Goal: Task Accomplishment & Management: Manage account settings

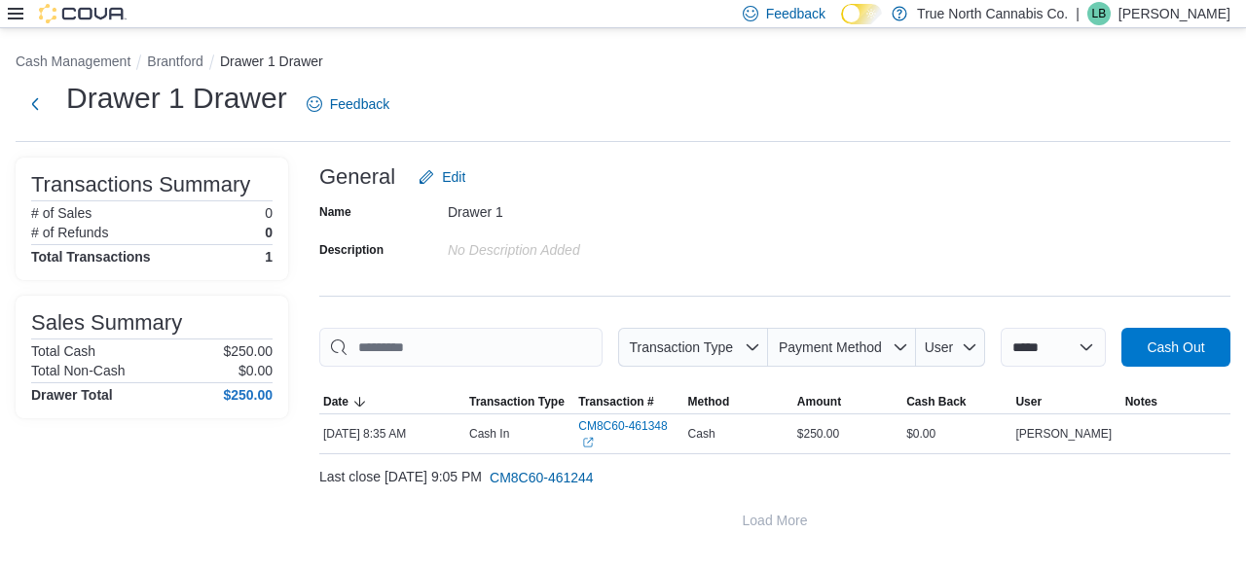
click at [14, 15] on icon at bounding box center [16, 14] width 16 height 12
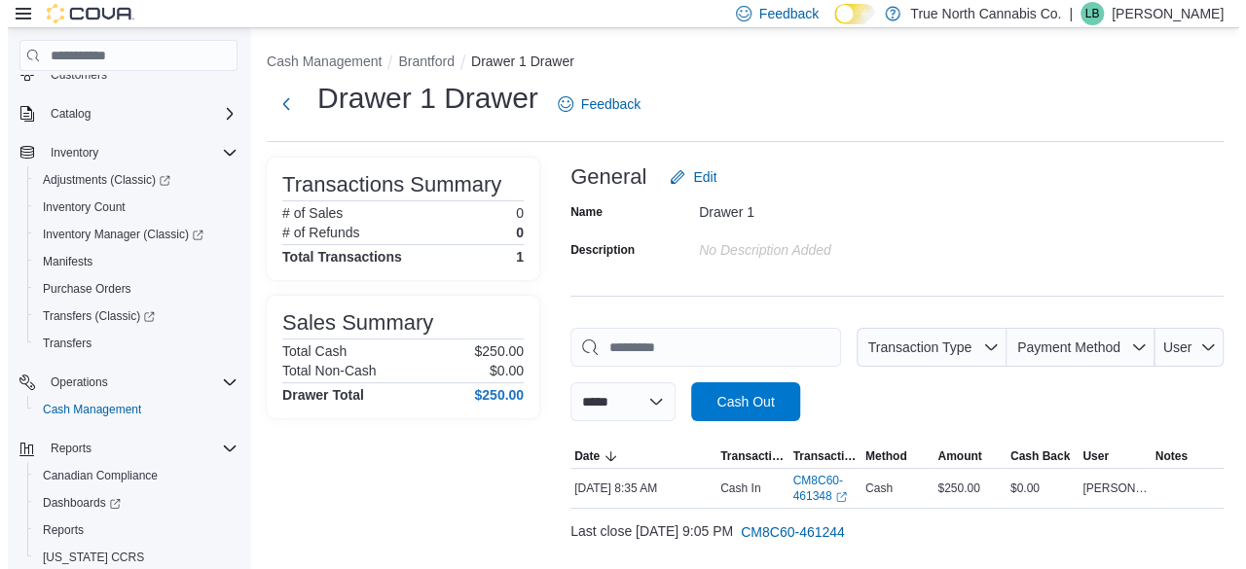
scroll to position [195, 0]
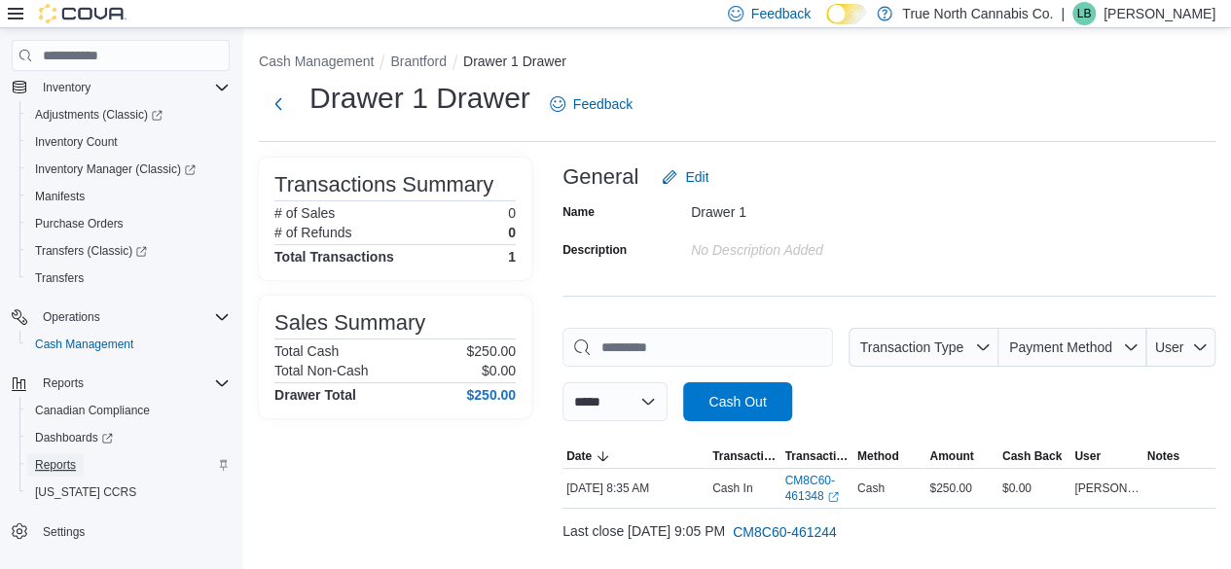
click at [68, 463] on span "Reports" at bounding box center [55, 466] width 41 height 16
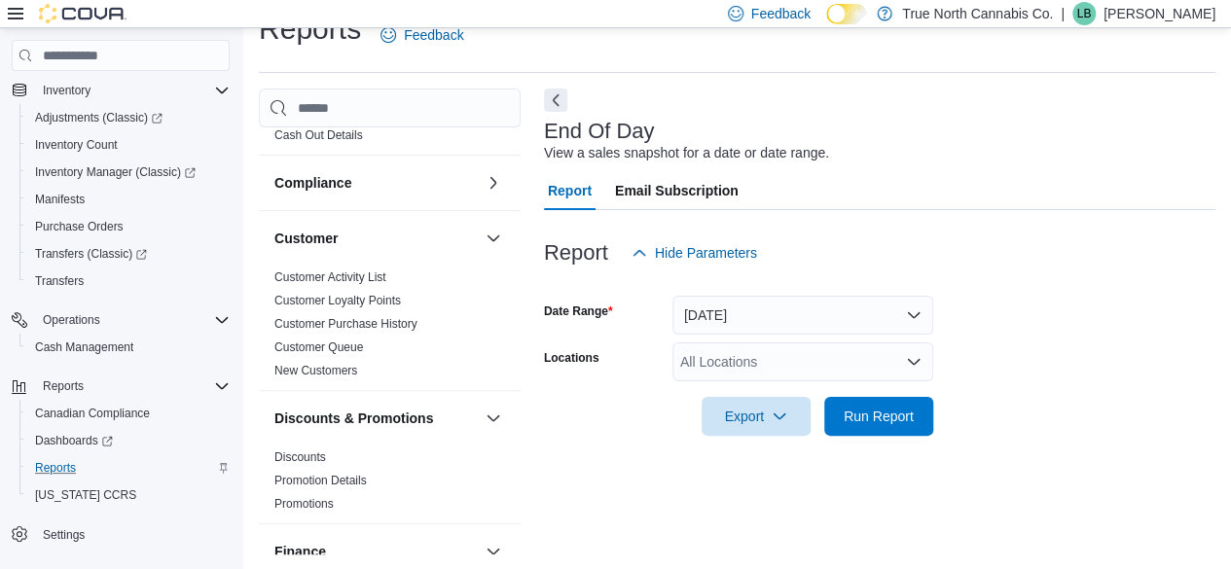
scroll to position [97, 0]
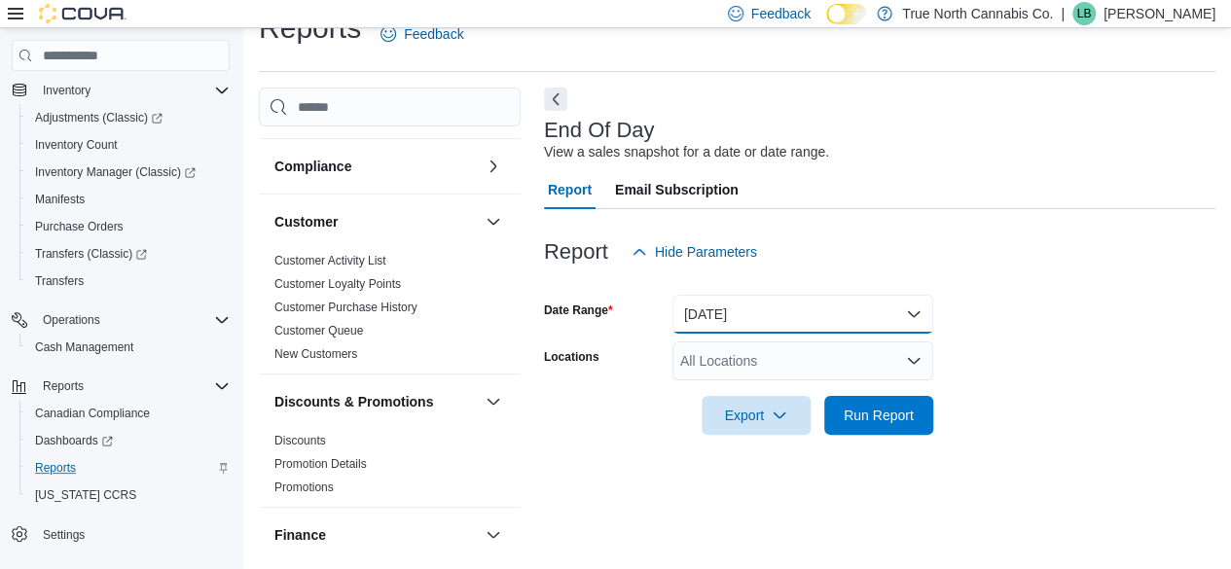
click at [606, 314] on button "[DATE]" at bounding box center [803, 314] width 261 height 39
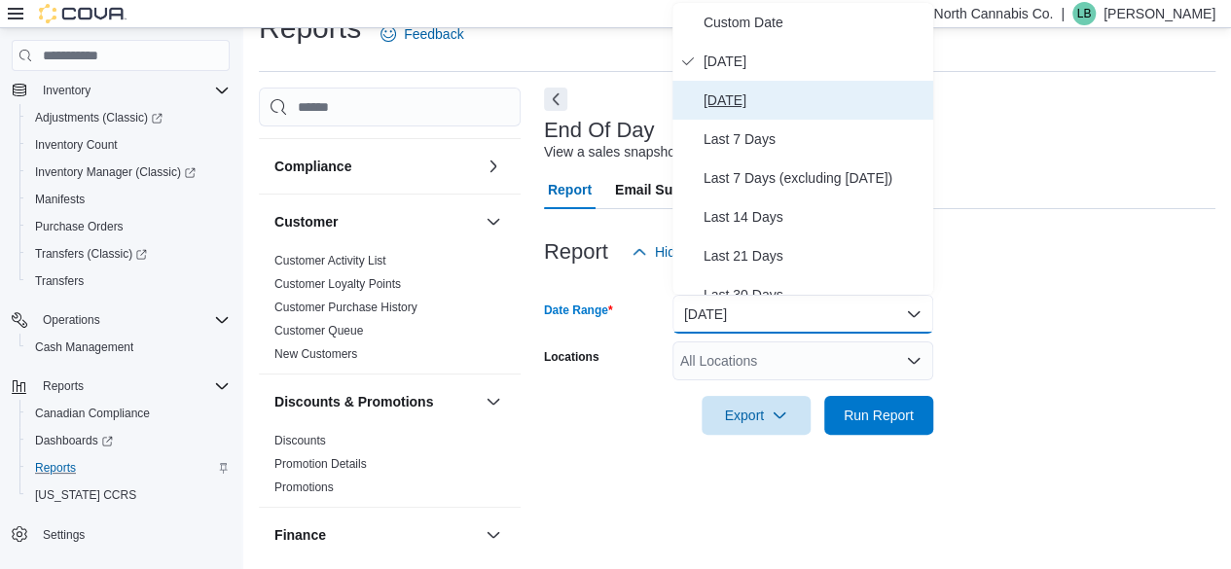
click at [606, 104] on span "[DATE]" at bounding box center [815, 100] width 222 height 23
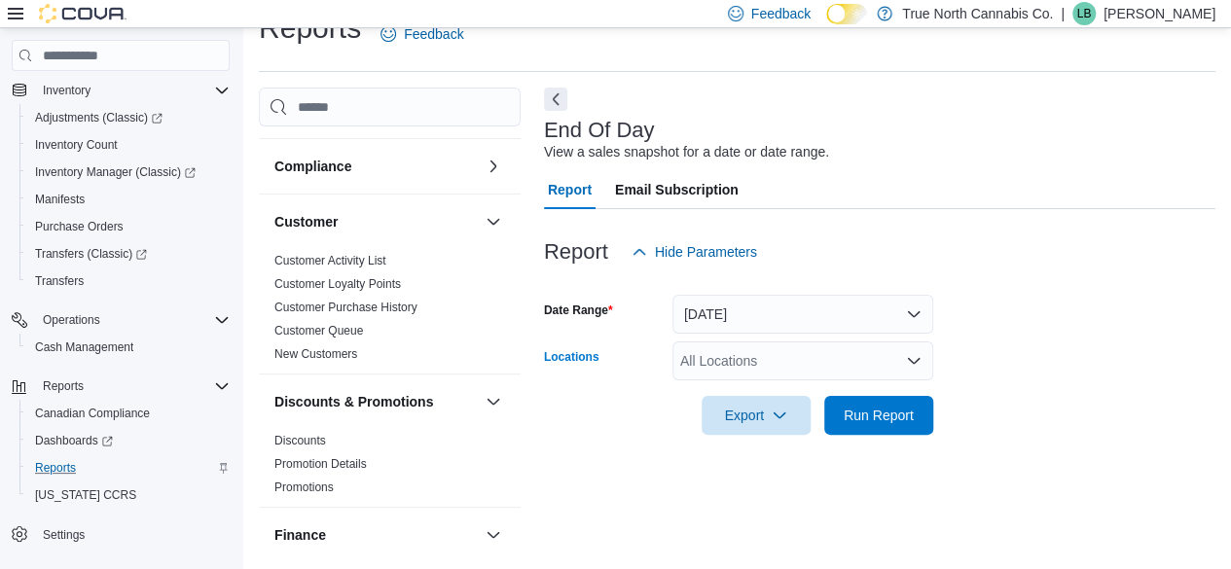
click at [606, 369] on div "All Locations" at bounding box center [803, 361] width 261 height 39
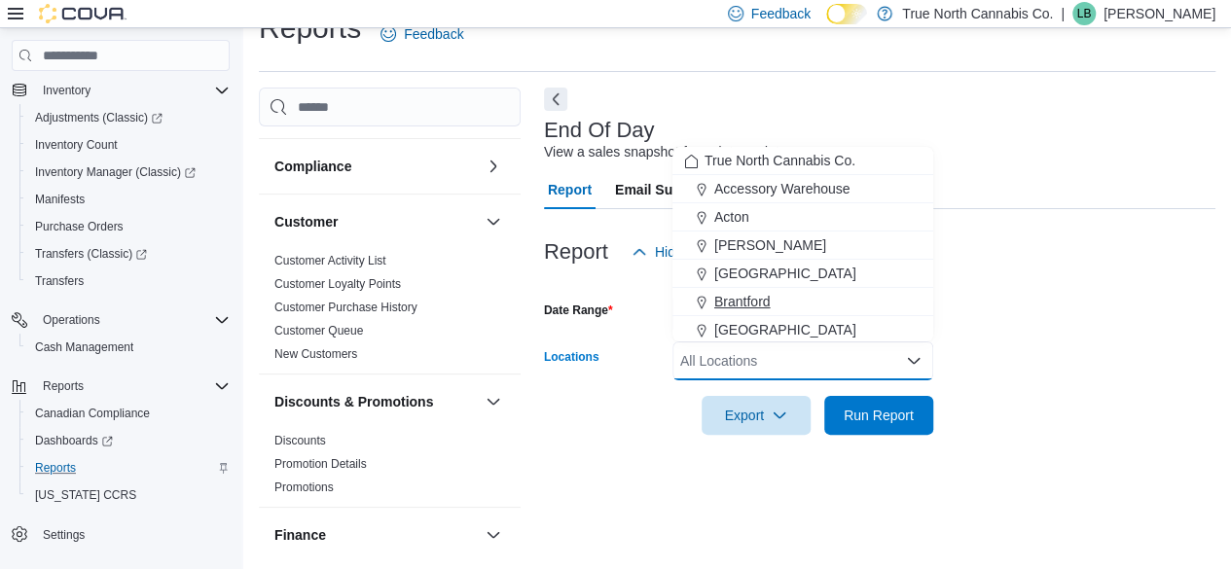
click at [606, 290] on button "Brantford" at bounding box center [803, 302] width 261 height 28
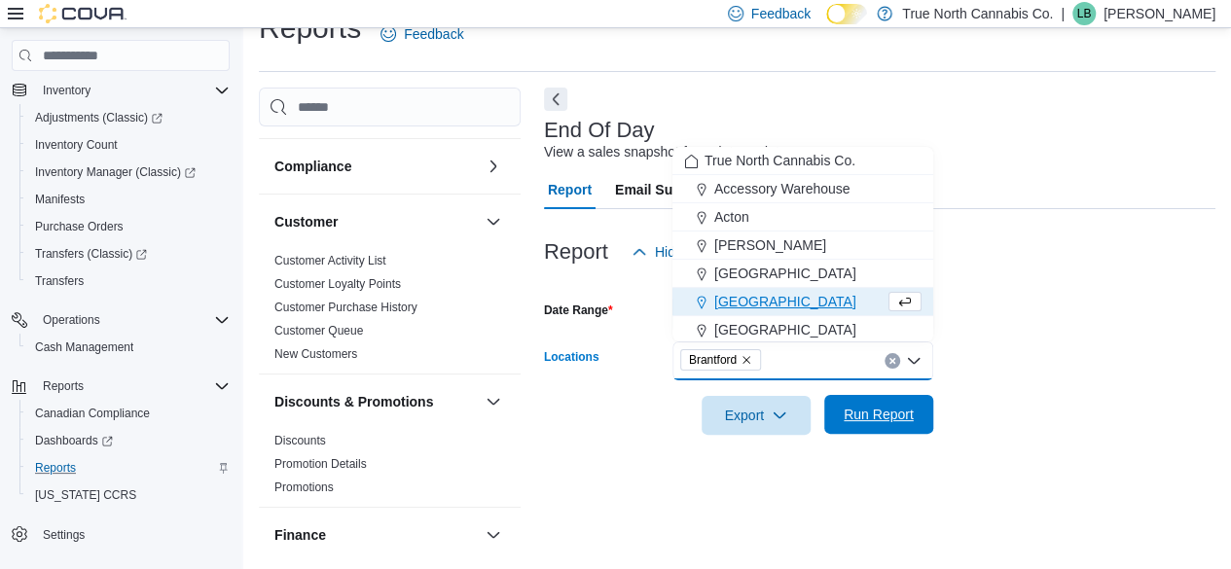
click at [606, 412] on span "Run Report" at bounding box center [879, 414] width 70 height 19
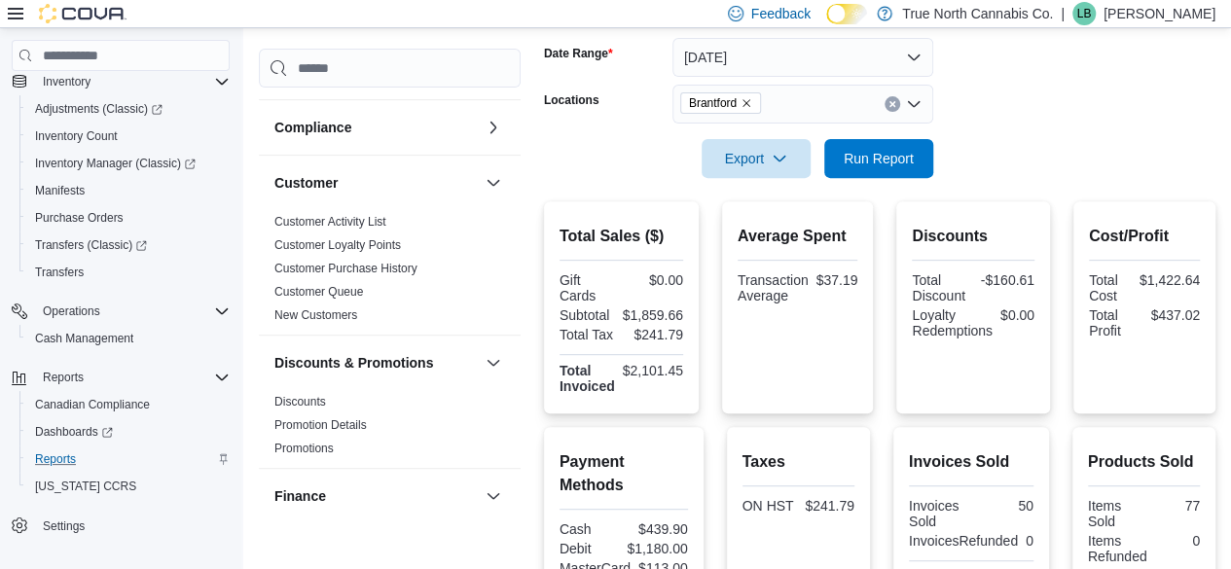
scroll to position [208, 0]
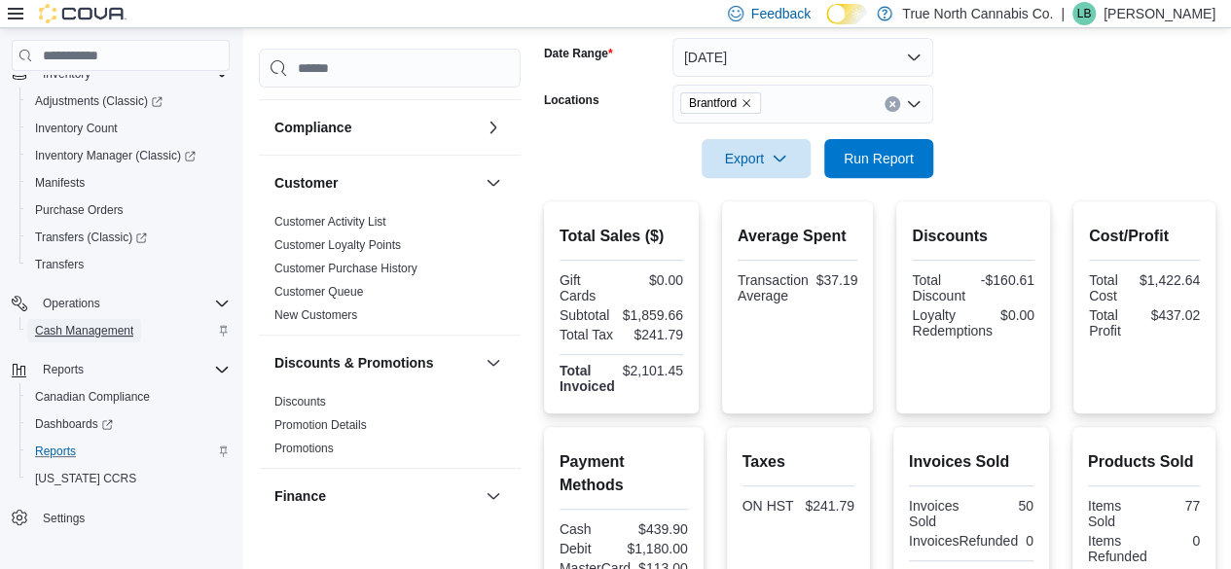
click at [76, 329] on span "Cash Management" at bounding box center [84, 331] width 98 height 16
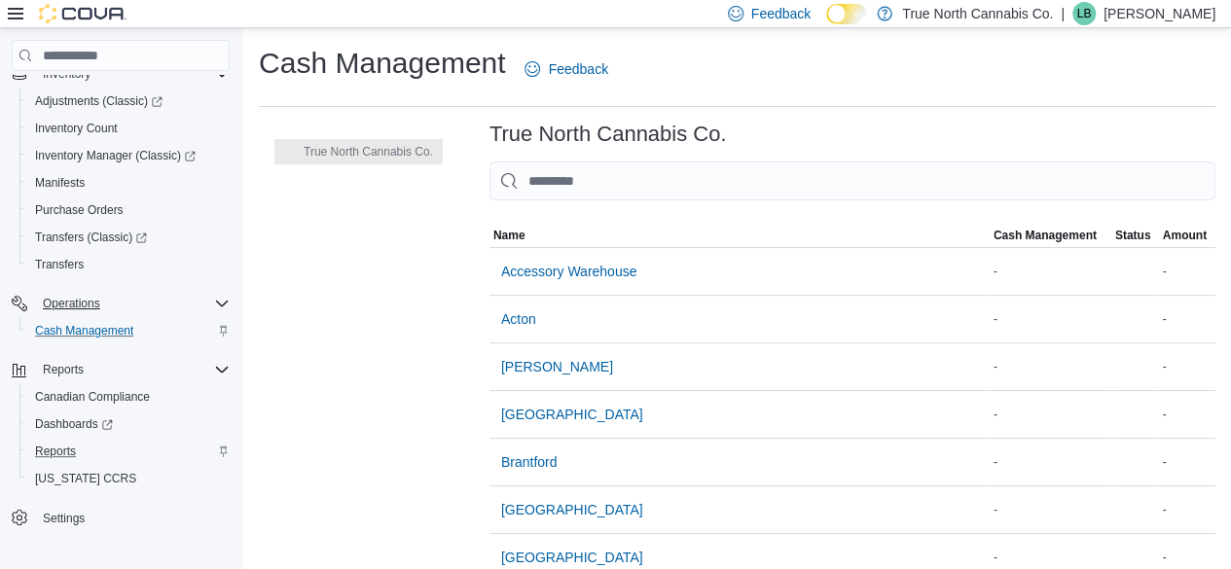
scroll to position [192, 0]
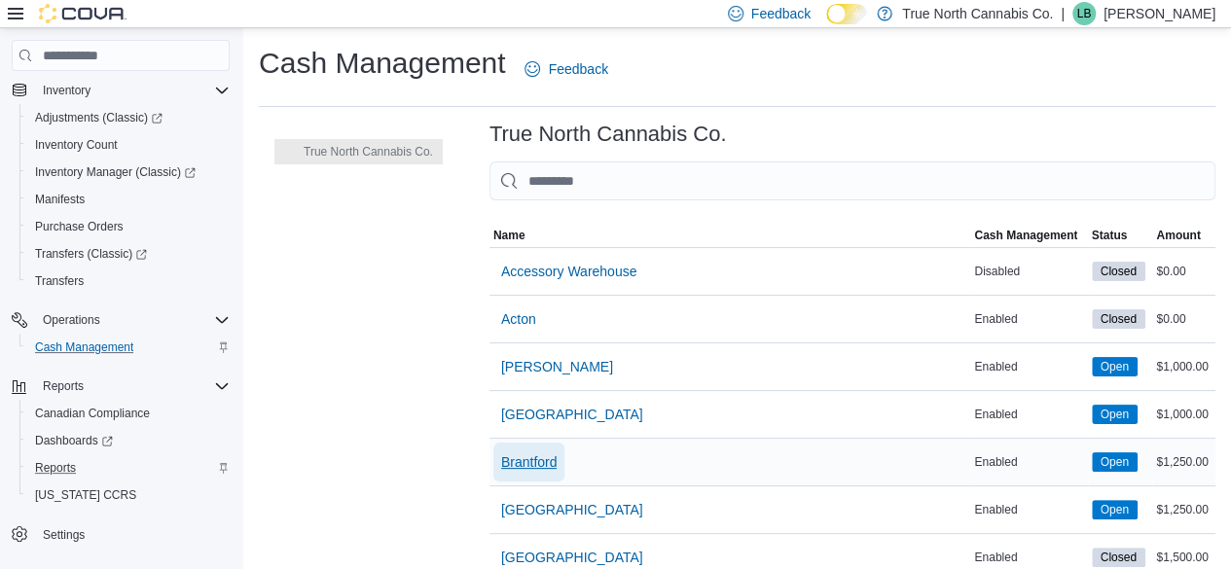
click at [527, 455] on span "Brantford" at bounding box center [529, 462] width 56 height 19
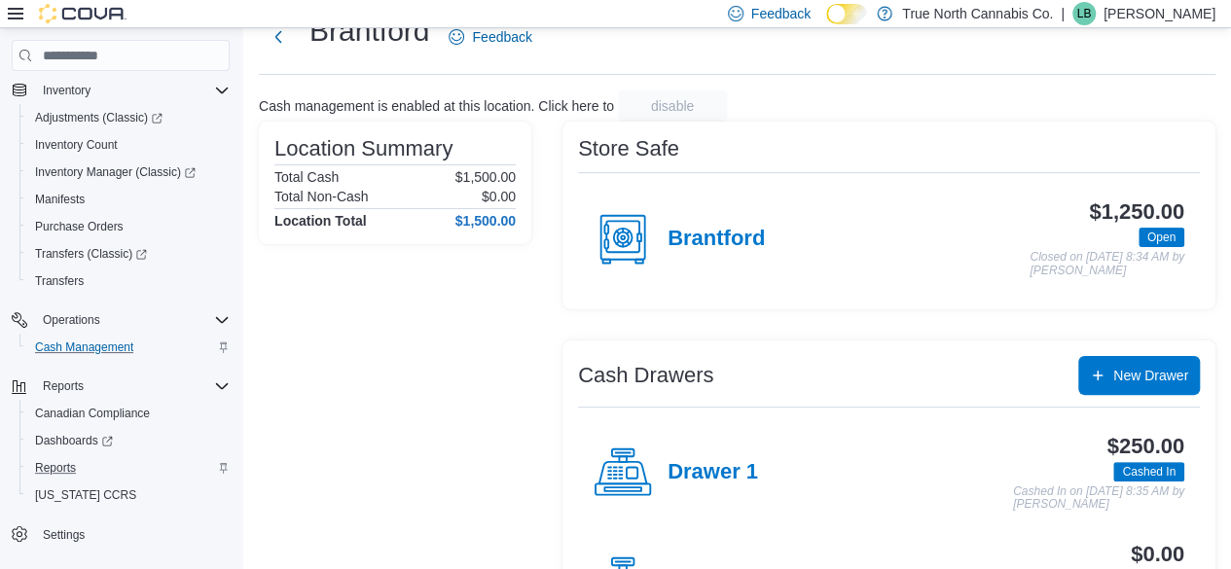
scroll to position [97, 0]
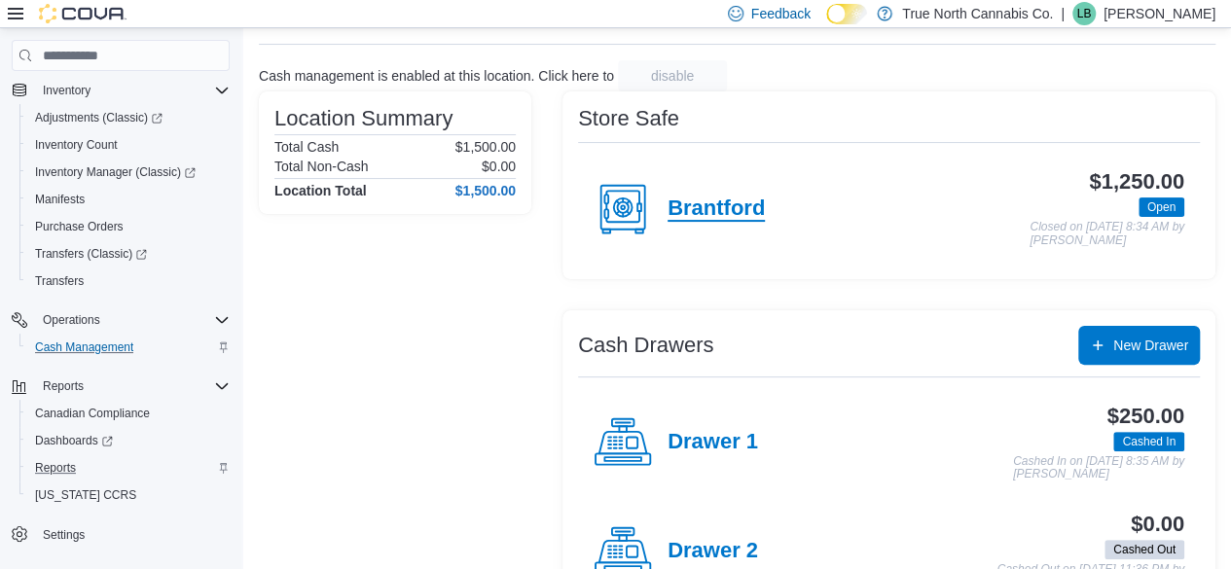
click at [606, 207] on h4 "Brantford" at bounding box center [716, 209] width 97 height 25
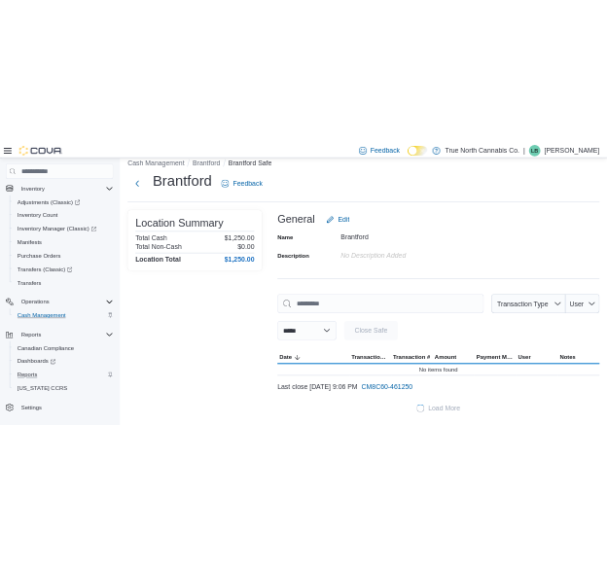
scroll to position [48, 0]
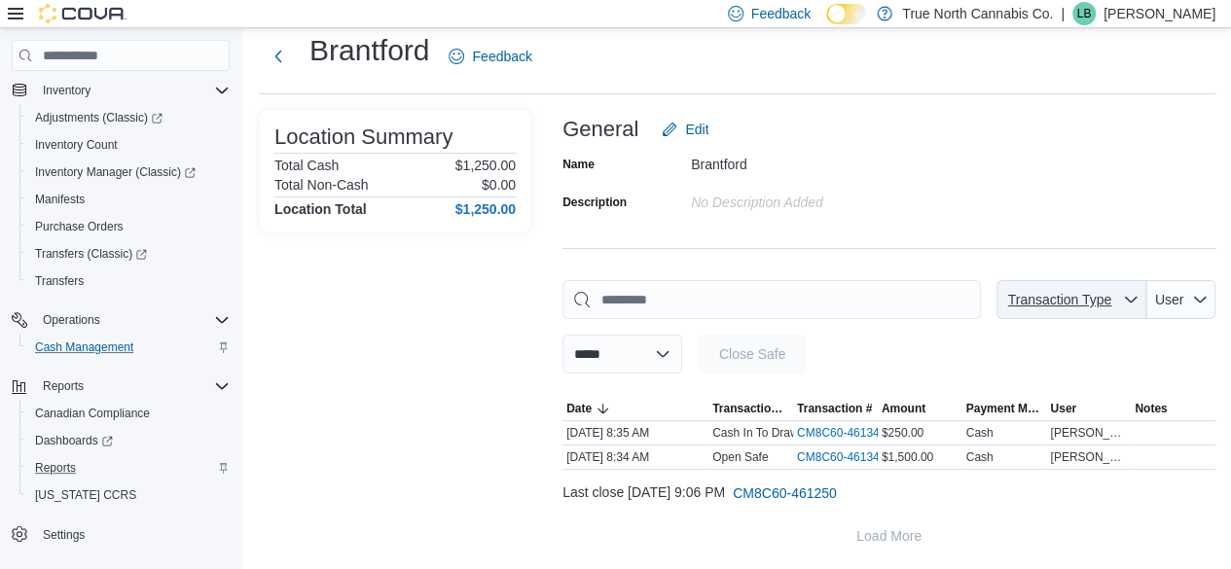
click at [606, 297] on icon "button" at bounding box center [1131, 300] width 16 height 16
click at [606, 296] on icon "button" at bounding box center [1200, 300] width 16 height 16
click at [606, 352] on select "**********" at bounding box center [623, 354] width 120 height 39
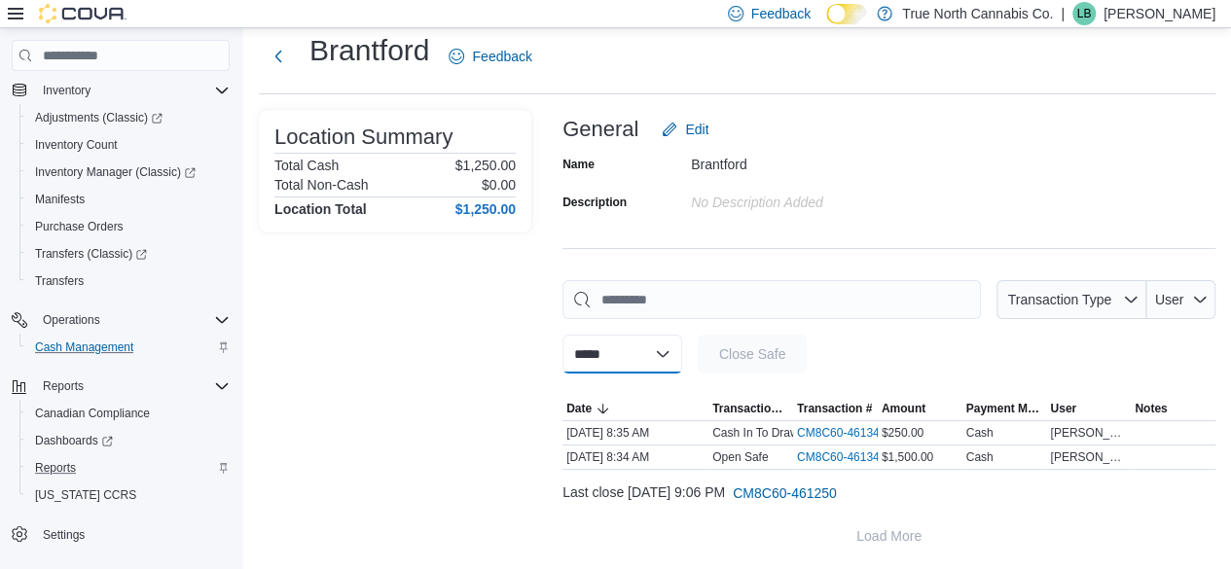
click at [606, 357] on select "**********" at bounding box center [623, 354] width 120 height 39
click at [465, 449] on div "Location Summary Total Cash $1,250.00 Total Non-Cash $0.00 Location Total $1,25…" at bounding box center [395, 333] width 273 height 446
click at [606, 511] on div "Last close [DATE] 9:06 PM CM8C60-461250" at bounding box center [889, 493] width 653 height 39
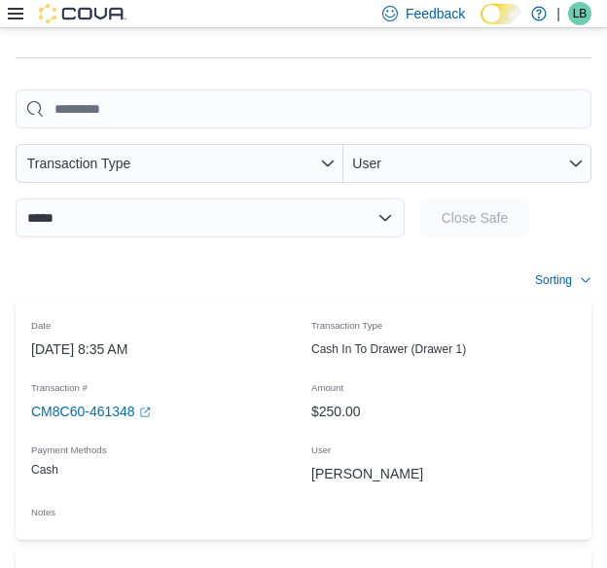
scroll to position [437, 0]
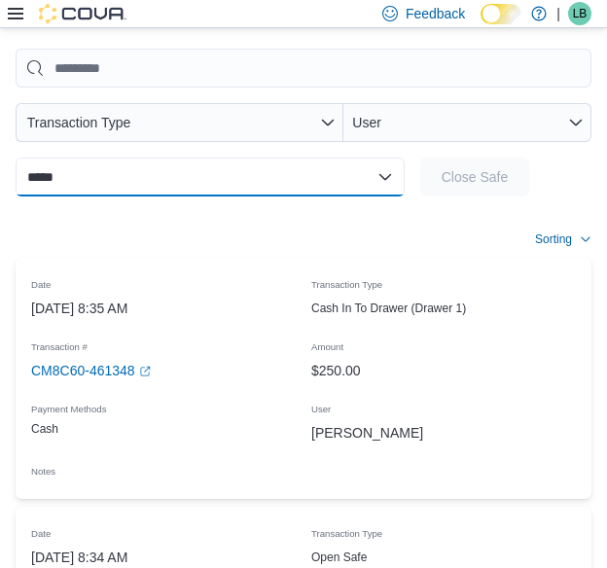
click at [385, 177] on select "**********" at bounding box center [210, 177] width 389 height 39
select select "**********"
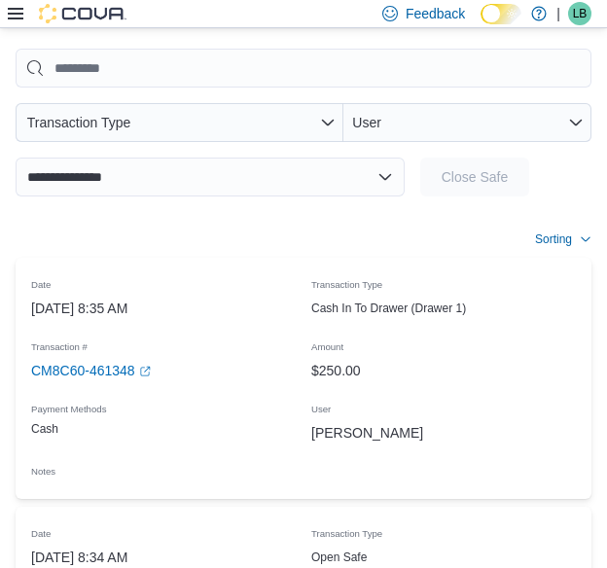
click at [16, 158] on select "**********" at bounding box center [210, 177] width 389 height 39
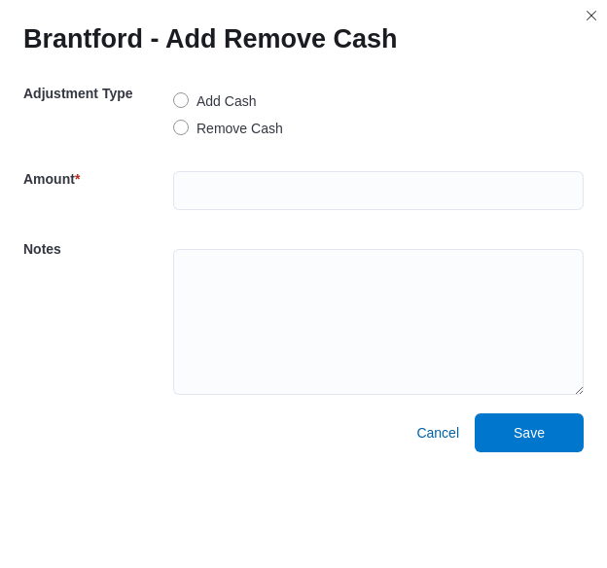
drag, startPoint x: 182, startPoint y: 129, endPoint x: 183, endPoint y: 147, distance: 17.5
click at [183, 129] on label "Remove Cash" at bounding box center [228, 128] width 110 height 23
drag, startPoint x: 605, startPoint y: 296, endPoint x: 602, endPoint y: 369, distance: 73.1
click at [602, 369] on div "Adjustment Type Add Cash Remove Cash Amount * Notes Cancel Save" at bounding box center [303, 315] width 607 height 506
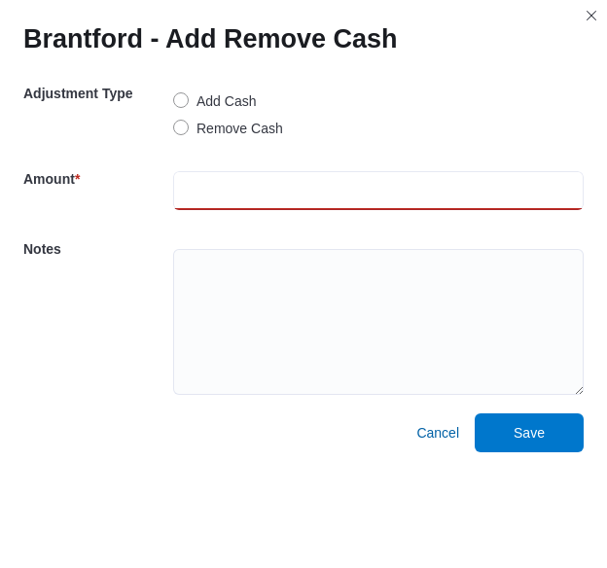
click at [259, 190] on input "number" at bounding box center [378, 190] width 411 height 39
type input "***"
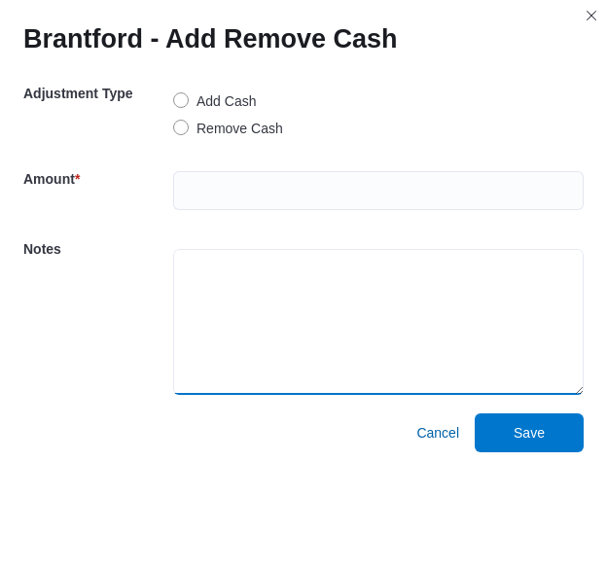
click at [271, 274] on textarea at bounding box center [378, 322] width 411 height 146
click at [218, 287] on textarea at bounding box center [378, 322] width 411 height 146
type textarea "*"
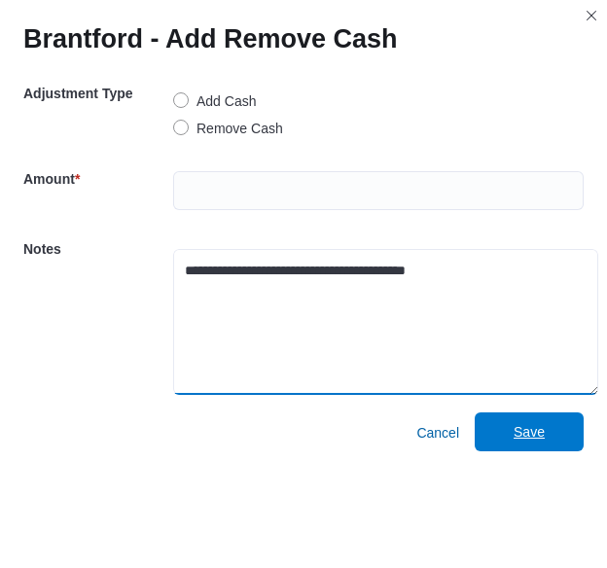
type textarea "**********"
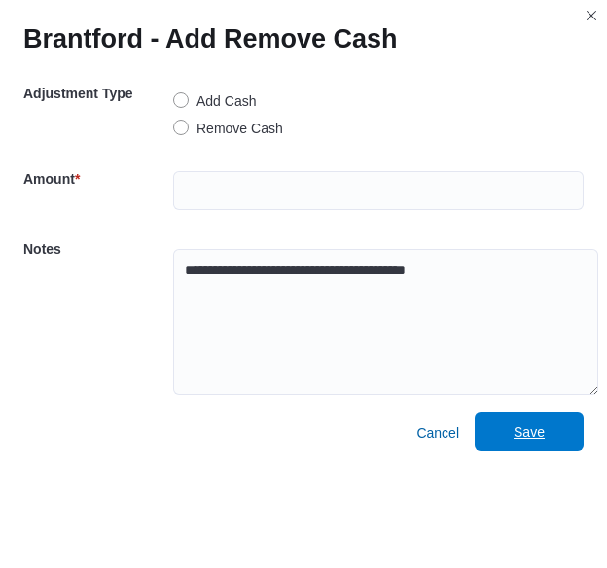
click at [545, 431] on span "Save" at bounding box center [529, 431] width 31 height 19
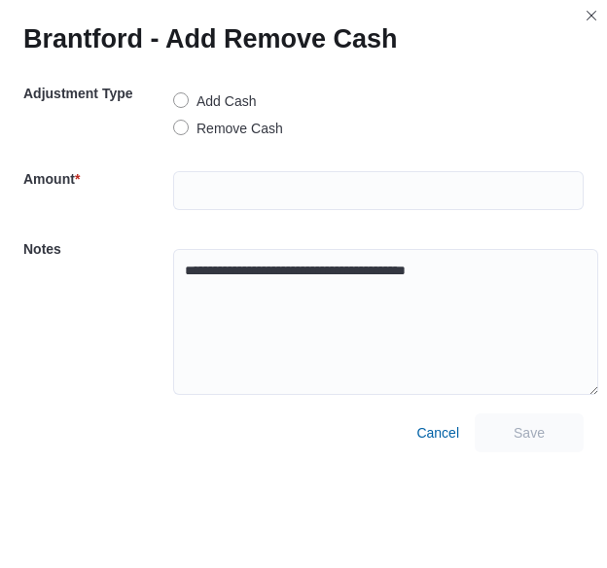
scroll to position [0, 0]
select select
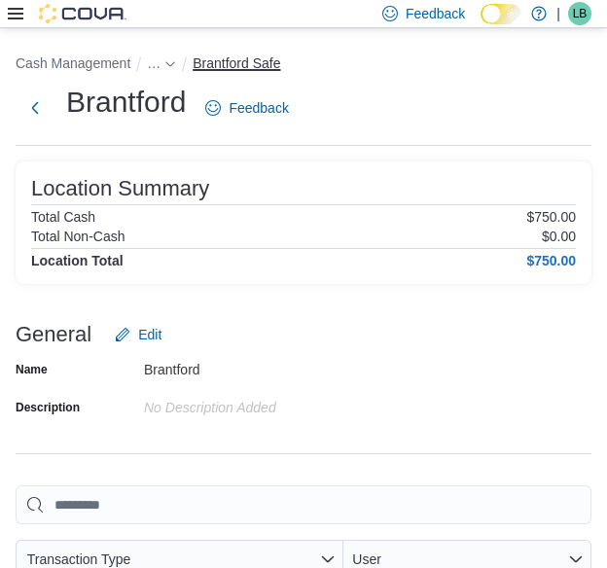
click at [226, 65] on button "Brantford Safe" at bounding box center [237, 63] width 88 height 16
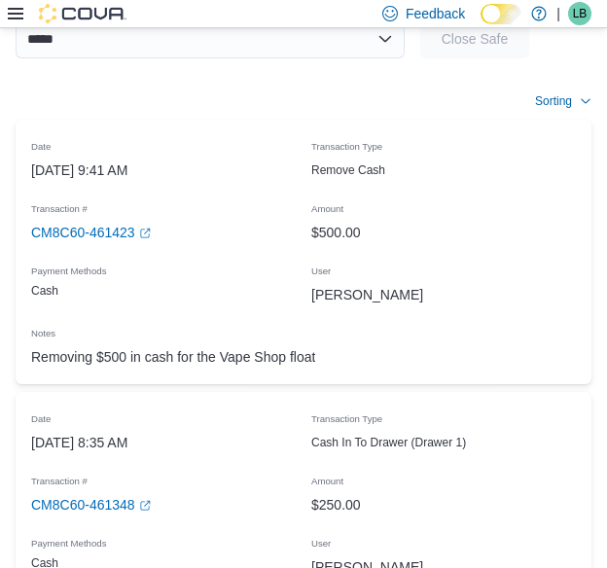
scroll to position [584, 0]
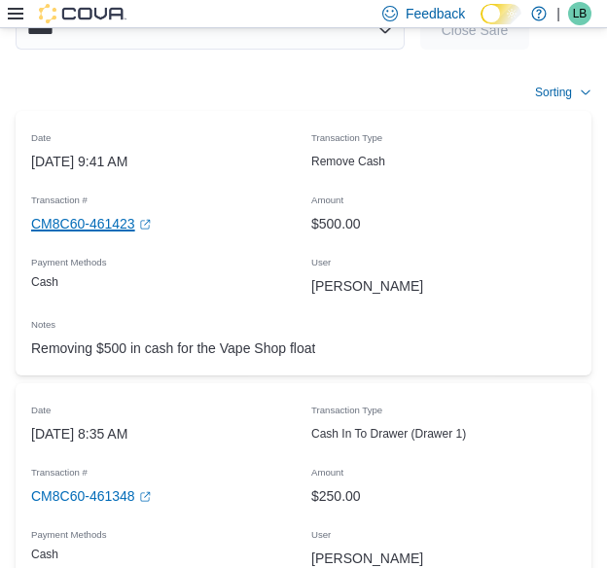
click at [80, 222] on link "CM8C60-461423 (opens in a new tab or window)" at bounding box center [91, 223] width 120 height 23
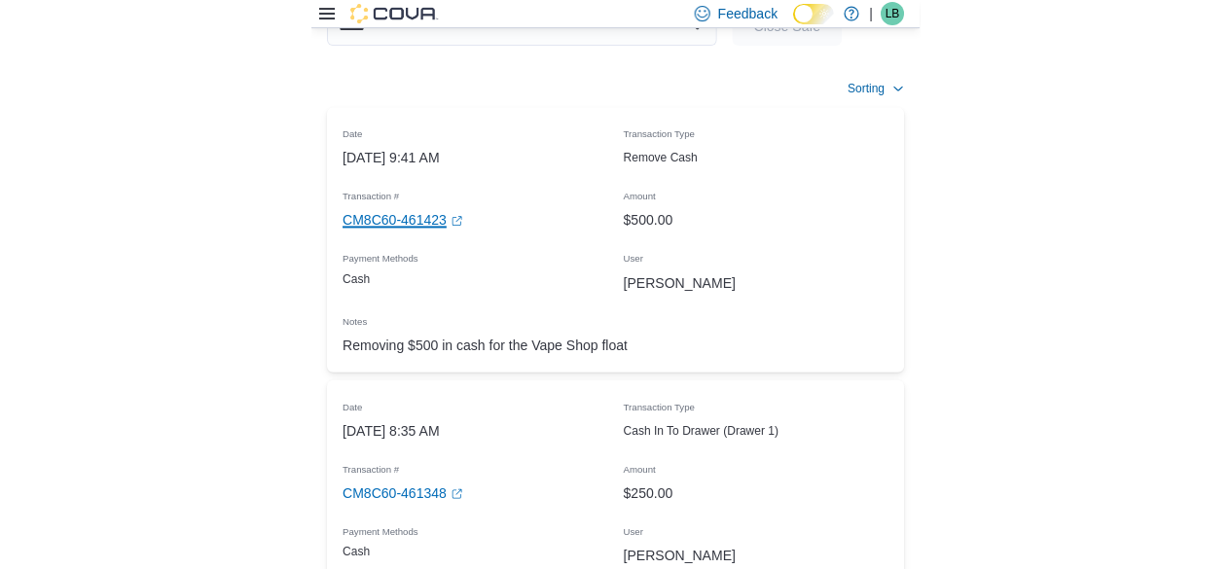
scroll to position [18, 0]
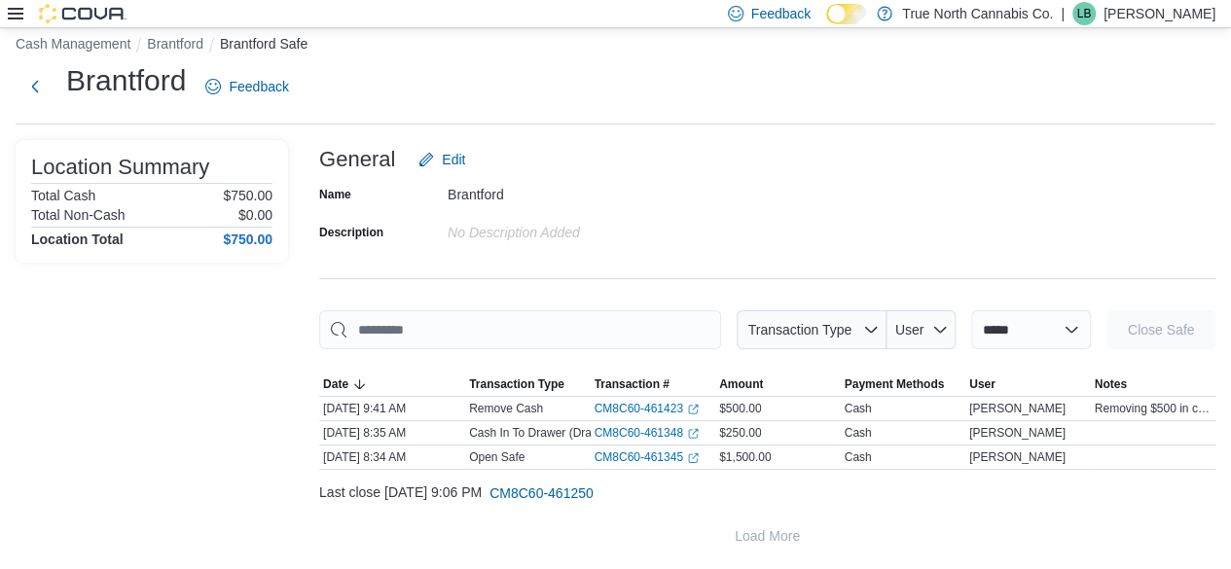
click at [12, 18] on icon at bounding box center [16, 14] width 16 height 12
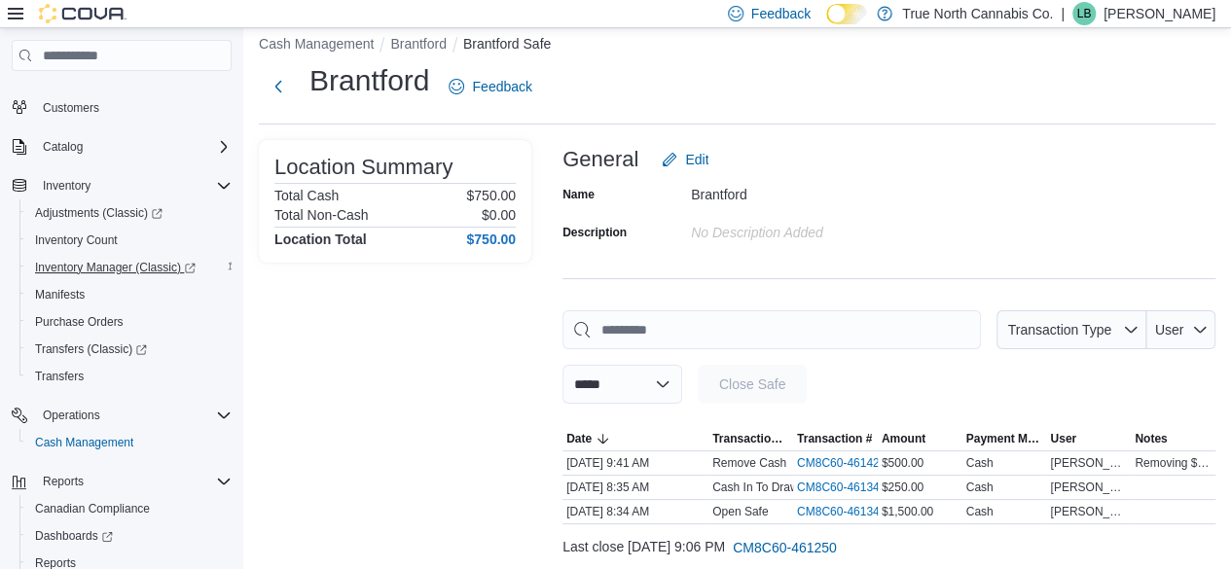
scroll to position [208, 0]
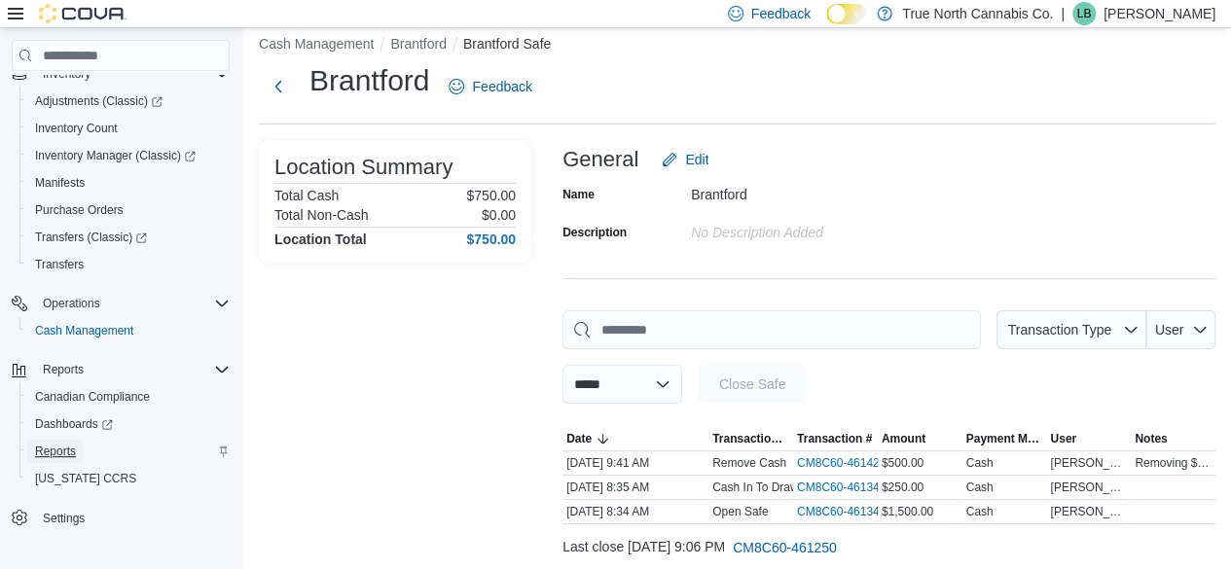
click at [72, 452] on span "Reports" at bounding box center [55, 452] width 41 height 16
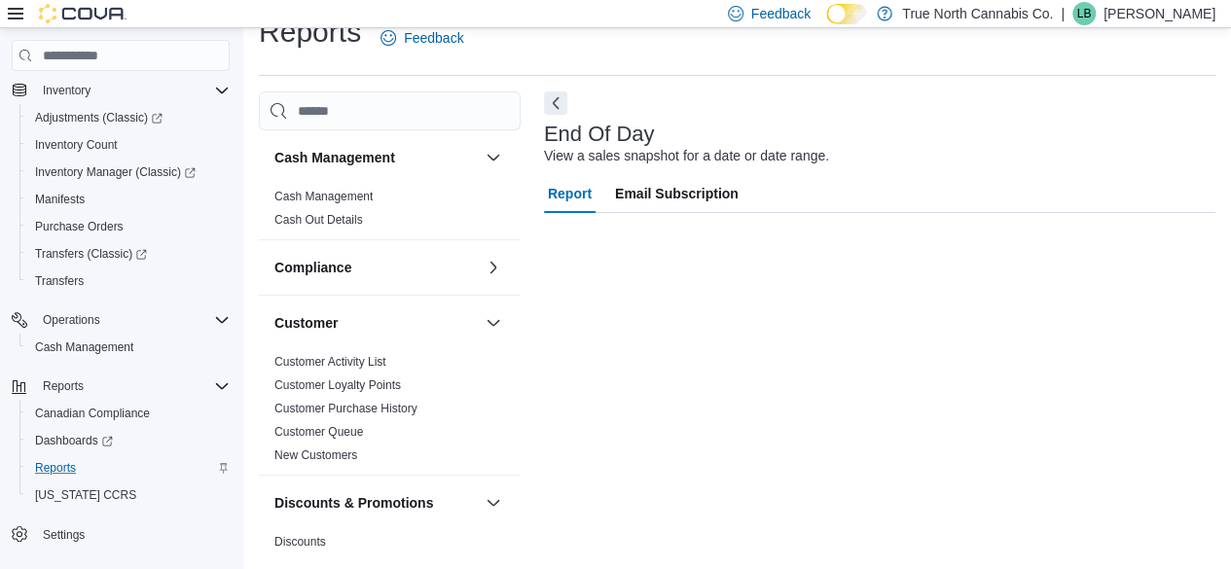
scroll to position [35, 0]
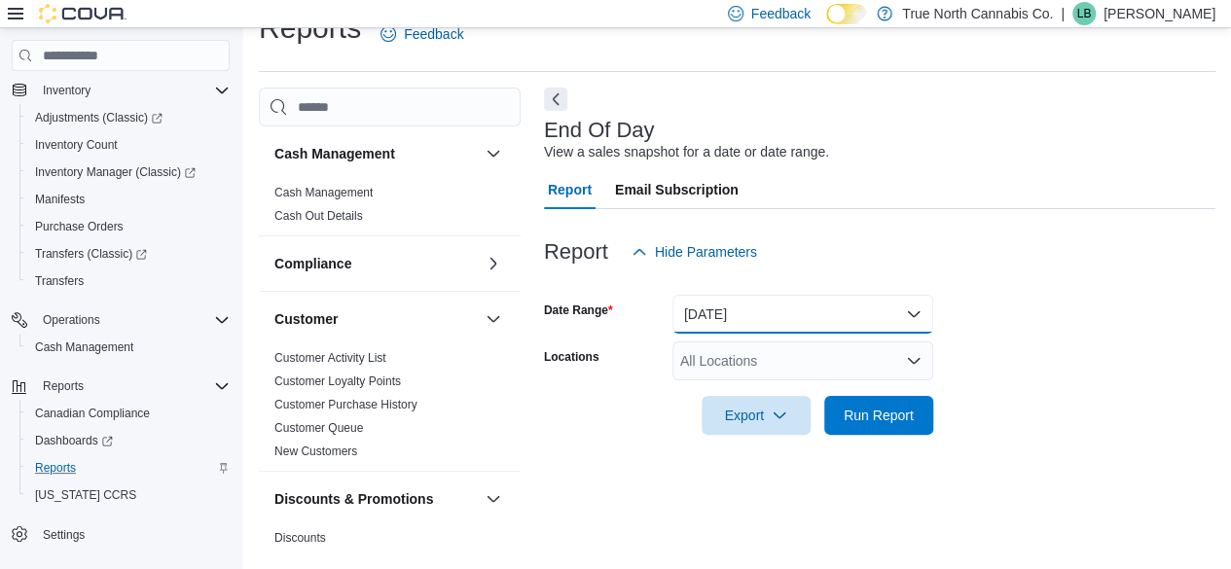
click at [606, 319] on button "[DATE]" at bounding box center [803, 314] width 261 height 39
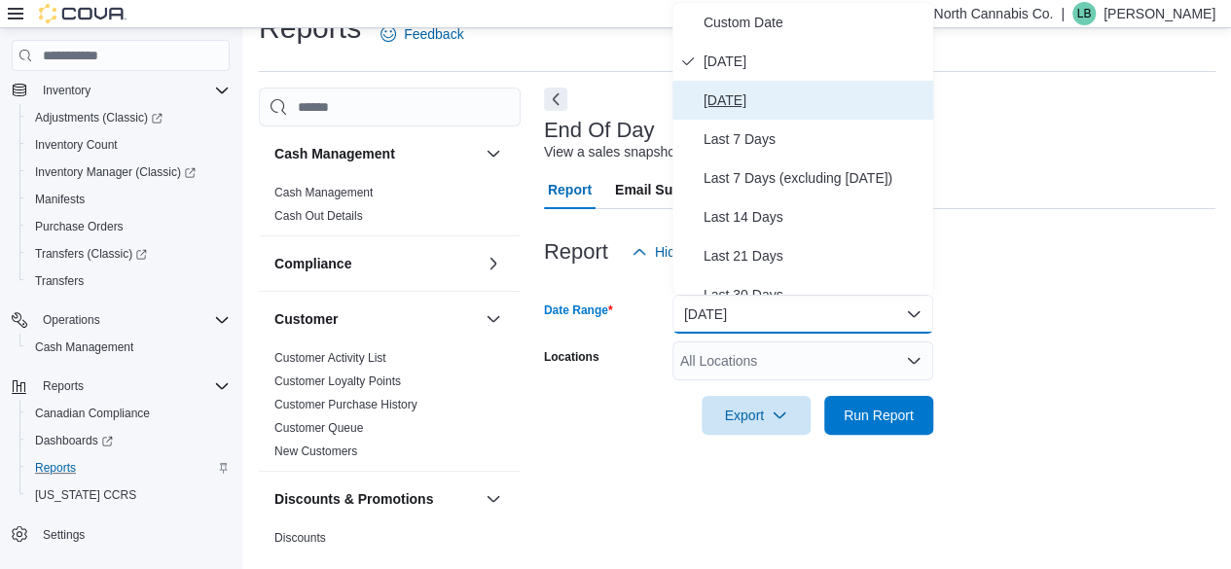
click at [606, 88] on button "[DATE]" at bounding box center [803, 100] width 261 height 39
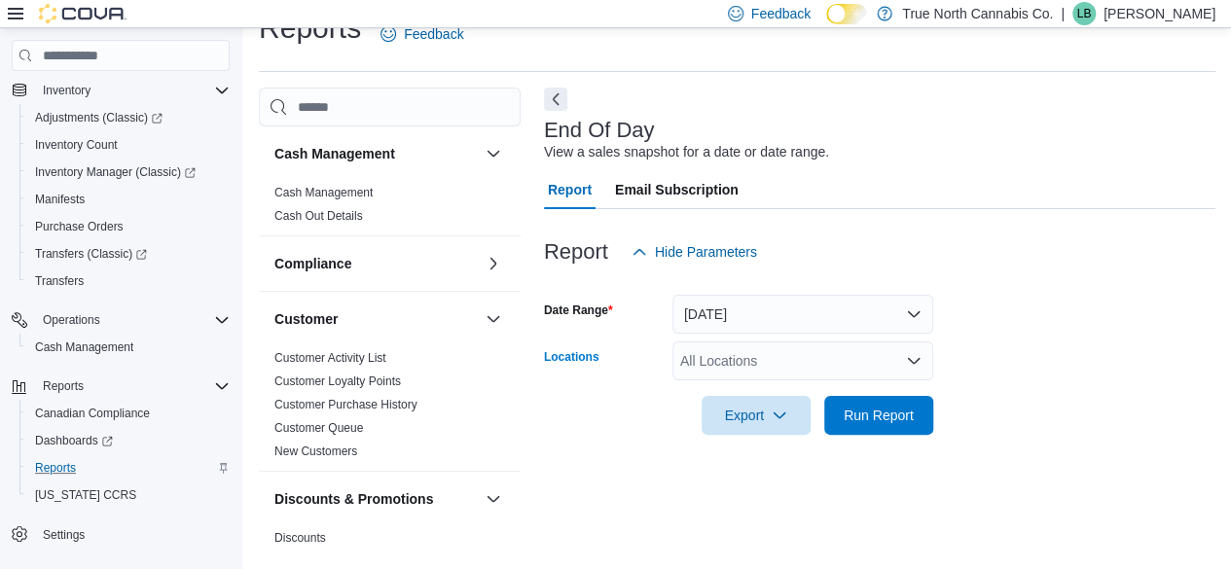
click at [606, 367] on div "All Locations" at bounding box center [803, 361] width 261 height 39
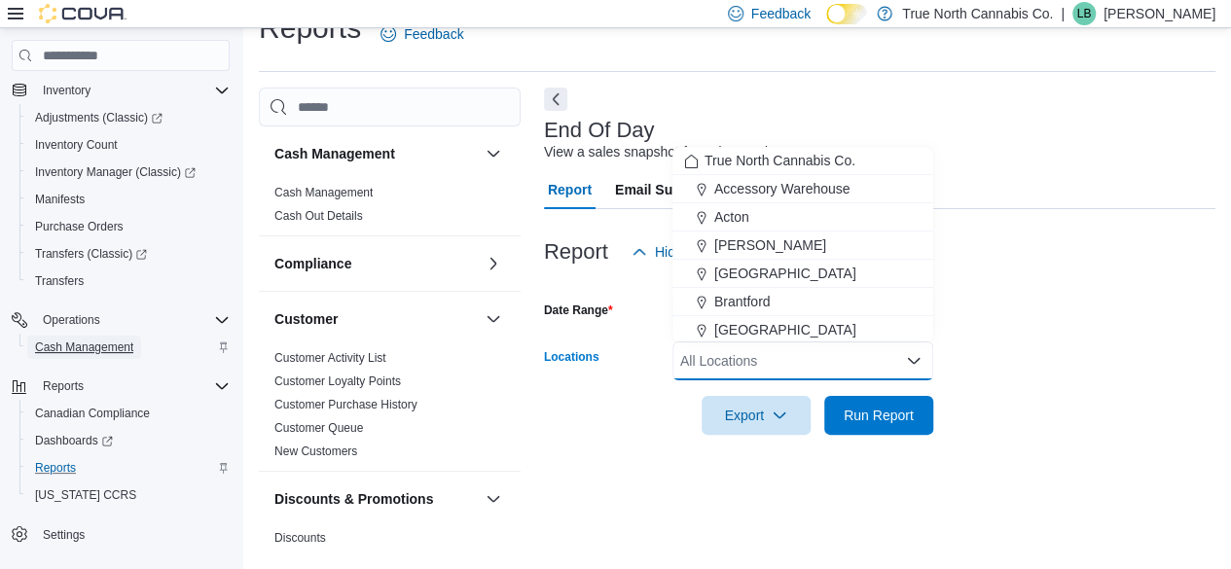
click at [107, 350] on span "Cash Management" at bounding box center [84, 348] width 98 height 16
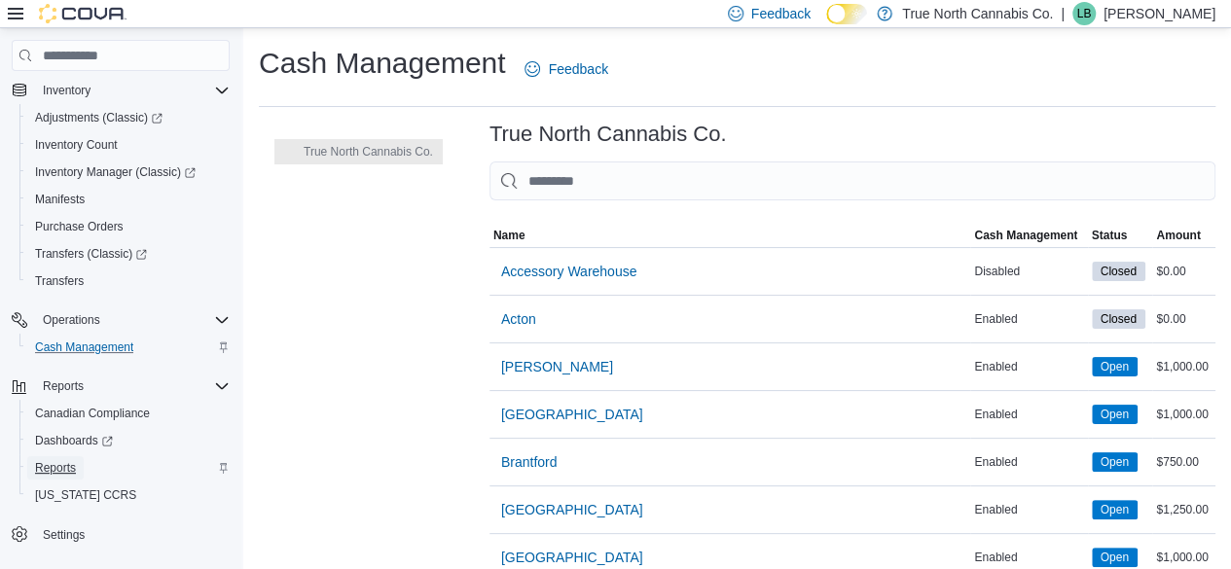
click at [69, 468] on span "Reports" at bounding box center [55, 468] width 41 height 16
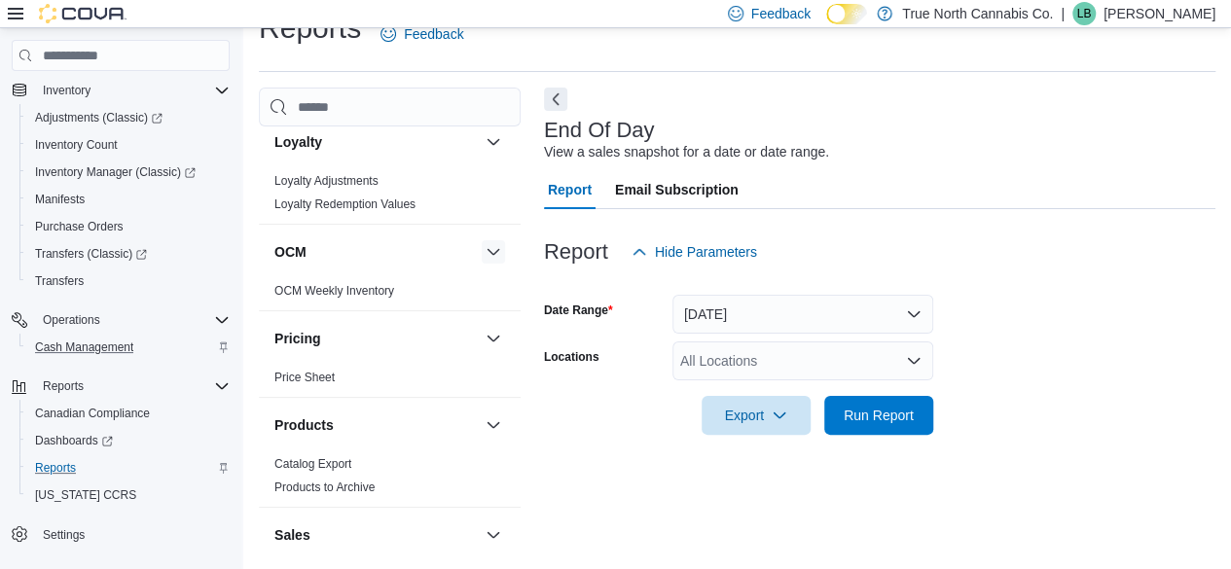
scroll to position [1071, 0]
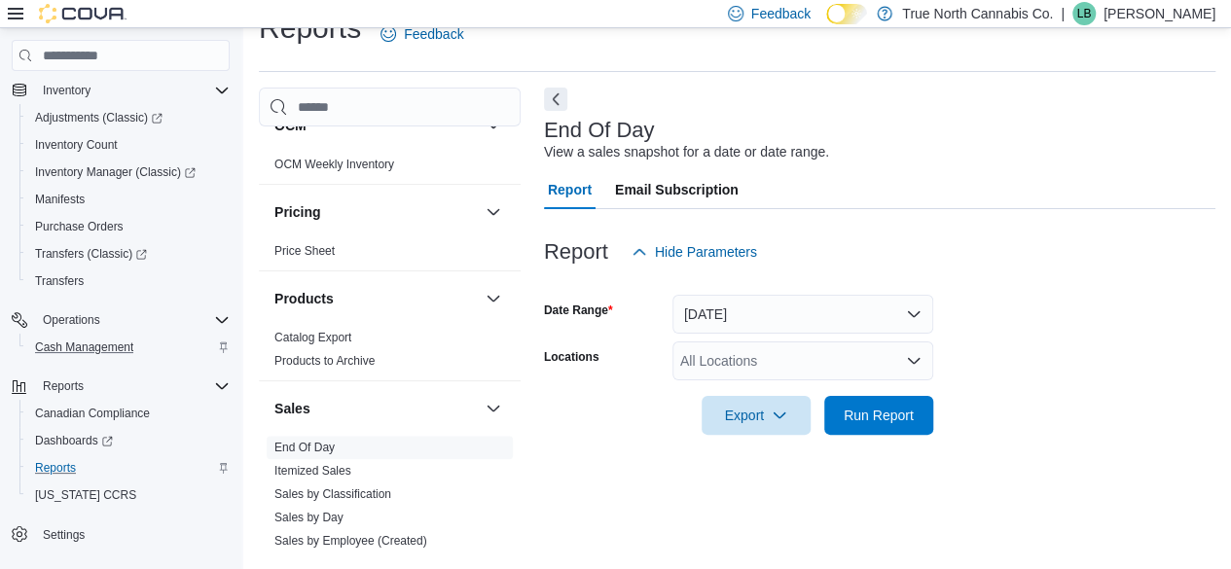
click at [606, 279] on div at bounding box center [880, 283] width 672 height 23
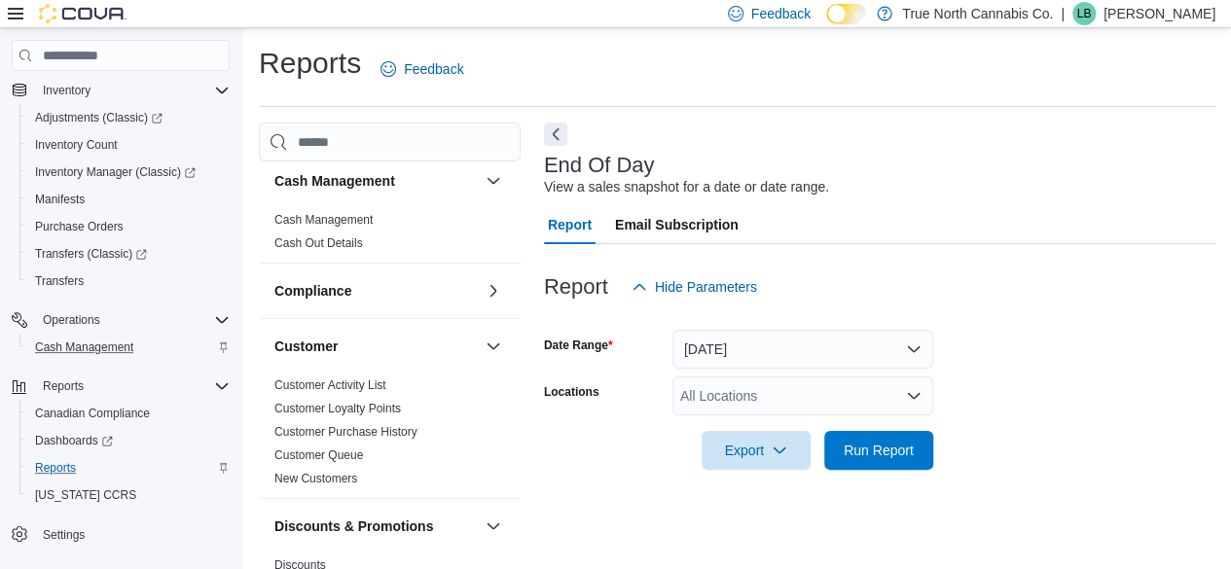
scroll to position [0, 0]
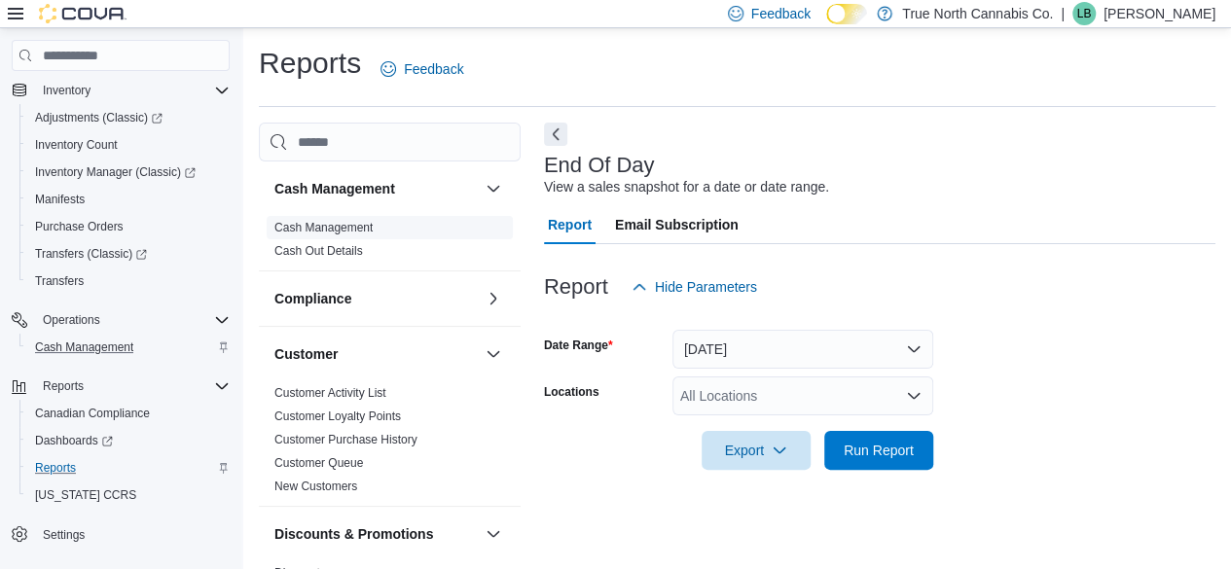
click at [361, 227] on link "Cash Management" at bounding box center [324, 228] width 98 height 14
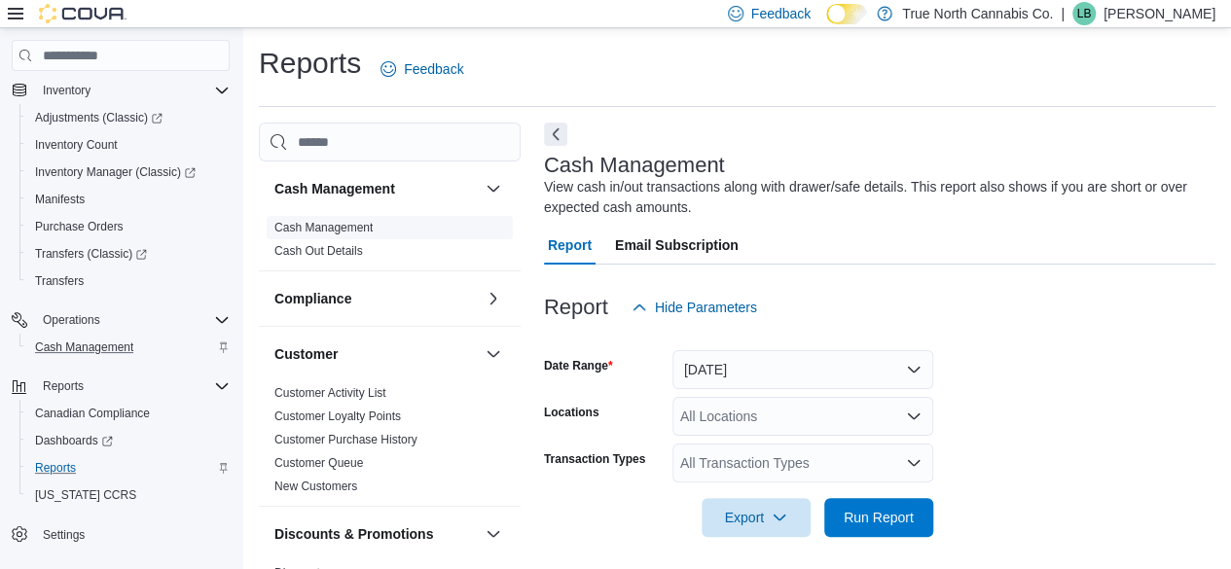
scroll to position [35, 0]
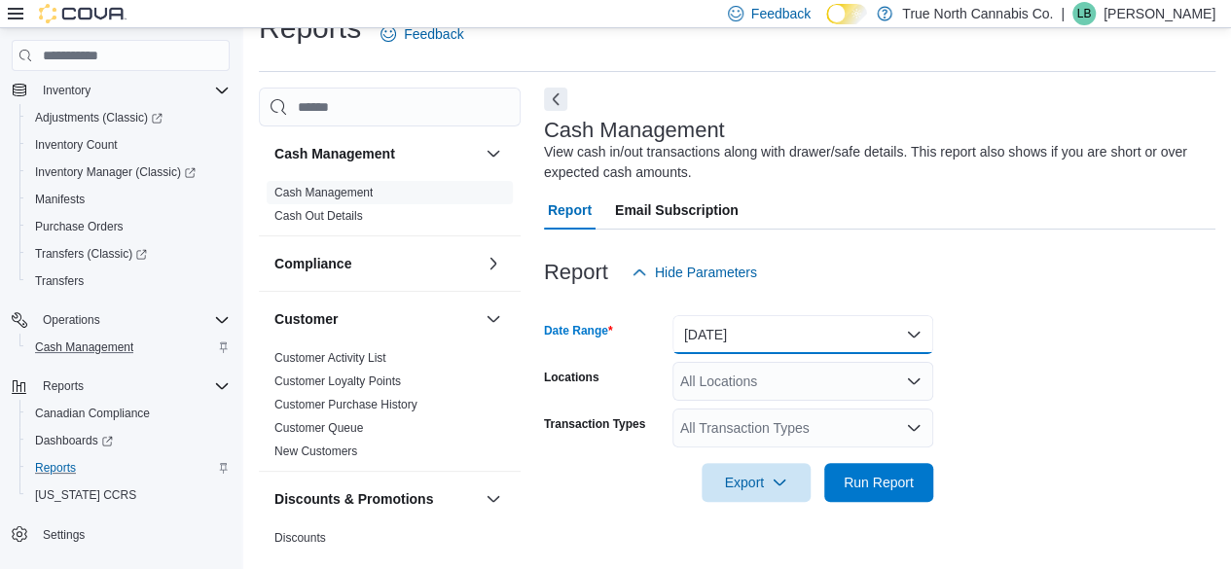
click at [606, 339] on button "[DATE]" at bounding box center [803, 334] width 261 height 39
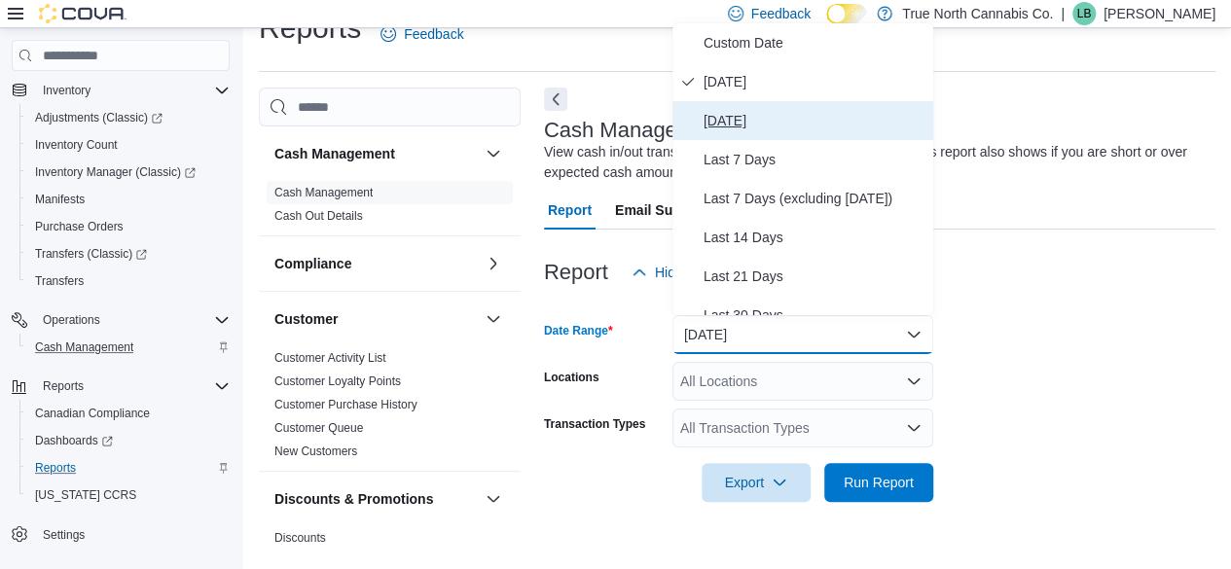
click at [606, 110] on span "[DATE]" at bounding box center [815, 120] width 222 height 23
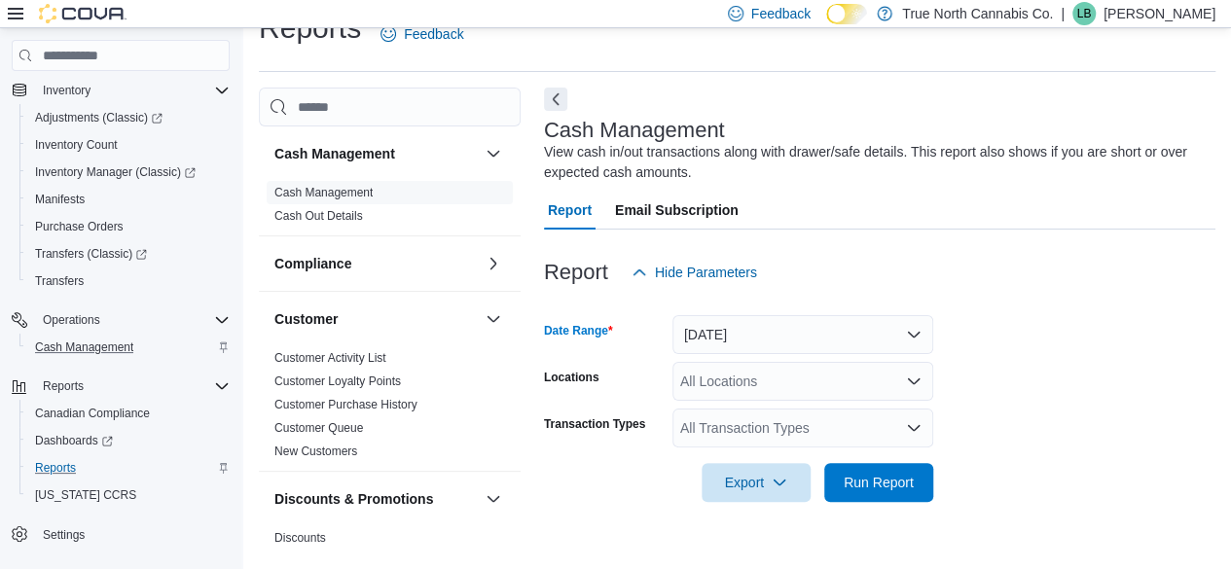
click at [606, 384] on div "All Locations" at bounding box center [803, 381] width 261 height 39
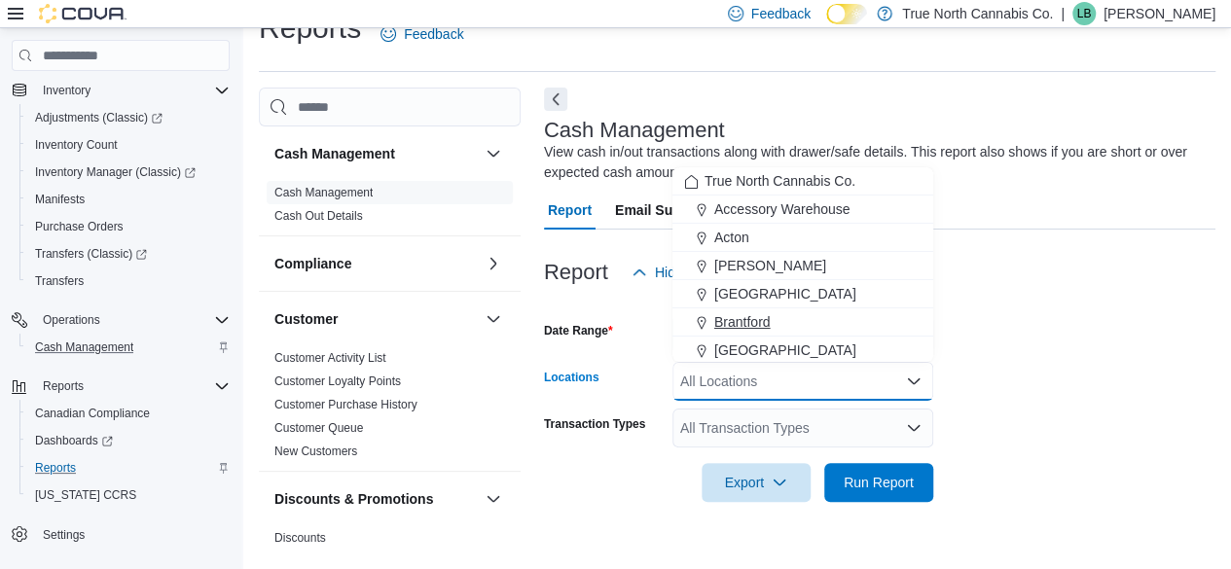
click at [606, 326] on span "Brantford" at bounding box center [743, 321] width 56 height 19
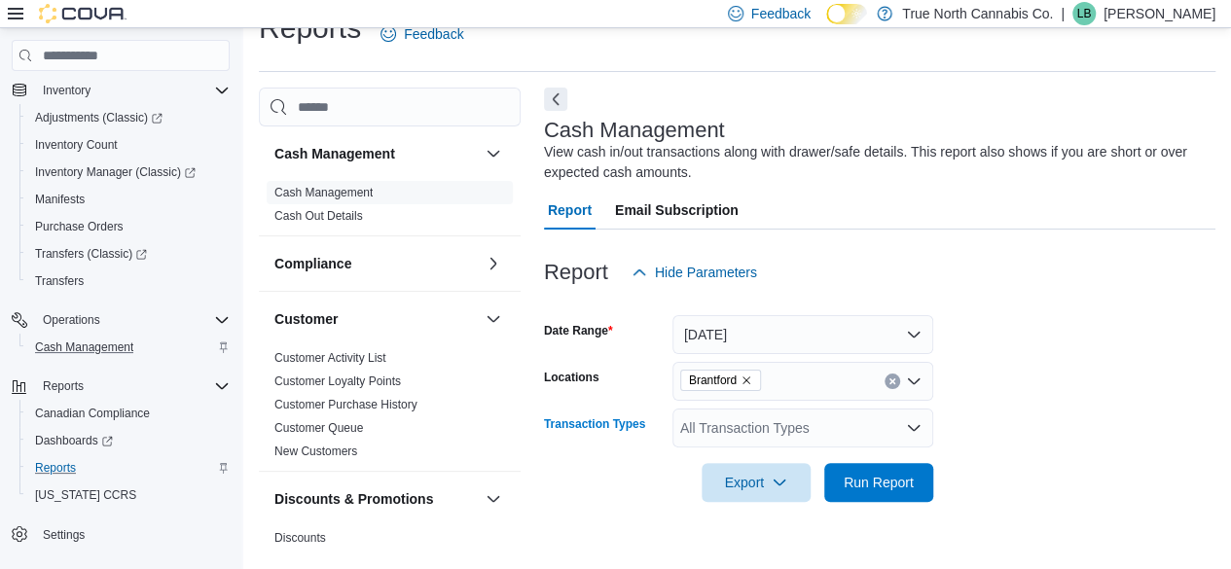
click at [606, 422] on div "All Transaction Types" at bounding box center [803, 428] width 261 height 39
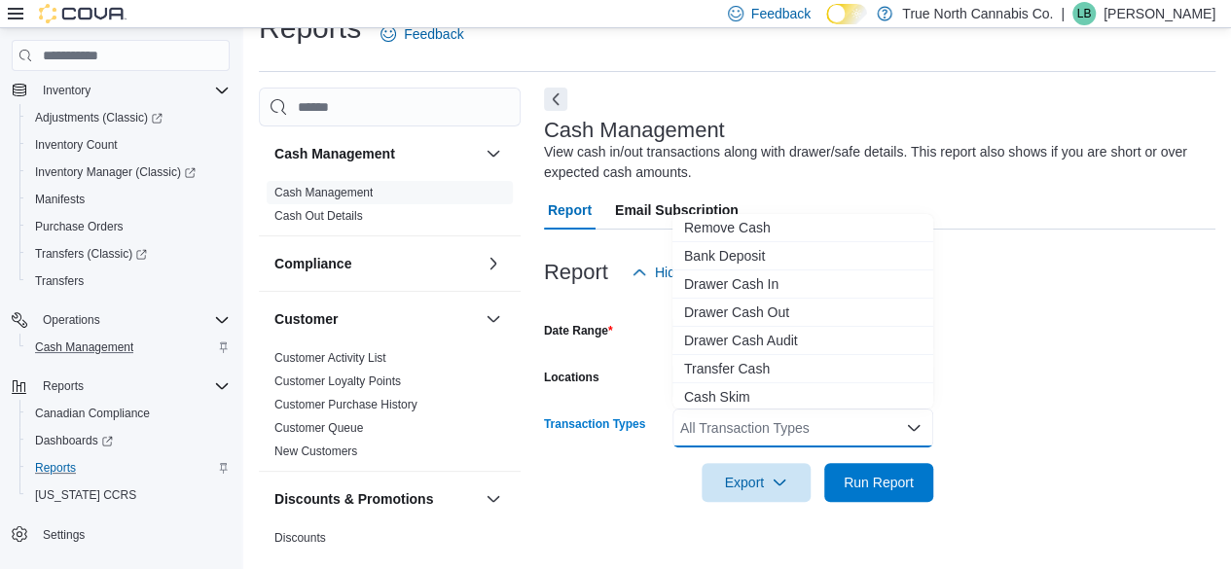
scroll to position [116, 0]
click at [606, 342] on span "Drawer Cash Audit" at bounding box center [803, 337] width 238 height 19
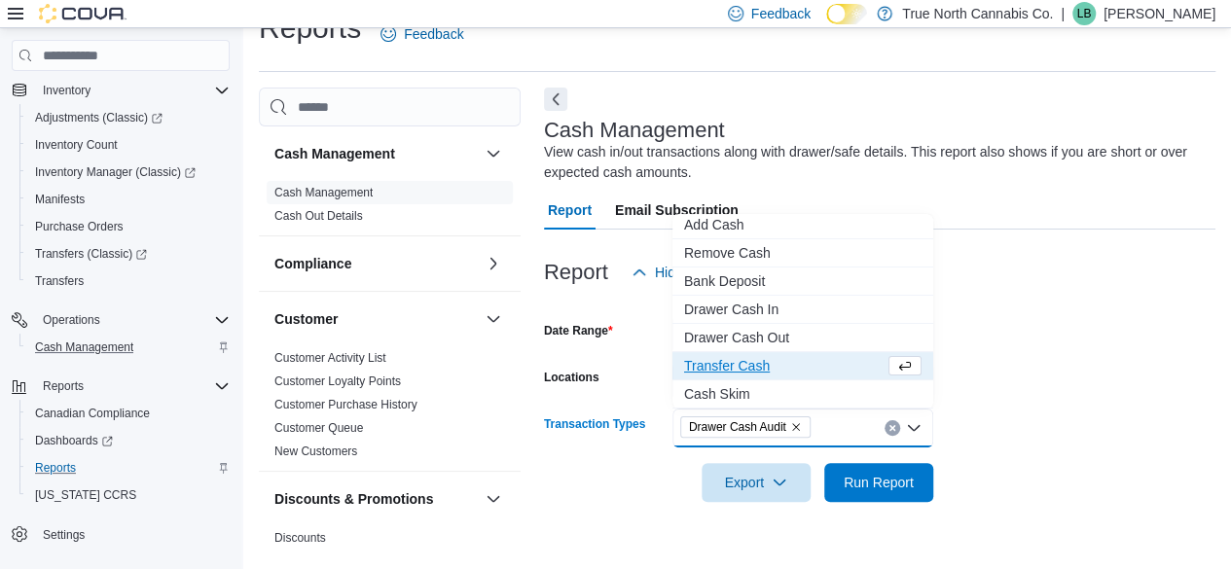
scroll to position [88, 0]
click at [606, 348] on span "Drawer Cash Out" at bounding box center [803, 337] width 238 height 19
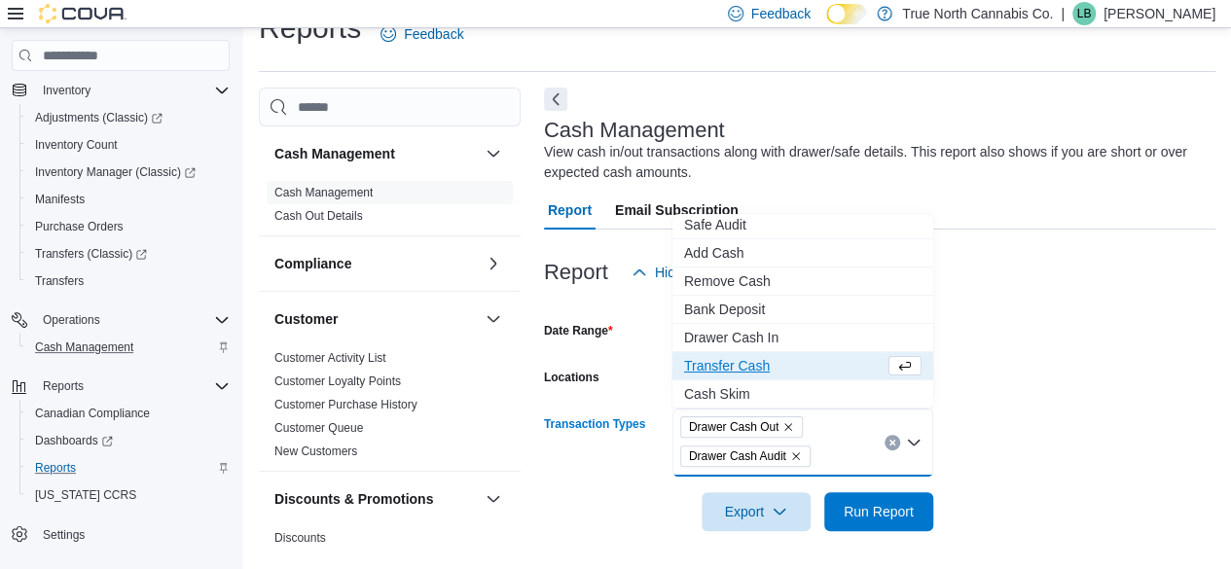
click at [606, 427] on icon "Remove Drawer Cash Out from selection in this group" at bounding box center [789, 427] width 12 height 12
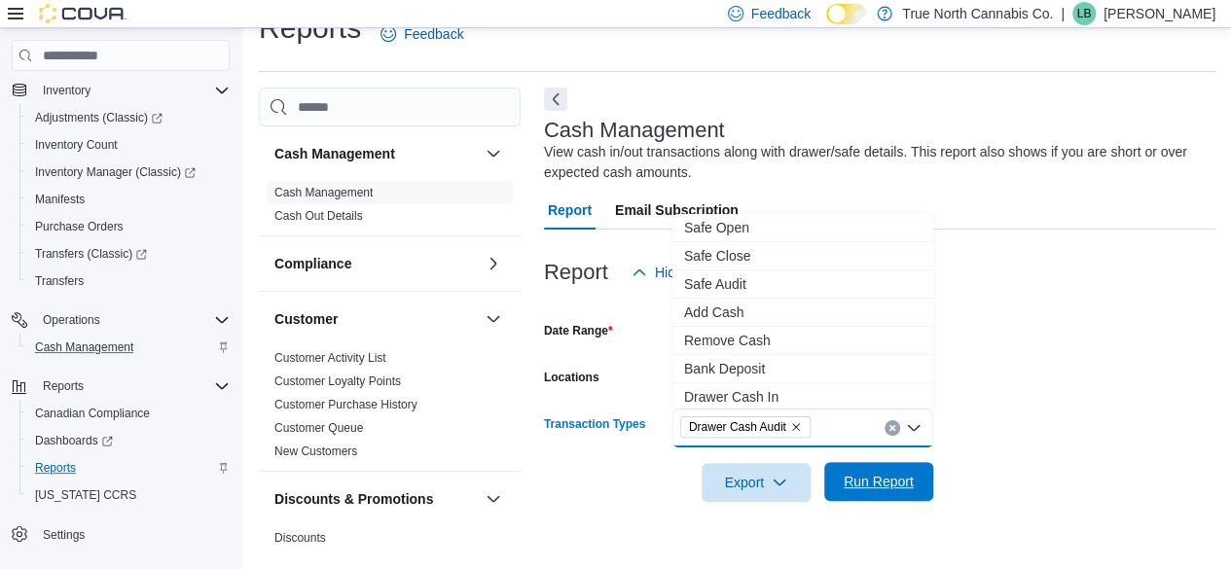
click at [606, 479] on span "Run Report" at bounding box center [879, 481] width 70 height 19
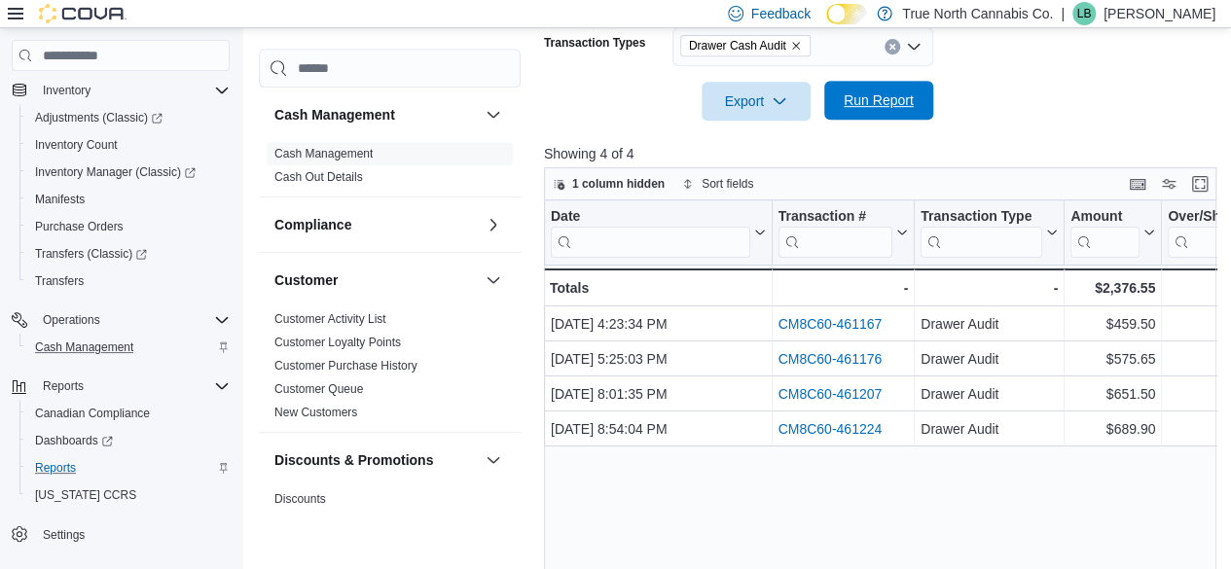
scroll to position [424, 0]
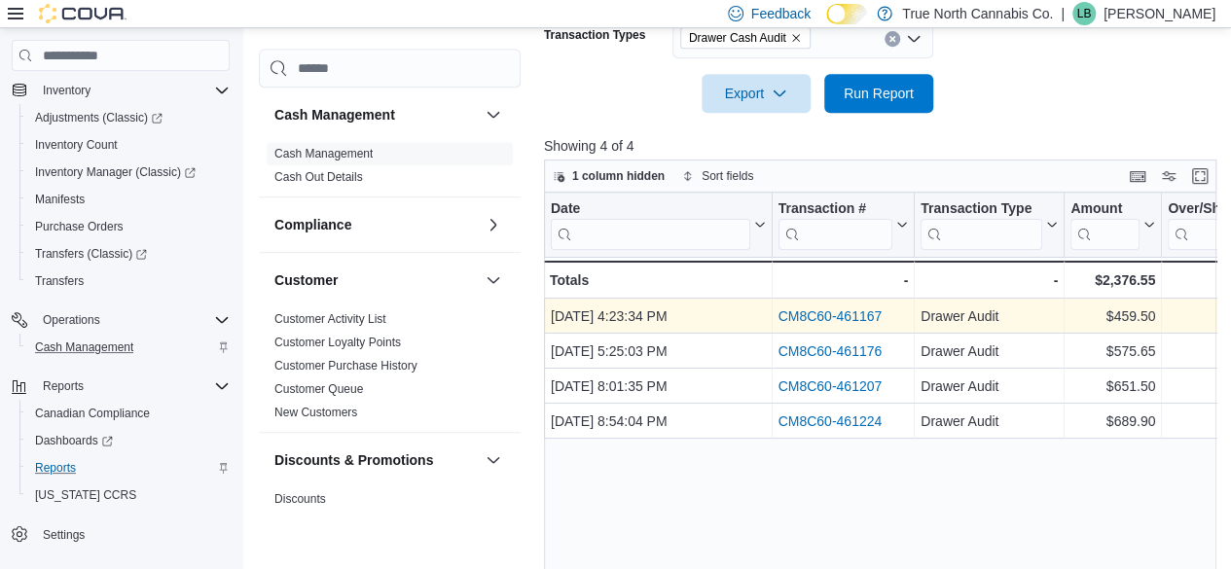
click at [606, 316] on link "CM8C60-461167" at bounding box center [830, 317] width 104 height 16
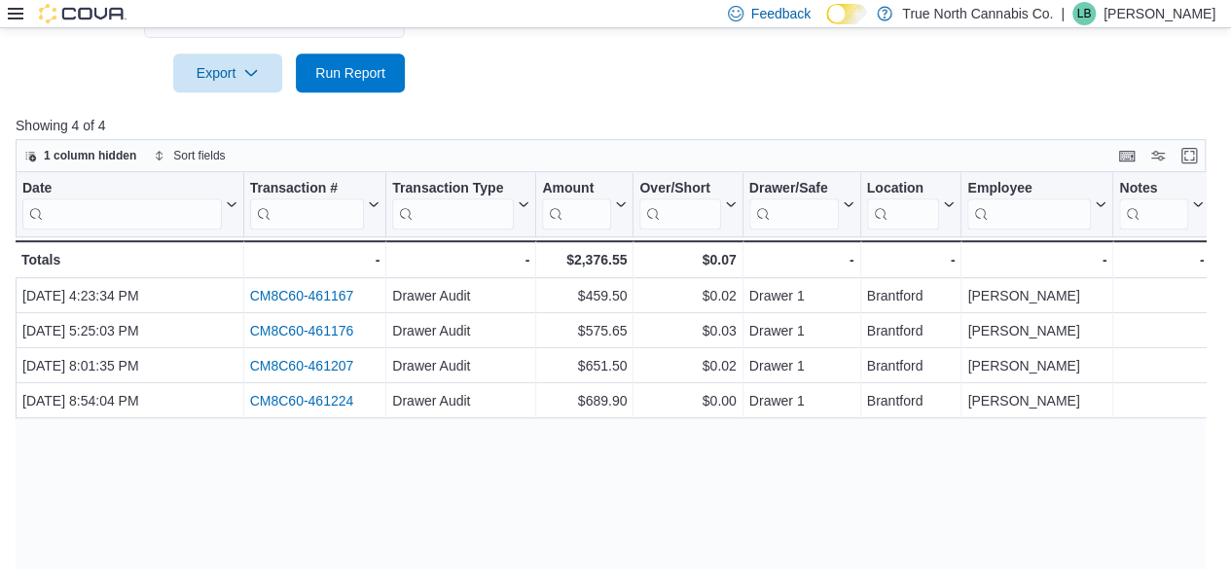
click at [18, 11] on icon at bounding box center [16, 14] width 16 height 16
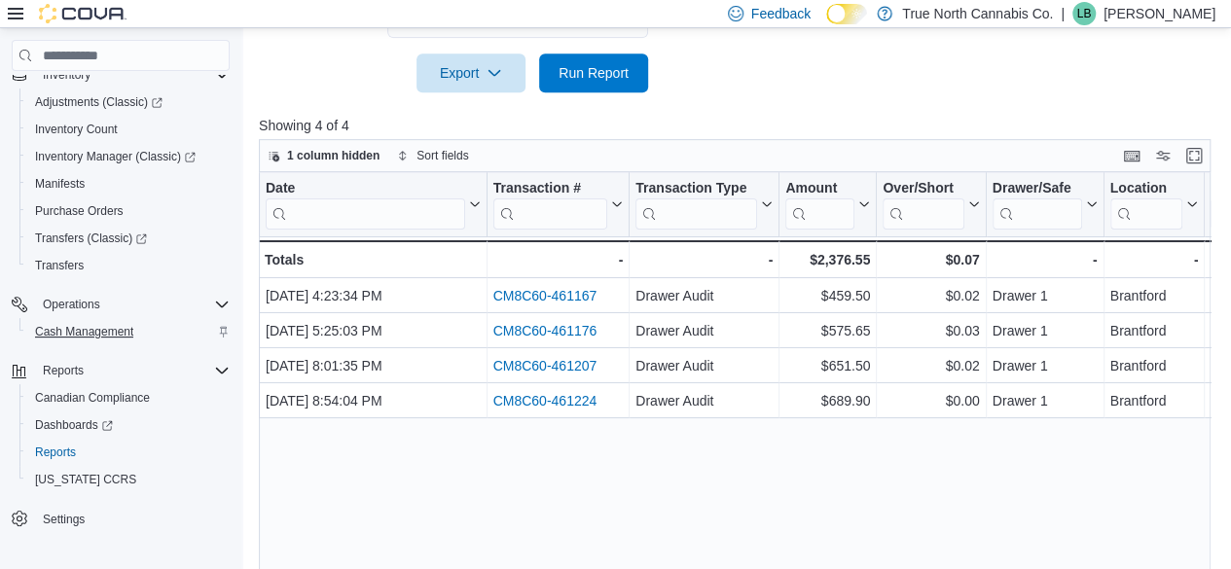
scroll to position [208, 0]
click at [49, 447] on span "Reports" at bounding box center [55, 452] width 41 height 16
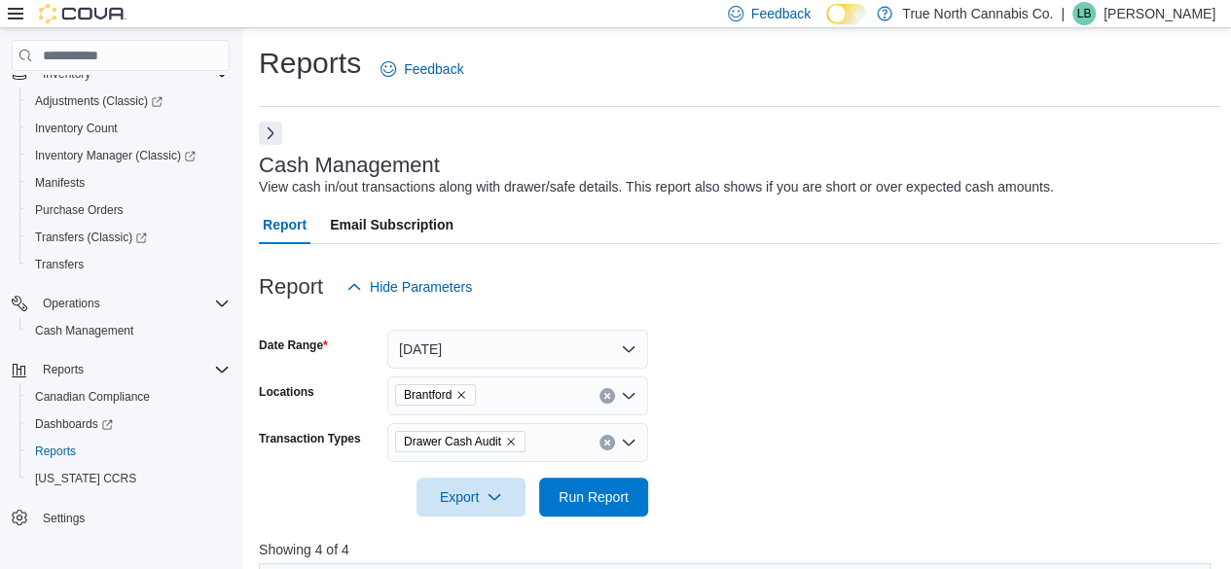
click at [271, 135] on button "Next" at bounding box center [270, 133] width 23 height 23
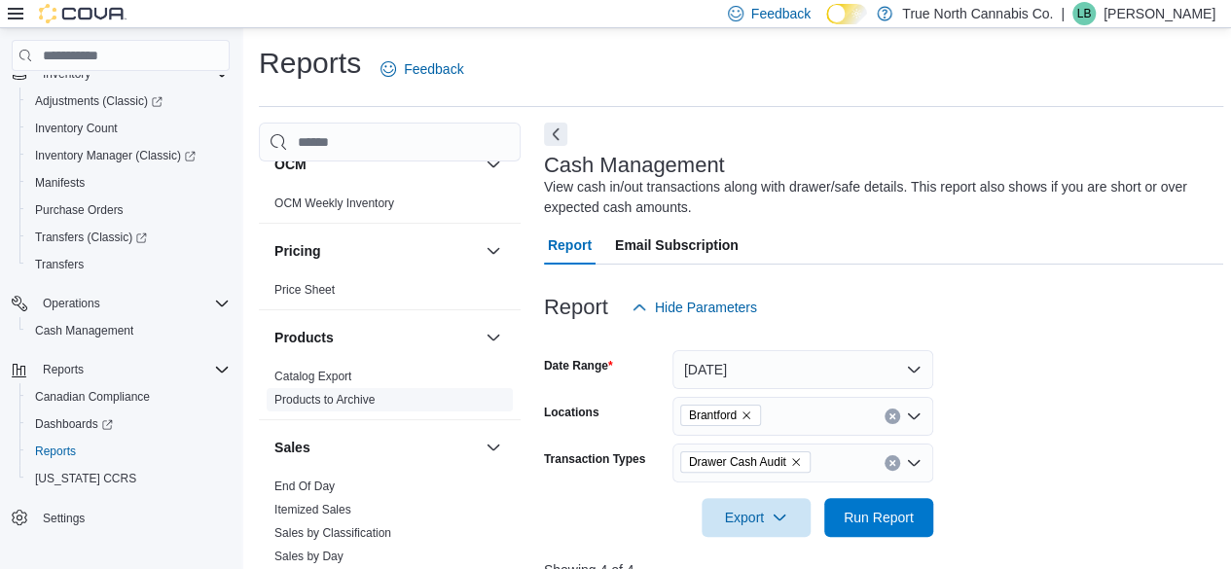
scroll to position [1071, 0]
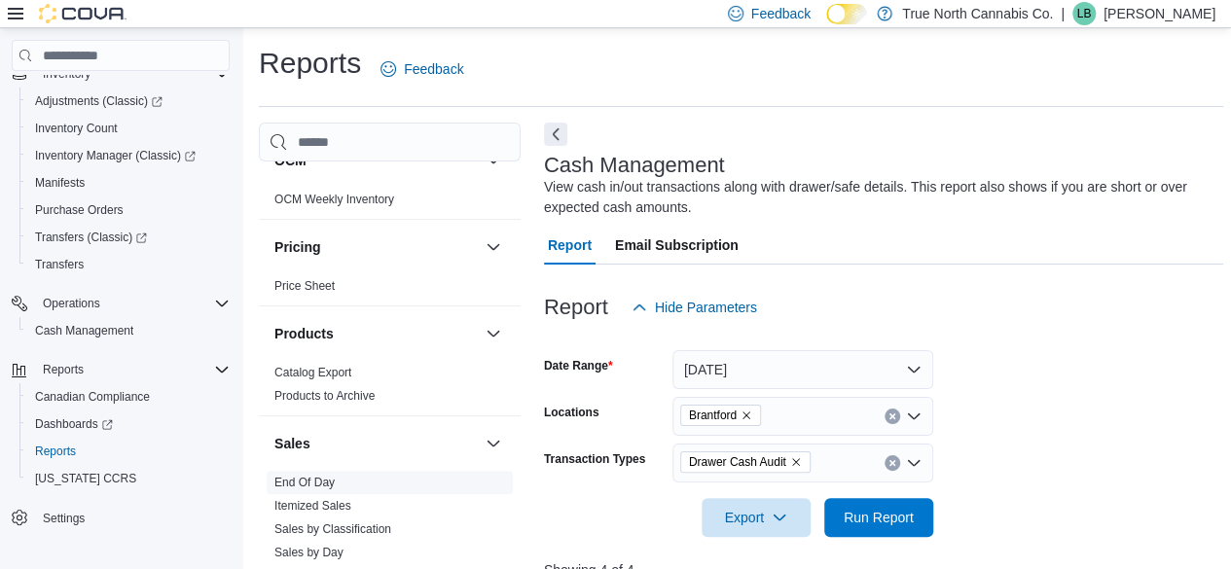
click at [313, 480] on link "End Of Day" at bounding box center [305, 483] width 60 height 14
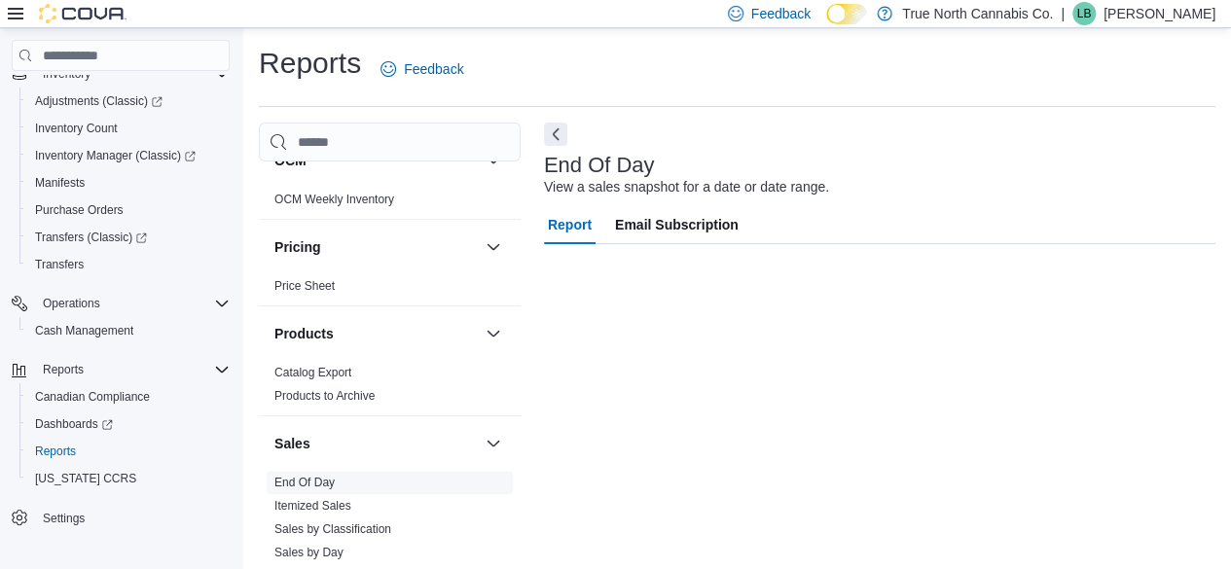
scroll to position [35, 0]
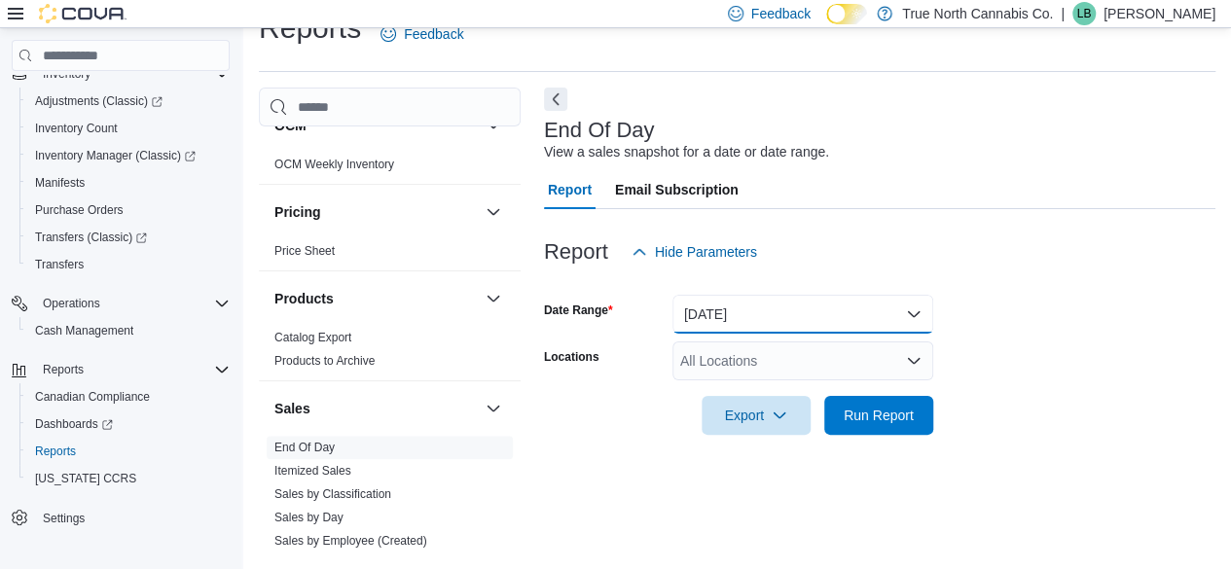
click at [606, 307] on button "[DATE]" at bounding box center [803, 314] width 261 height 39
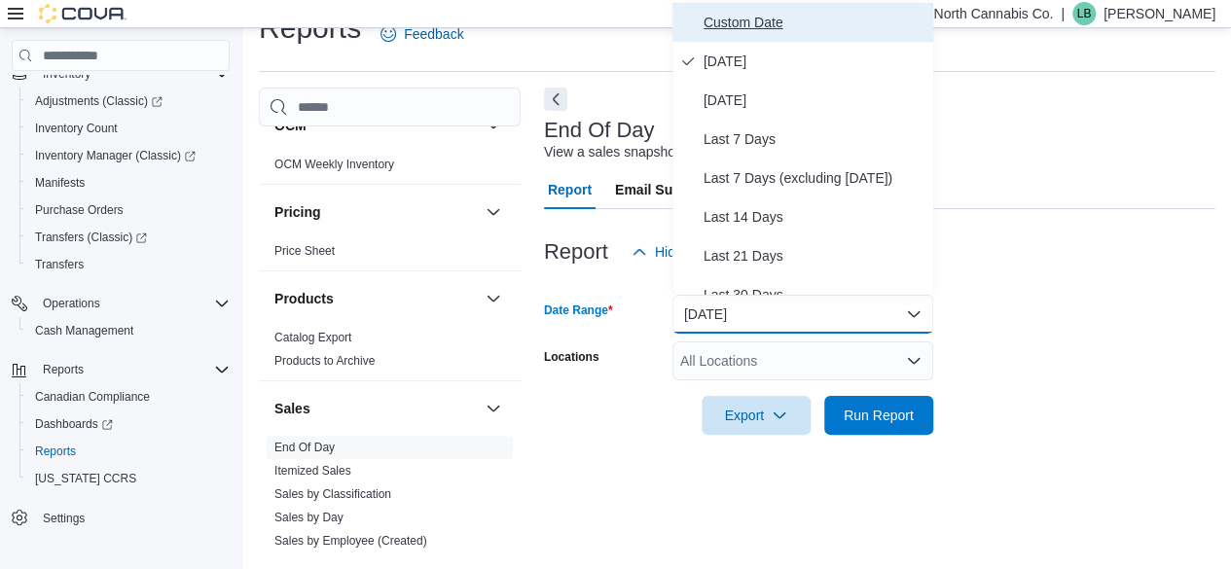
click at [606, 22] on span "Custom Date" at bounding box center [815, 22] width 222 height 23
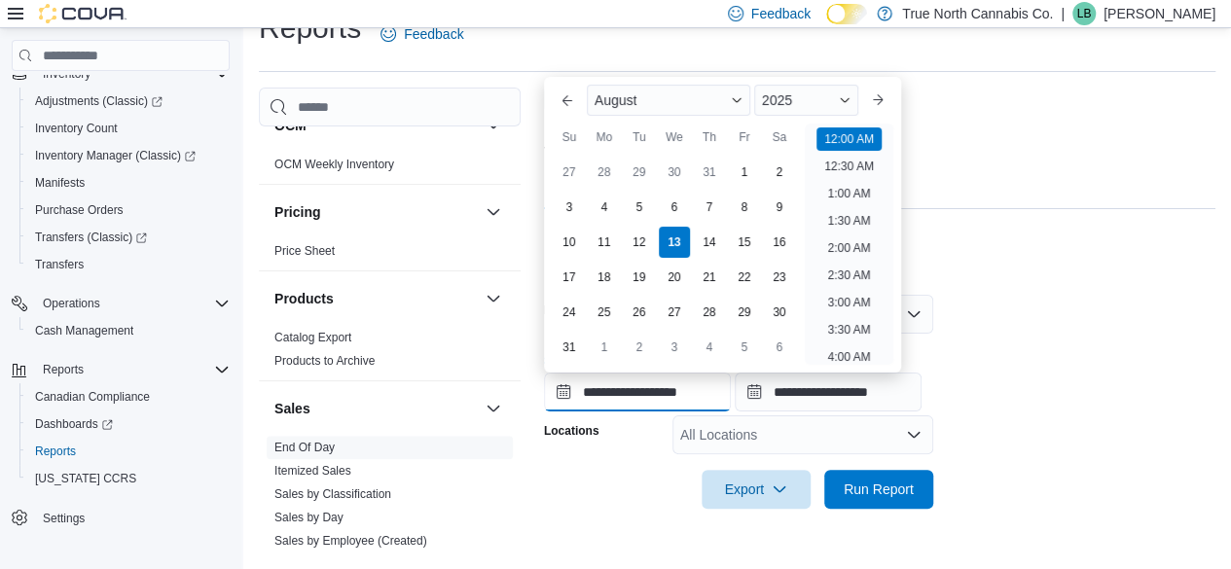
click at [566, 391] on input "**********" at bounding box center [637, 392] width 187 height 39
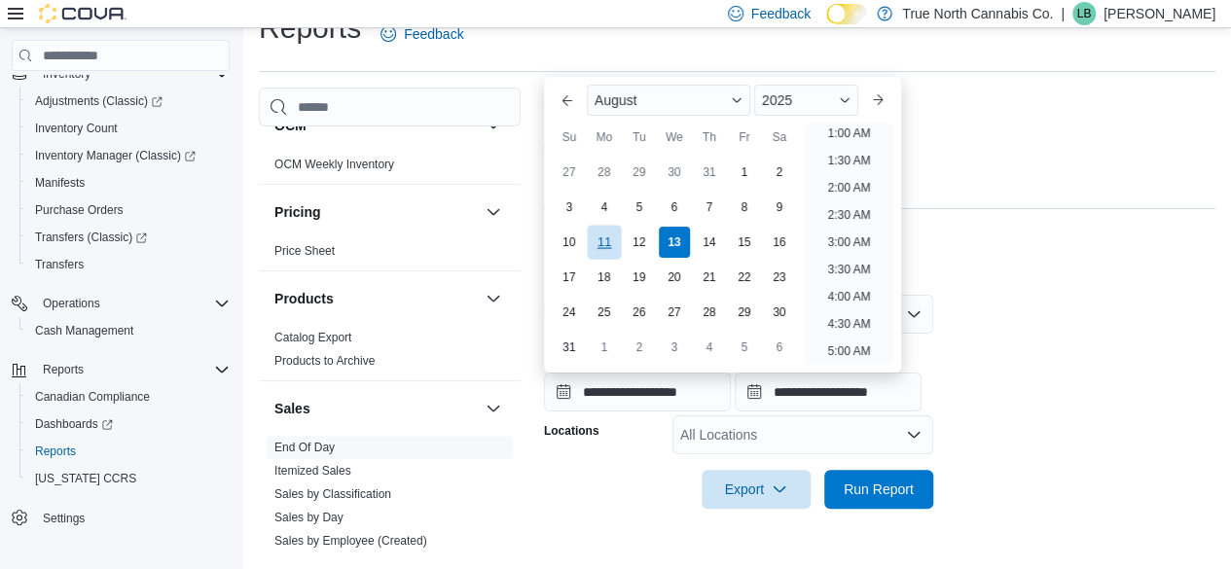
click at [604, 242] on div "11" at bounding box center [604, 243] width 34 height 34
type input "**********"
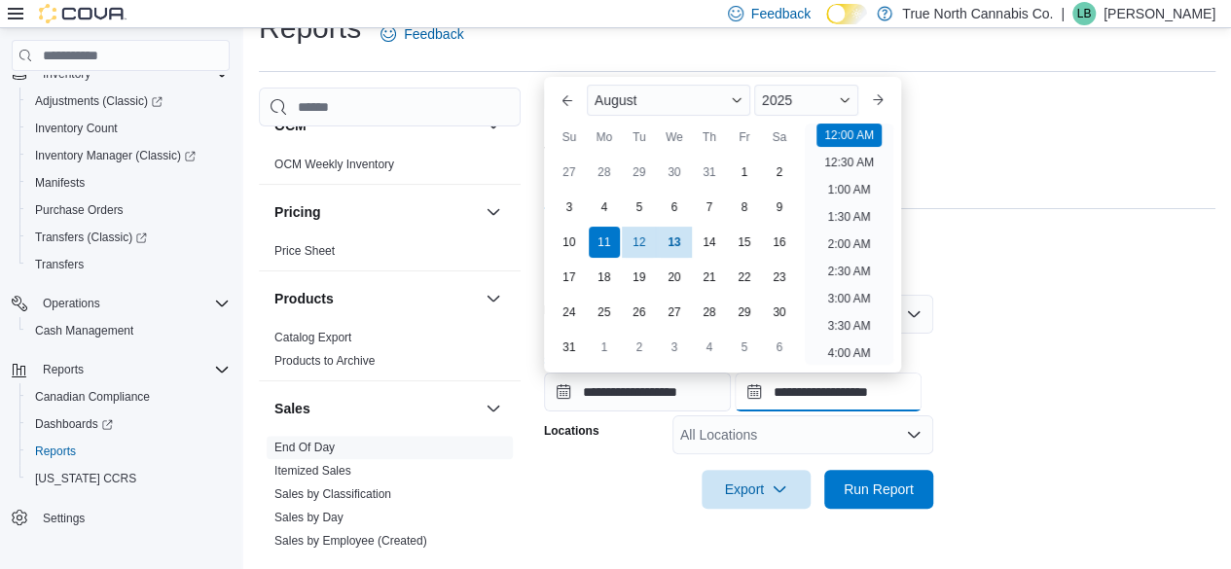
click at [606, 393] on input "**********" at bounding box center [828, 392] width 187 height 39
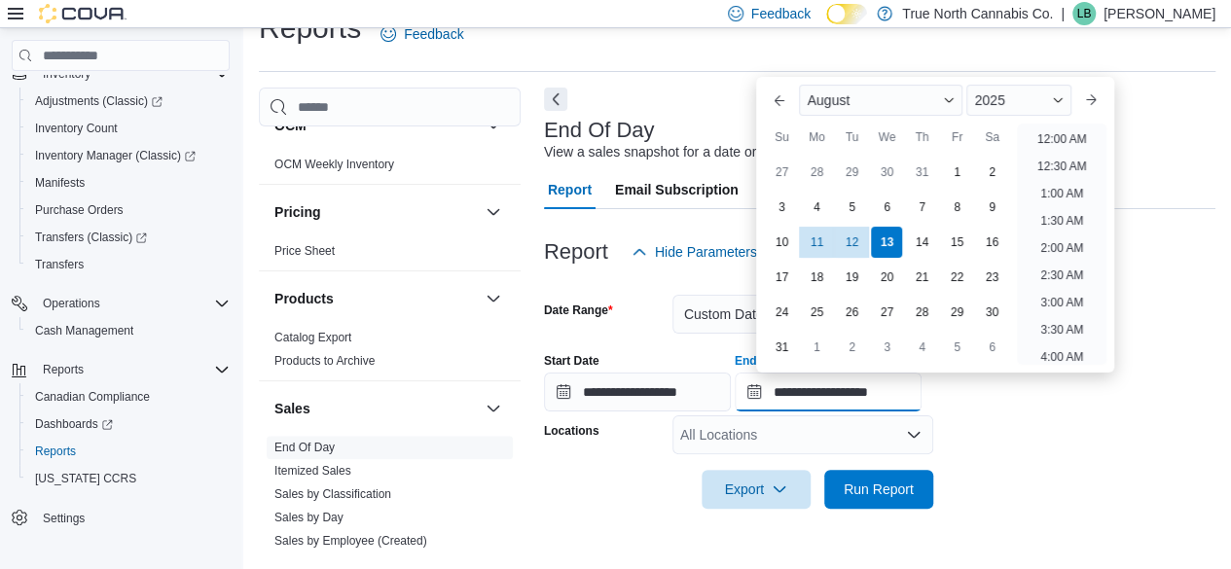
scroll to position [1071, 0]
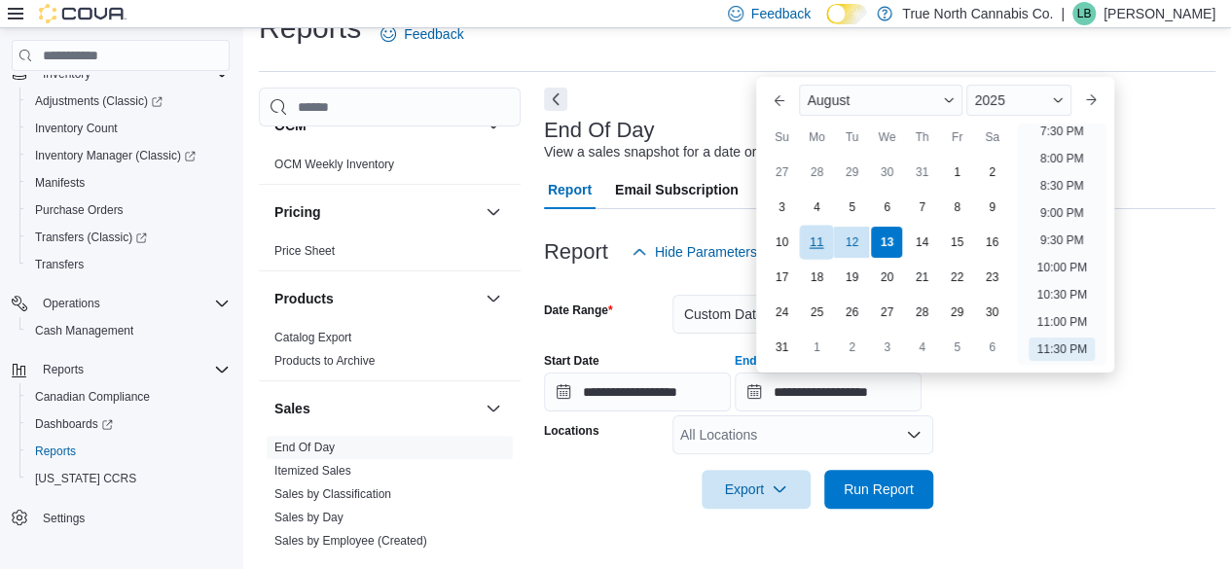
click at [606, 237] on div "11" at bounding box center [817, 243] width 34 height 34
type input "**********"
click at [606, 442] on div "All Locations" at bounding box center [803, 435] width 261 height 39
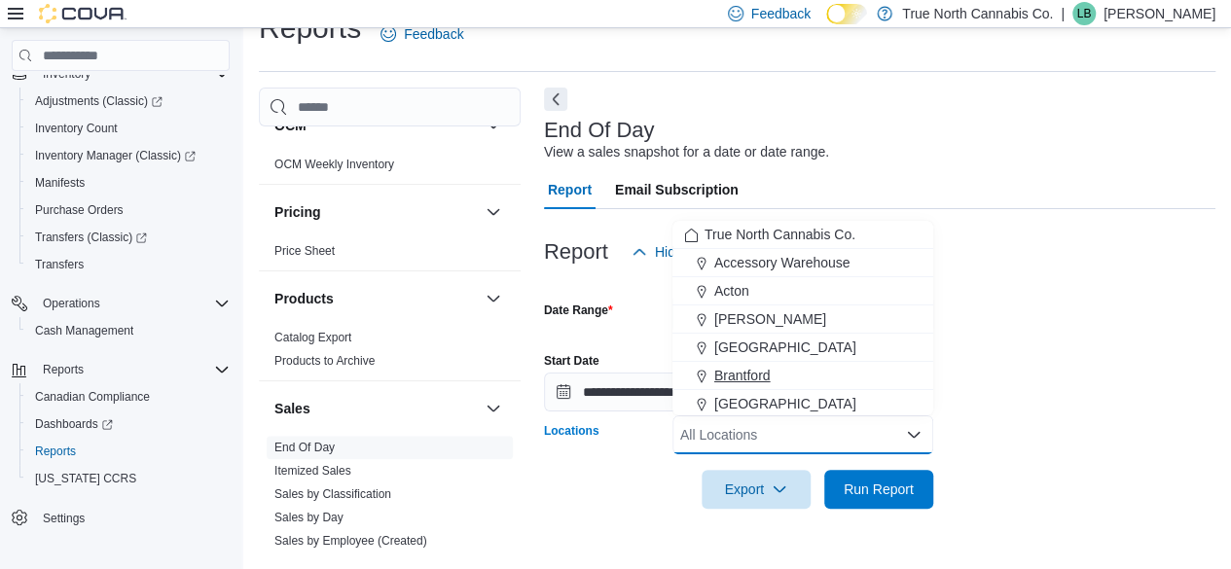
click at [606, 376] on span "Brantford" at bounding box center [743, 375] width 56 height 19
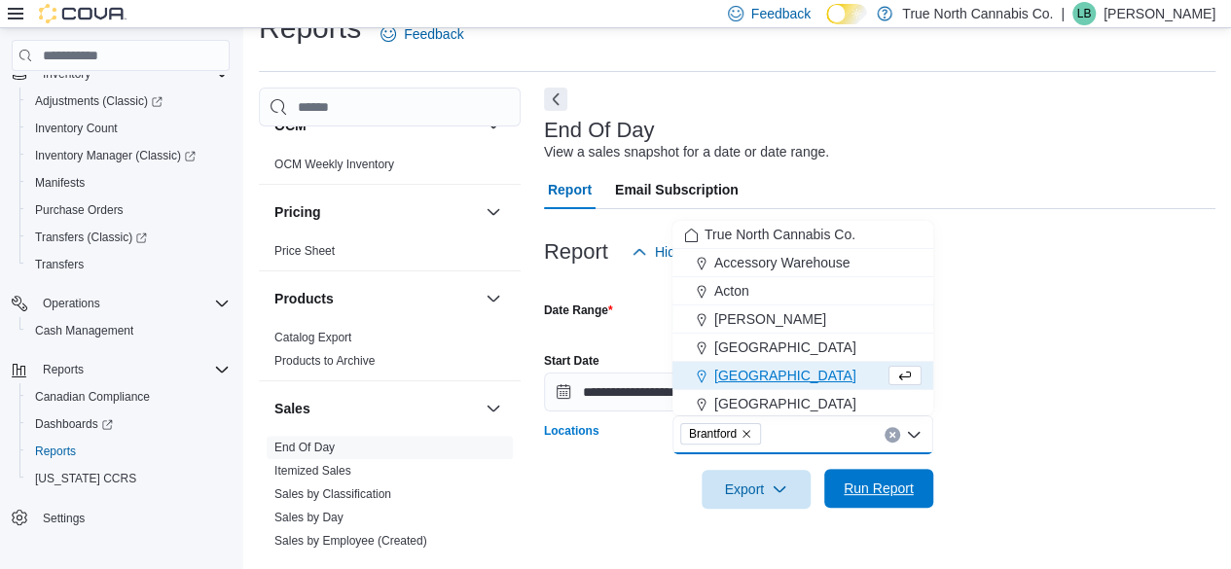
click at [606, 480] on span "Run Report" at bounding box center [879, 488] width 86 height 39
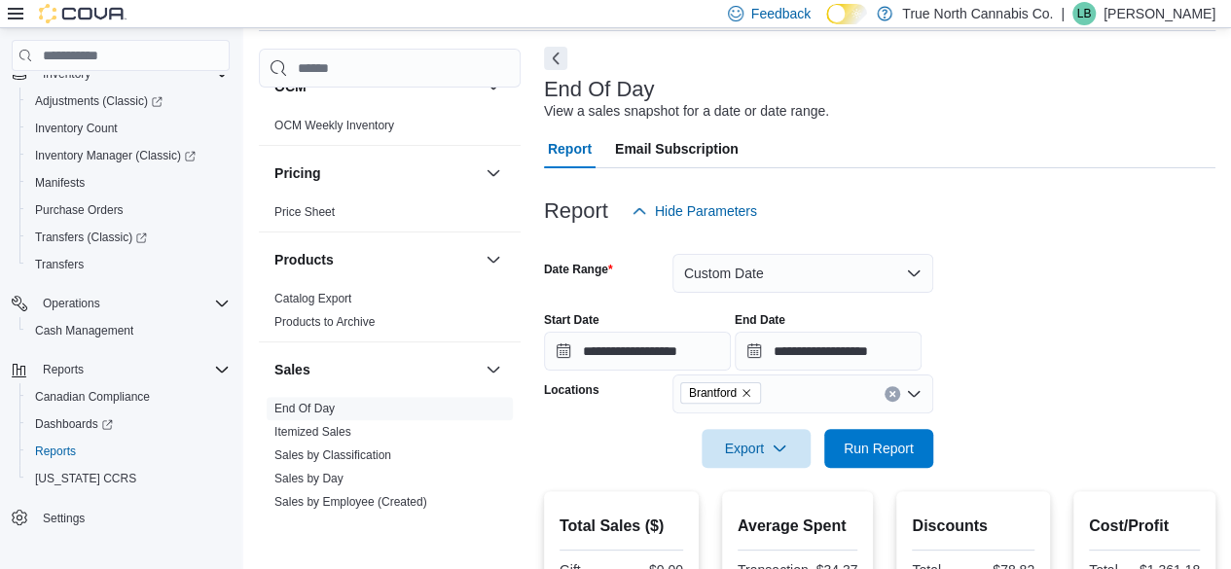
scroll to position [35, 0]
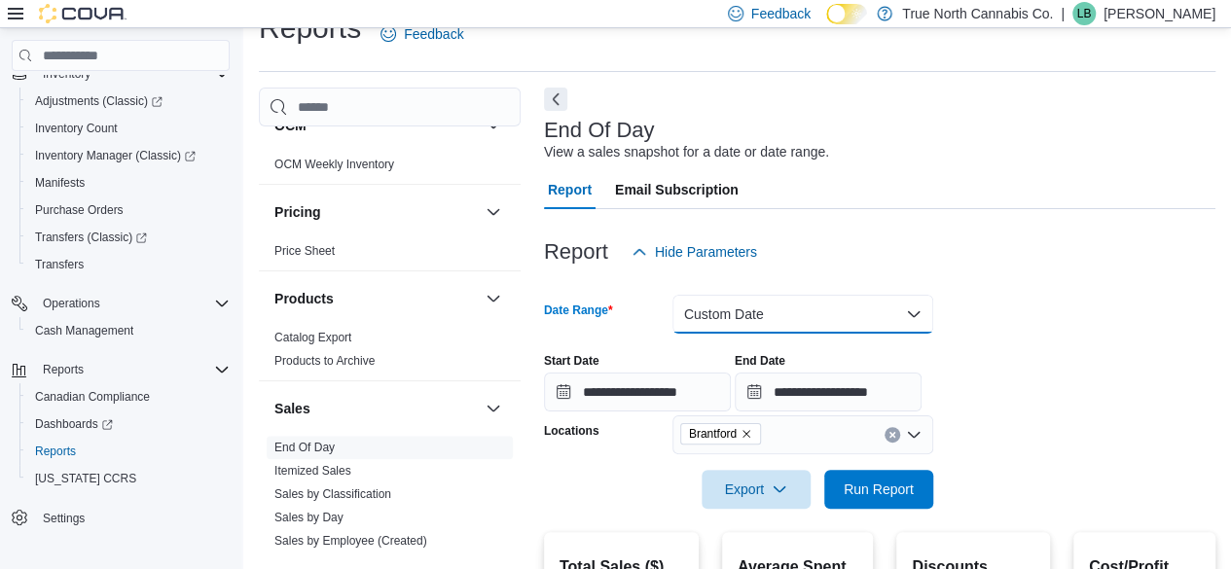
click at [606, 307] on button "Custom Date" at bounding box center [803, 314] width 261 height 39
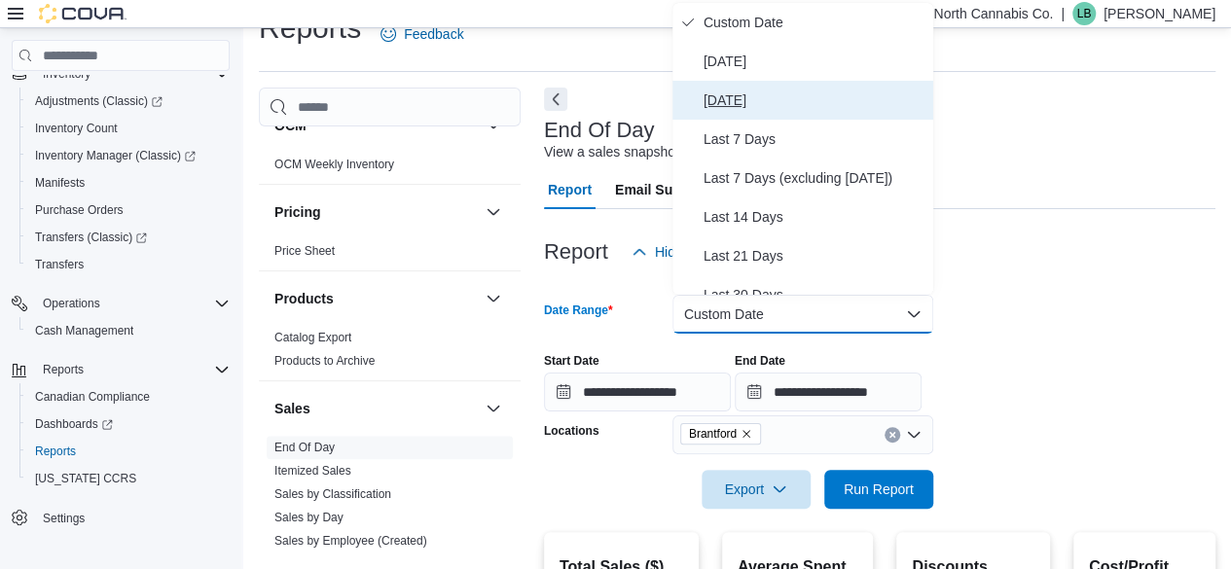
click at [606, 90] on span "[DATE]" at bounding box center [815, 100] width 222 height 23
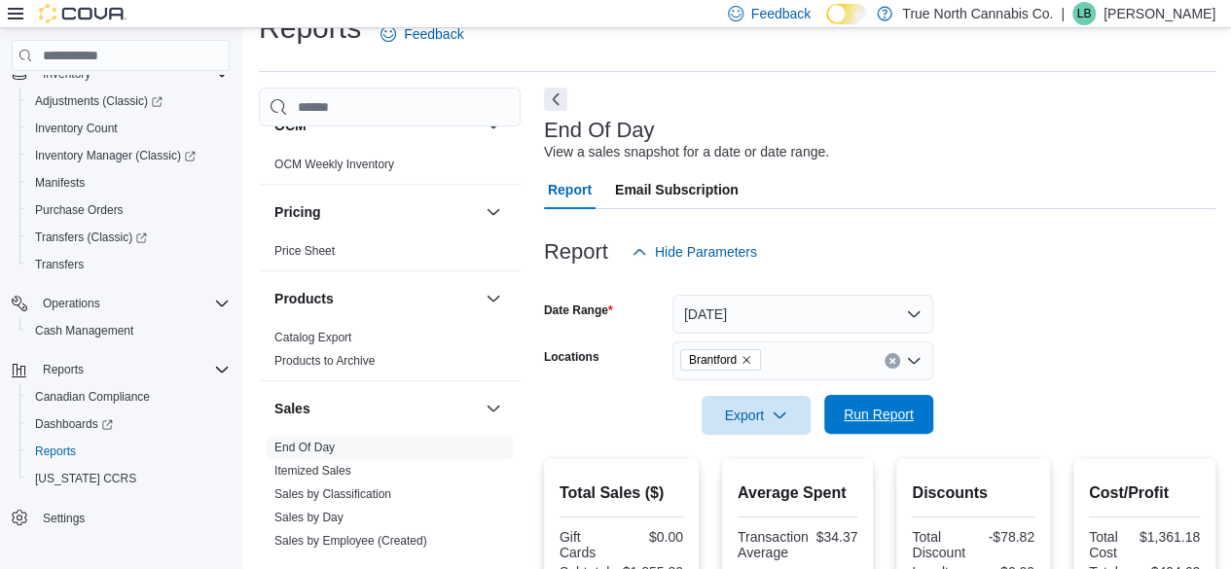
click at [606, 412] on span "Run Report" at bounding box center [879, 414] width 70 height 19
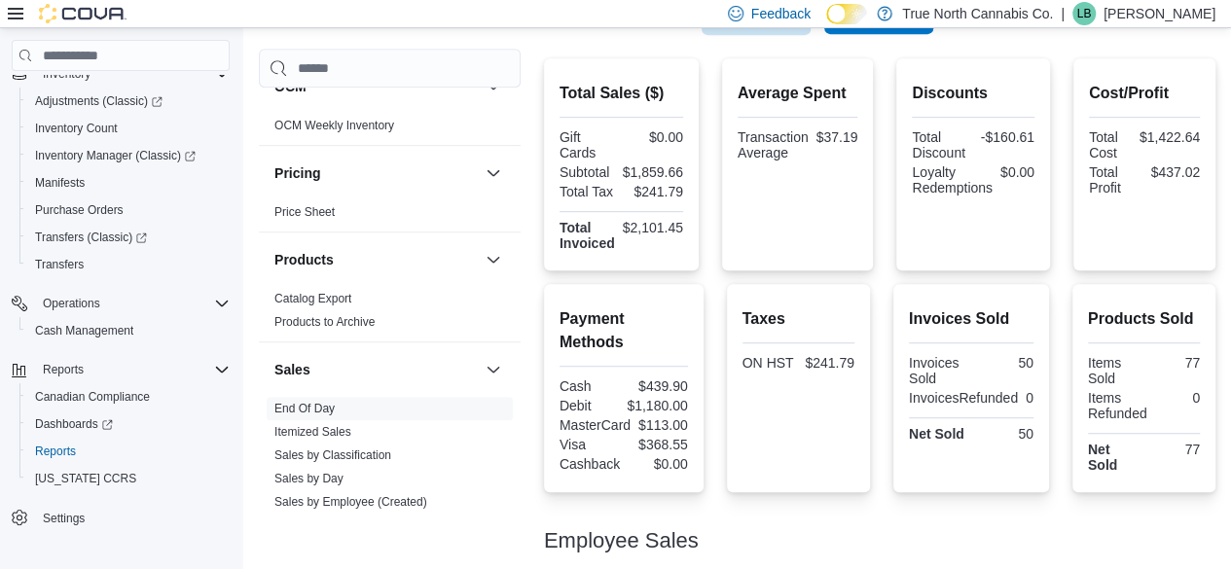
scroll to position [522, 0]
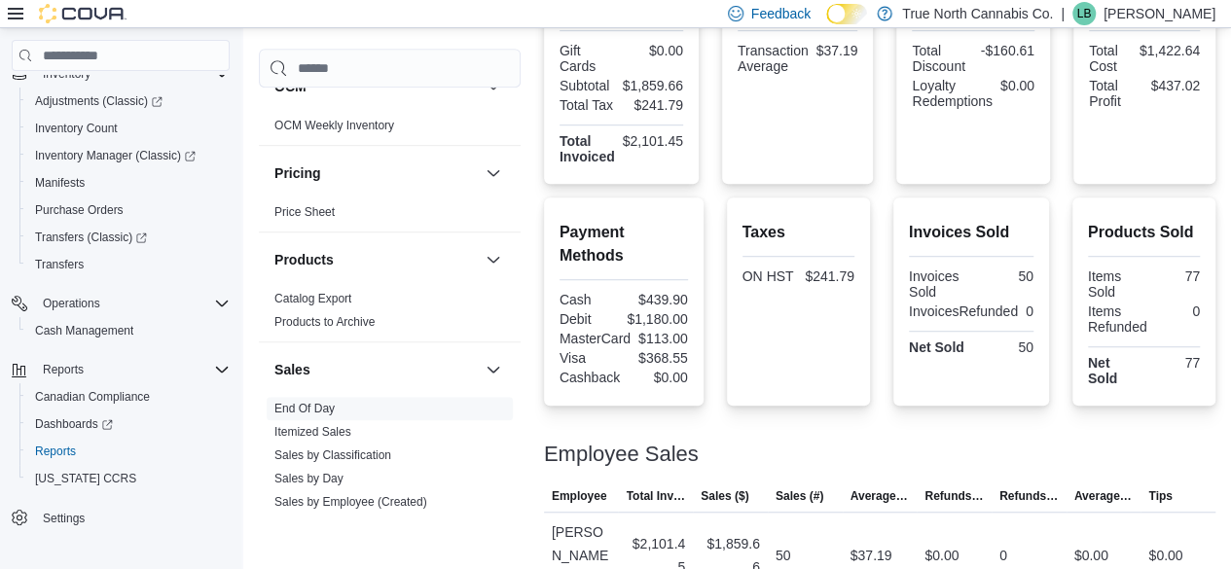
click at [606, 453] on div "Employee Sales" at bounding box center [880, 454] width 672 height 23
click at [73, 212] on span "Purchase Orders" at bounding box center [79, 210] width 89 height 16
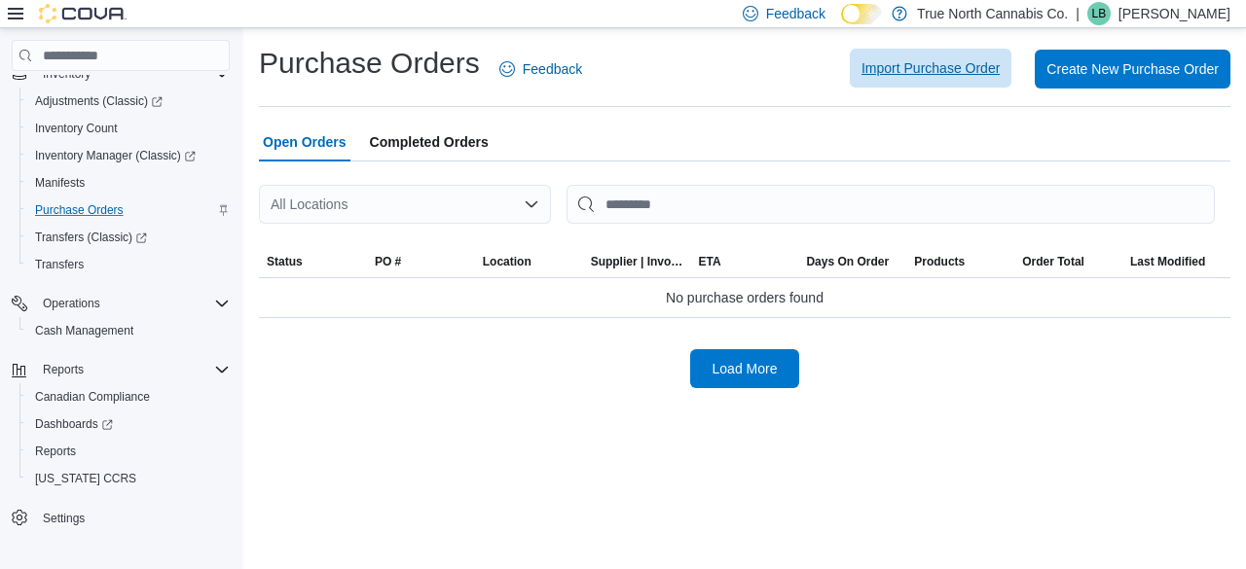
click at [606, 70] on span "Import Purchase Order" at bounding box center [930, 67] width 138 height 19
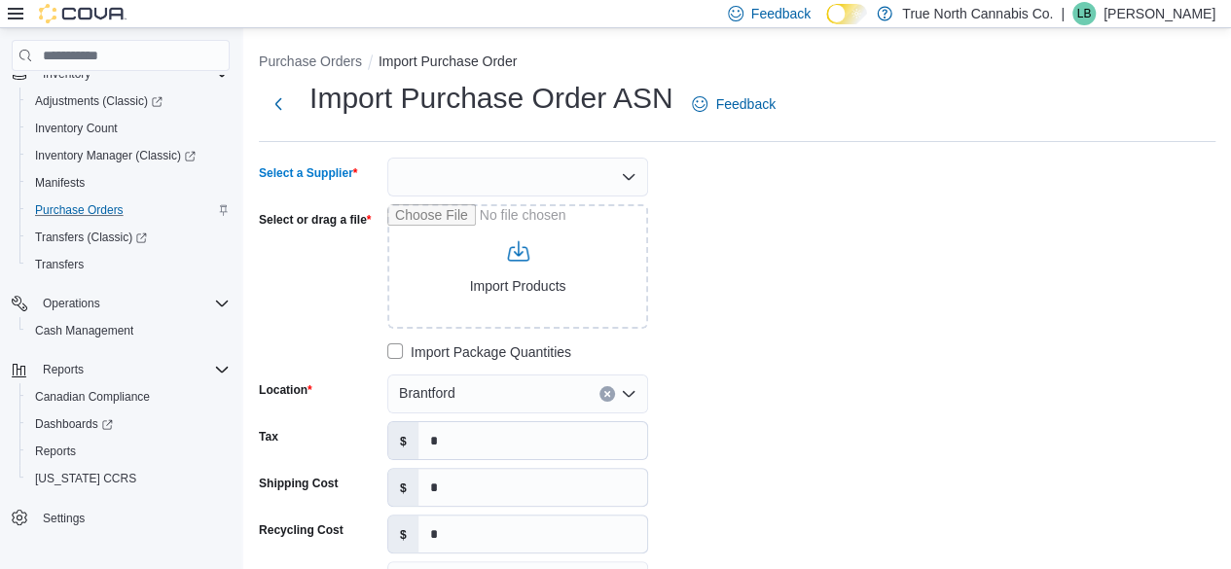
click at [491, 186] on div at bounding box center [517, 177] width 261 height 39
type input "**"
click at [484, 200] on button "OC S" at bounding box center [517, 211] width 261 height 28
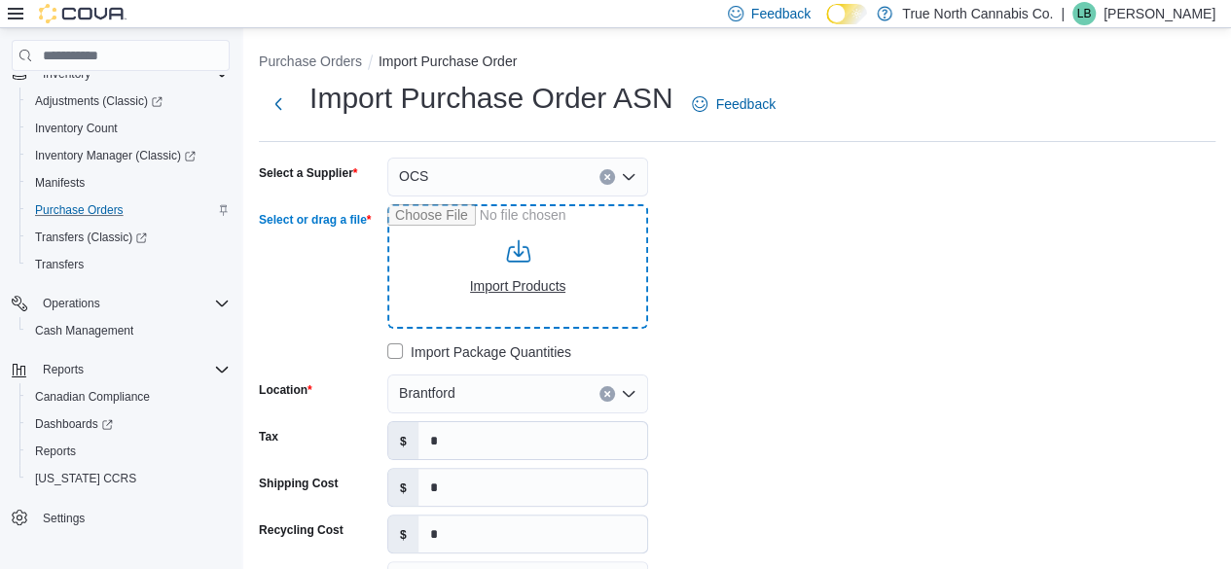
click at [512, 291] on input "Select or drag a file" at bounding box center [517, 266] width 261 height 125
type input "**********"
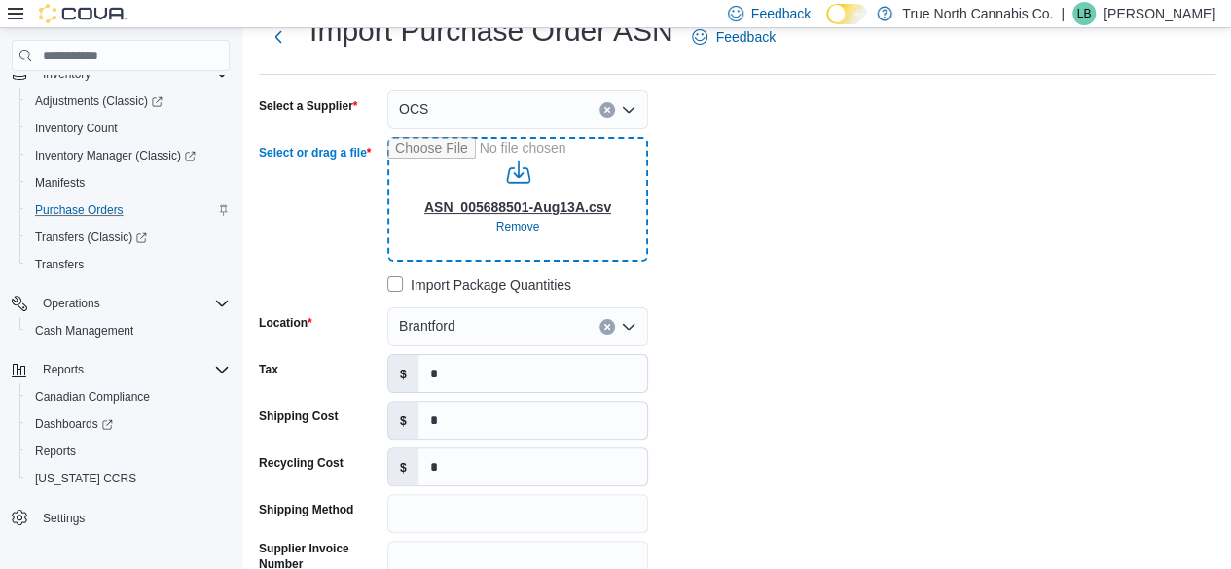
scroll to position [97, 0]
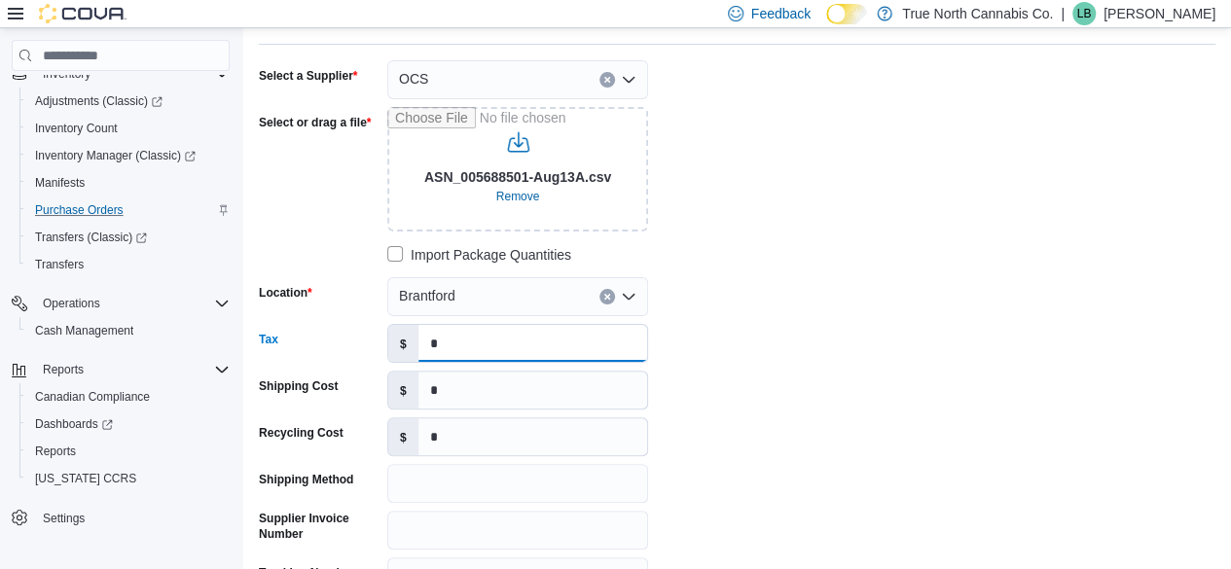
click at [467, 344] on input "*" at bounding box center [533, 343] width 229 height 37
type input "*******"
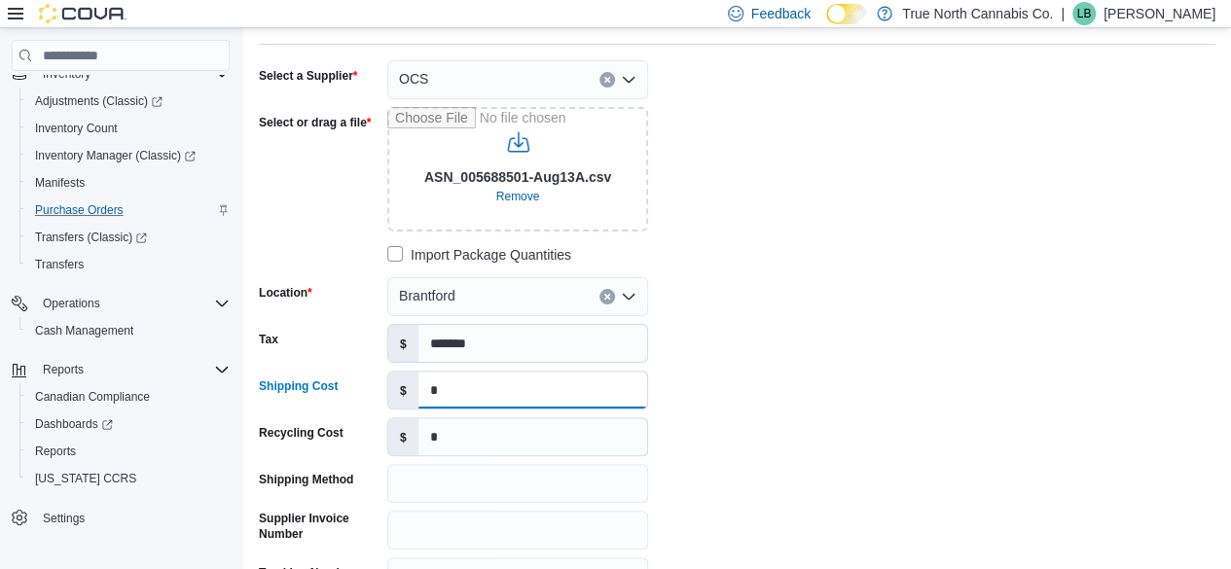
drag, startPoint x: 475, startPoint y: 394, endPoint x: 361, endPoint y: 393, distance: 113.9
click at [366, 388] on div "Shipping Cost $ *" at bounding box center [453, 390] width 389 height 39
type input "***"
click at [606, 354] on div "**********" at bounding box center [737, 351] width 957 height 583
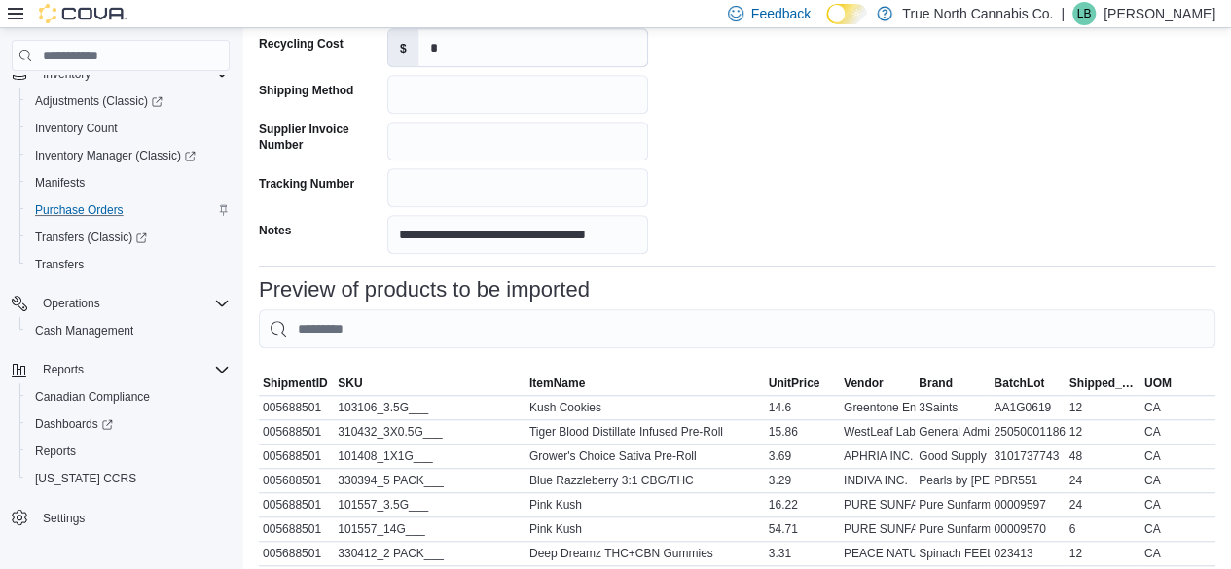
scroll to position [1070, 0]
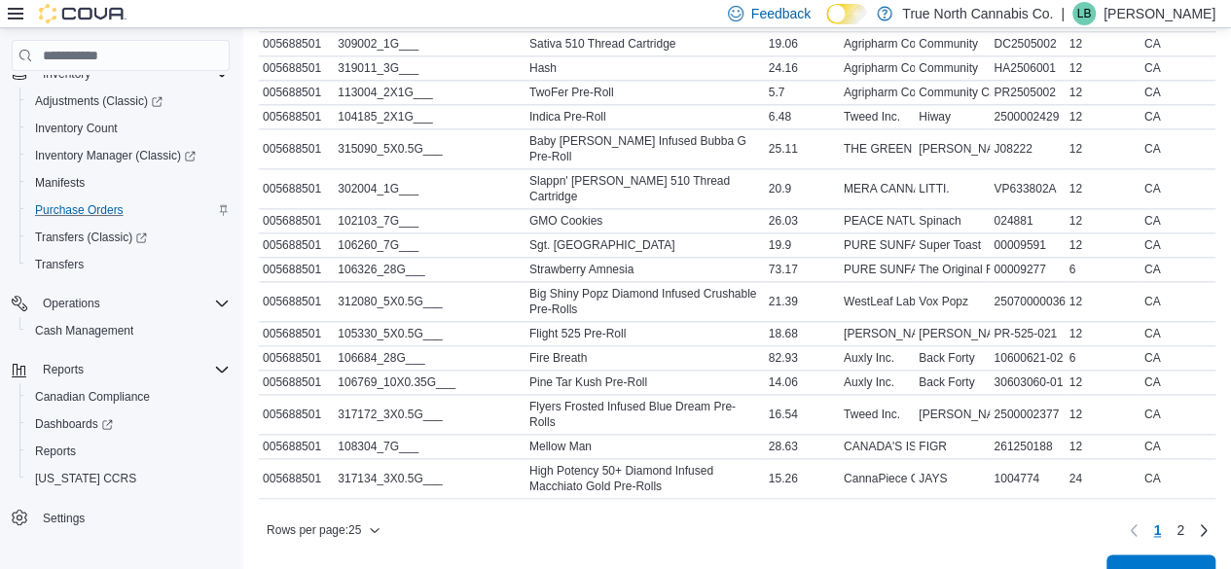
click at [606, 555] on span "Import" at bounding box center [1161, 574] width 86 height 39
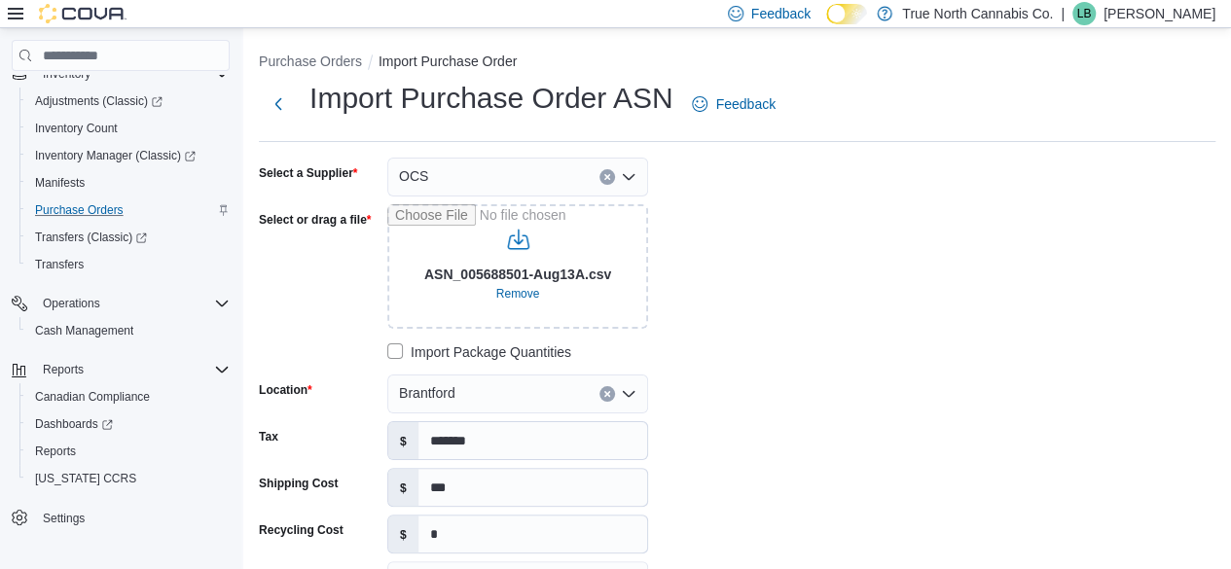
scroll to position [167, 0]
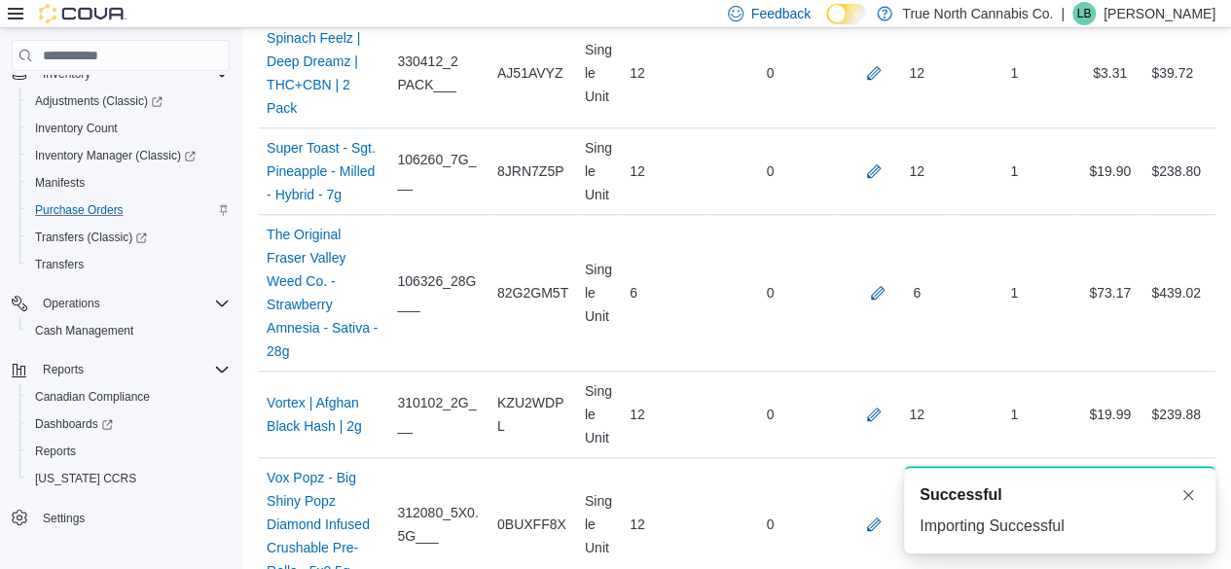
scroll to position [4536, 0]
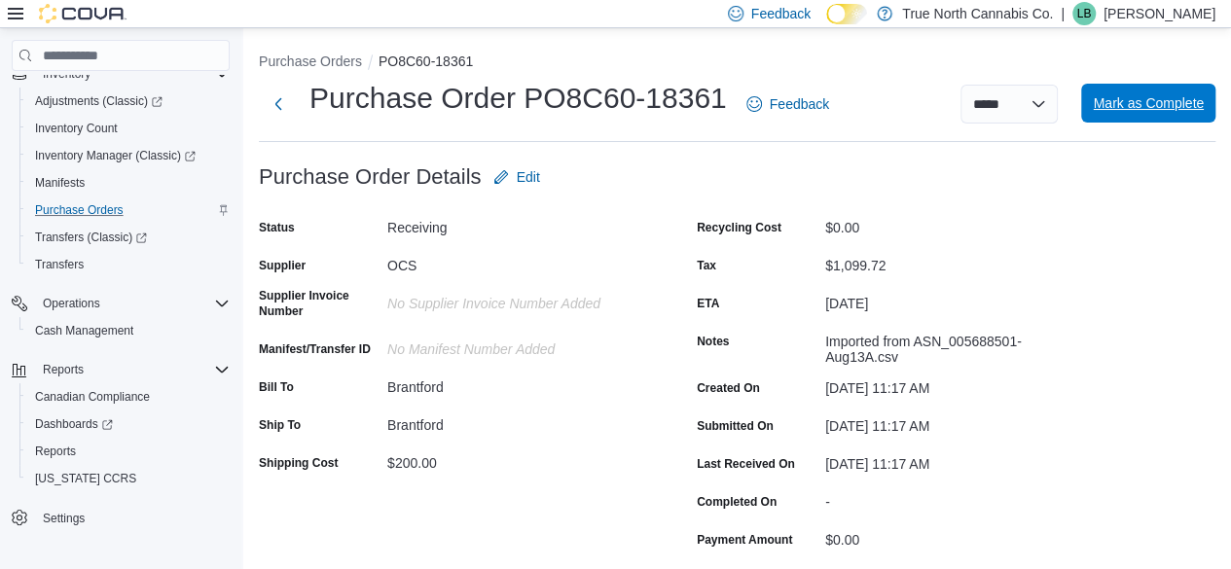
click at [606, 97] on span "Mark as Complete" at bounding box center [1148, 102] width 111 height 19
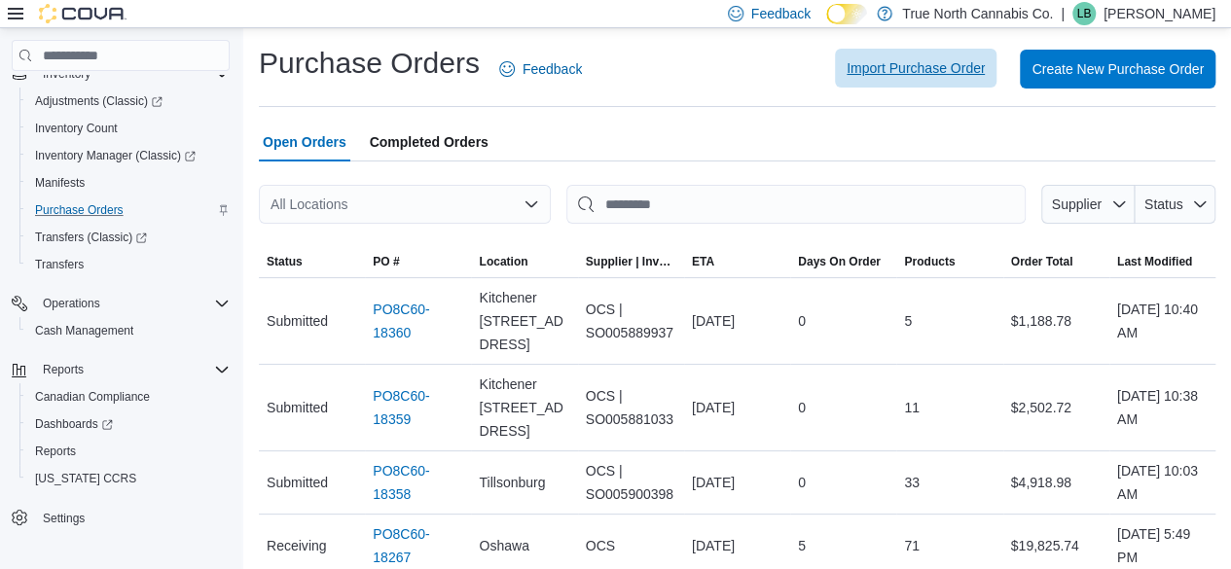
click at [606, 70] on span "Import Purchase Order" at bounding box center [916, 67] width 138 height 19
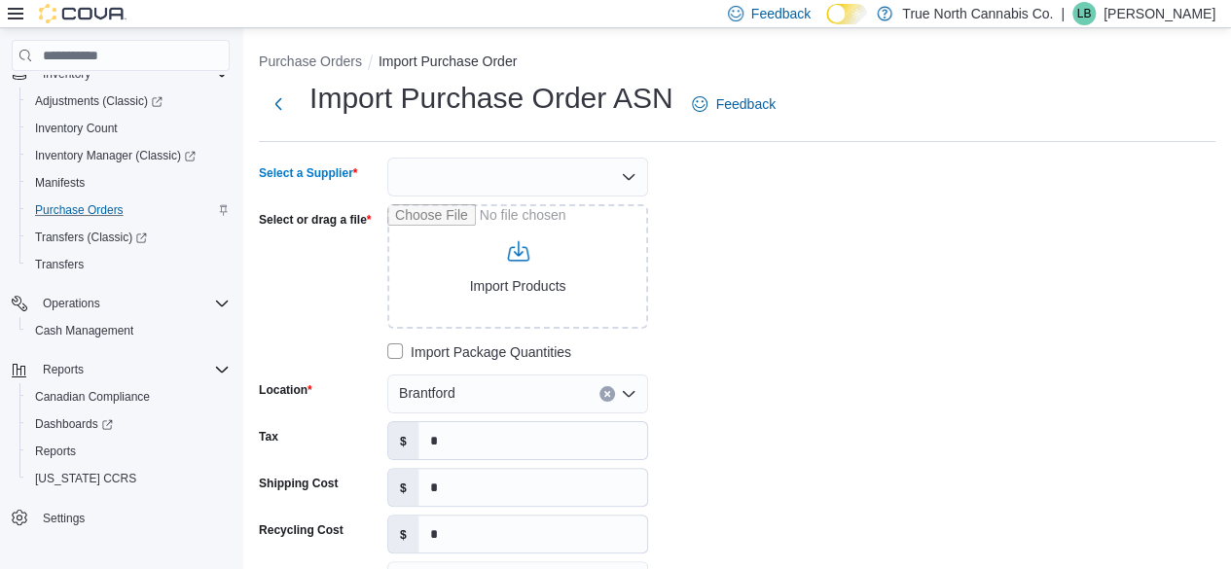
drag, startPoint x: 489, startPoint y: 169, endPoint x: 500, endPoint y: 170, distance: 11.7
click at [500, 170] on div at bounding box center [517, 177] width 261 height 39
type input "***"
click at [473, 210] on span "OCS" at bounding box center [529, 210] width 214 height 19
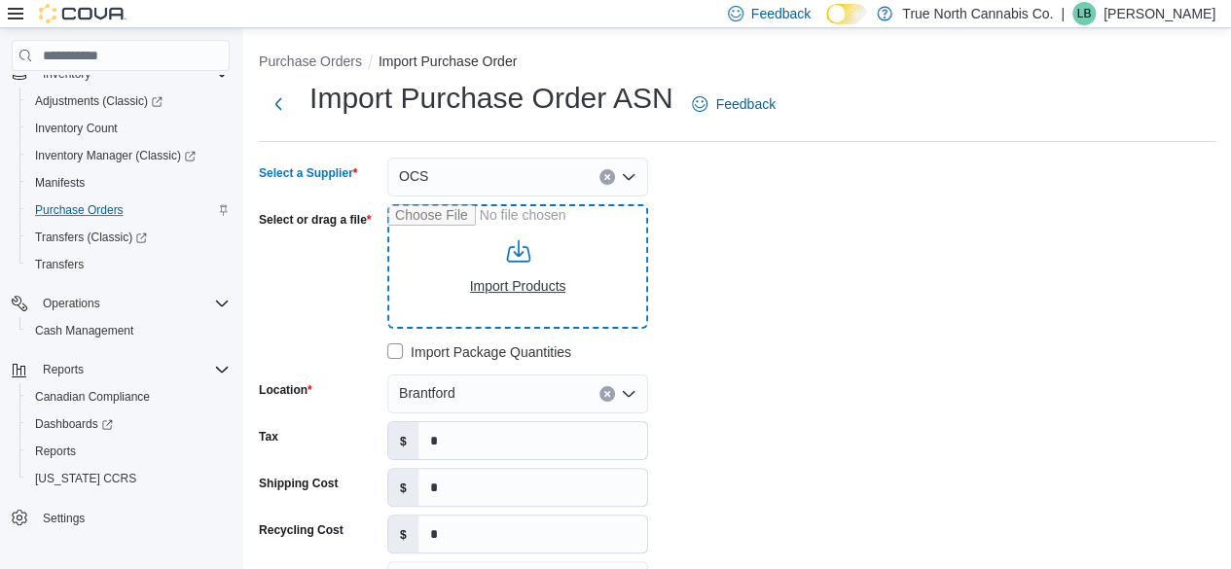
click at [513, 280] on input "Select or drag a file" at bounding box center [517, 266] width 261 height 125
type input "**********"
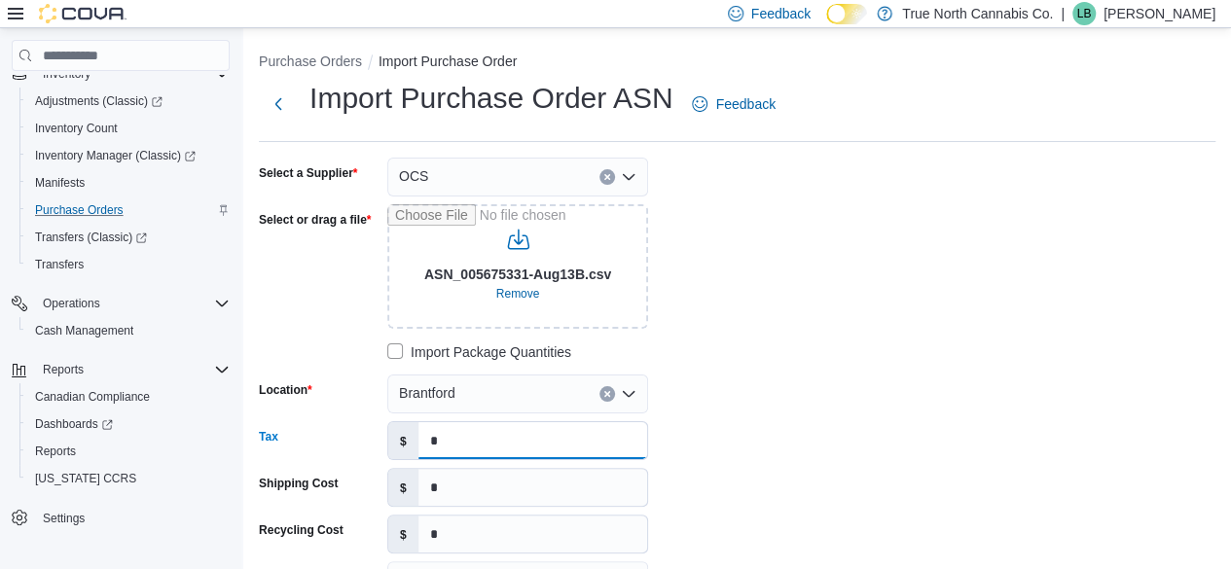
drag, startPoint x: 454, startPoint y: 447, endPoint x: 391, endPoint y: 439, distance: 62.8
click at [391, 439] on div "$ *" at bounding box center [517, 440] width 261 height 39
type input "******"
click at [606, 409] on div "**********" at bounding box center [737, 449] width 957 height 583
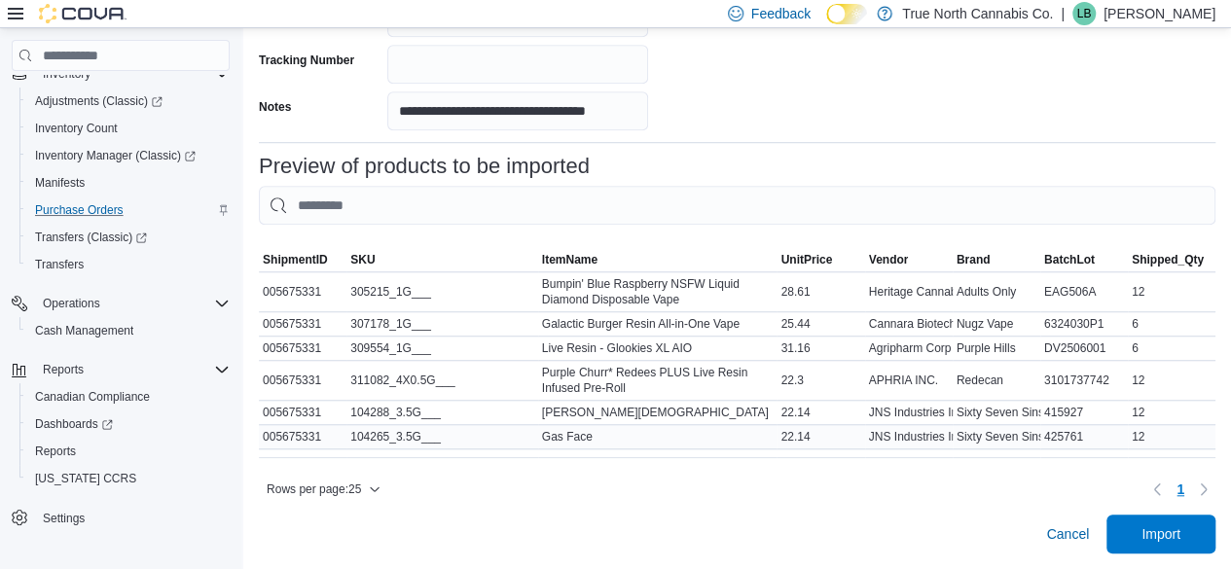
scroll to position [622, 0]
click at [606, 537] on span "Import" at bounding box center [1161, 533] width 39 height 19
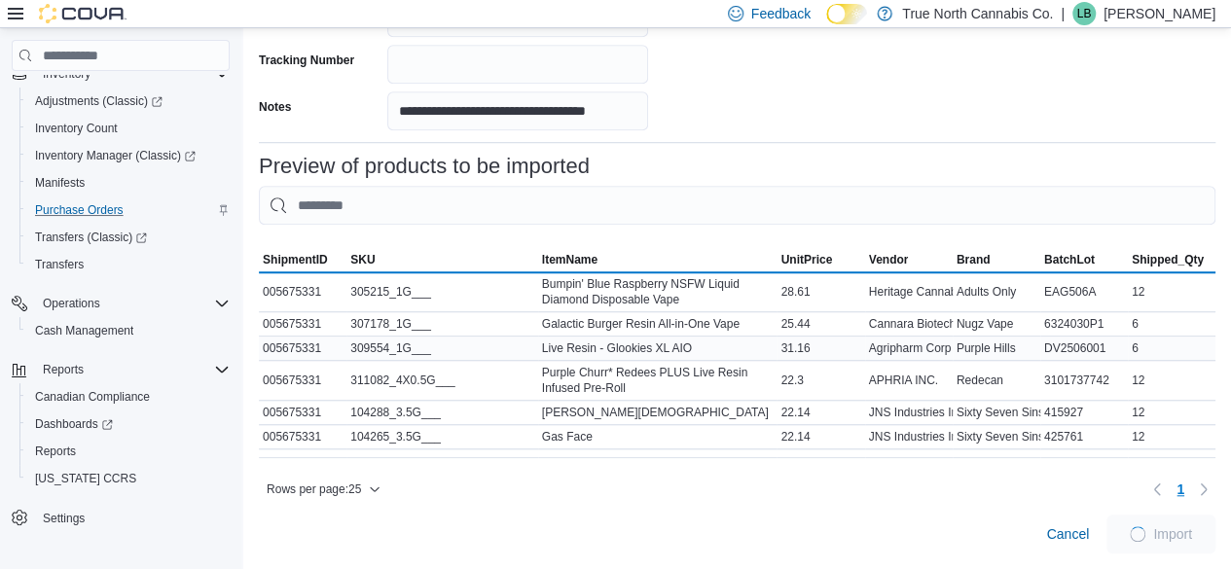
scroll to position [617, 0]
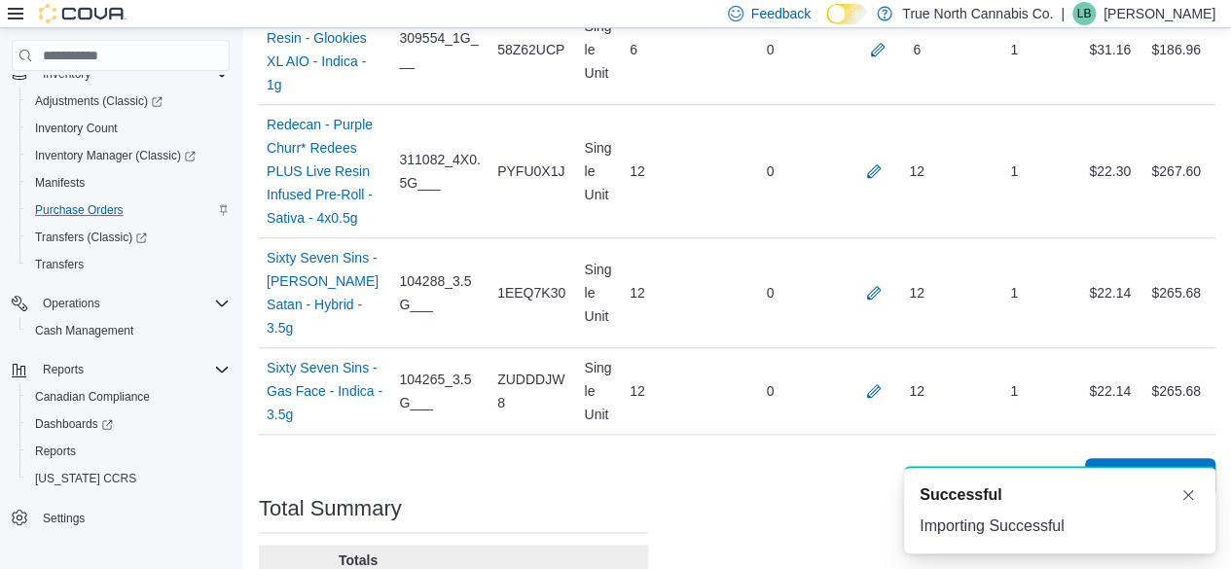
scroll to position [1002, 0]
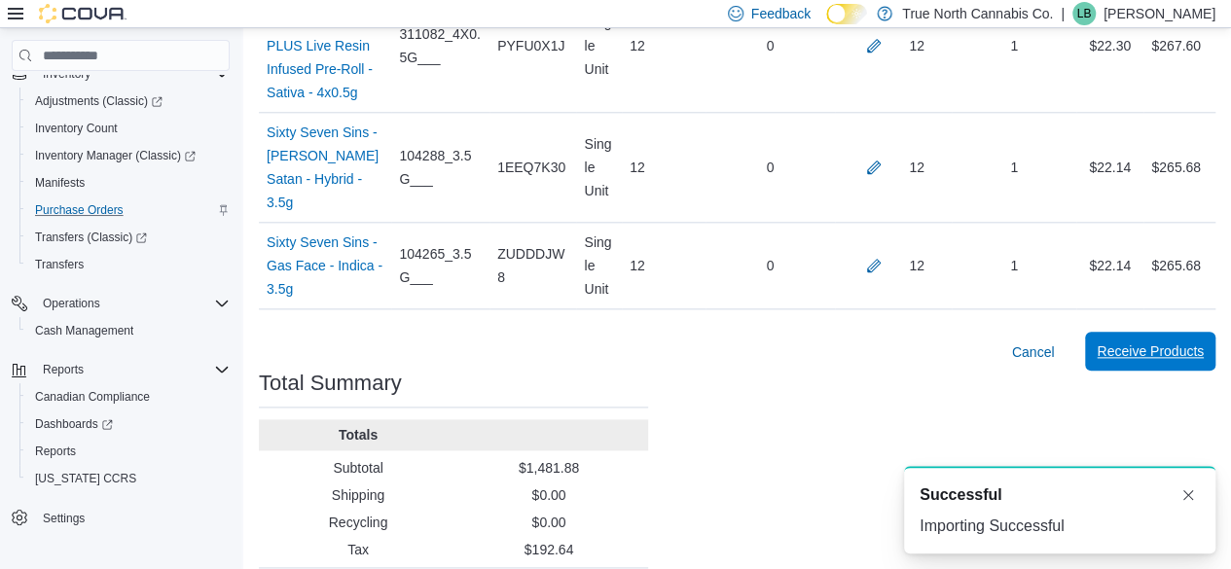
click at [606, 332] on span "Receive Products" at bounding box center [1150, 351] width 107 height 39
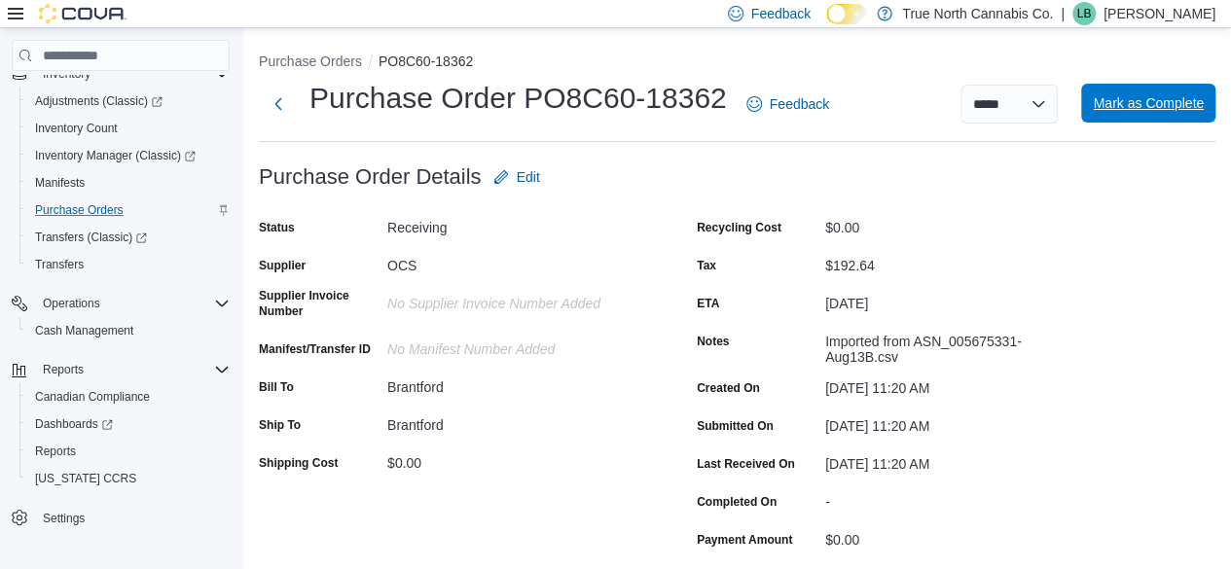
click at [606, 97] on span "Mark as Complete" at bounding box center [1148, 102] width 111 height 19
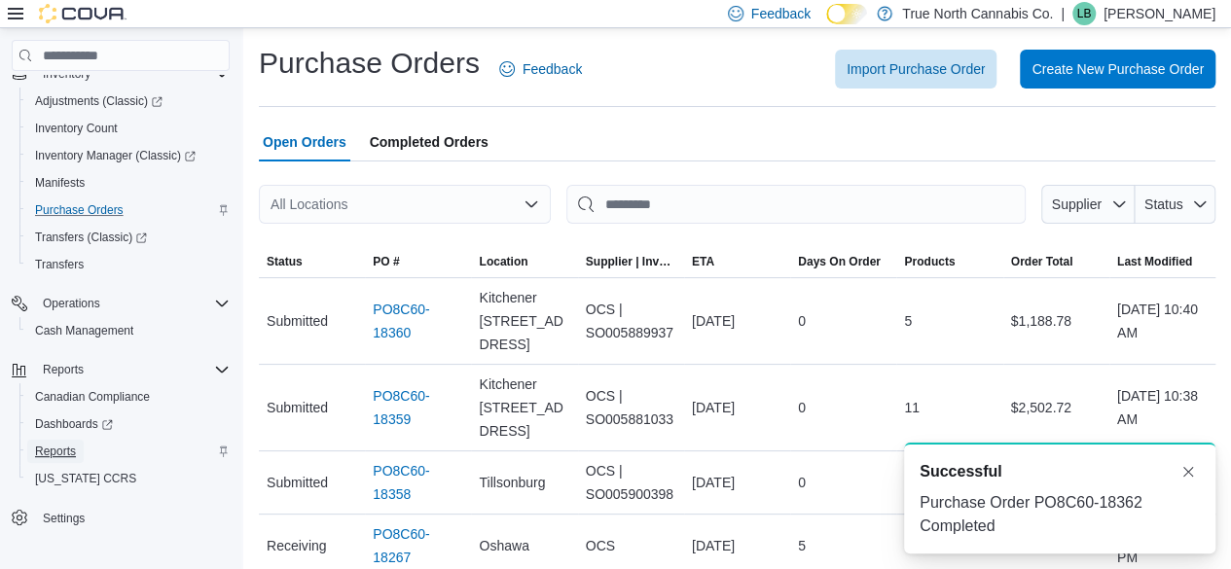
click at [52, 455] on span "Reports" at bounding box center [55, 452] width 41 height 16
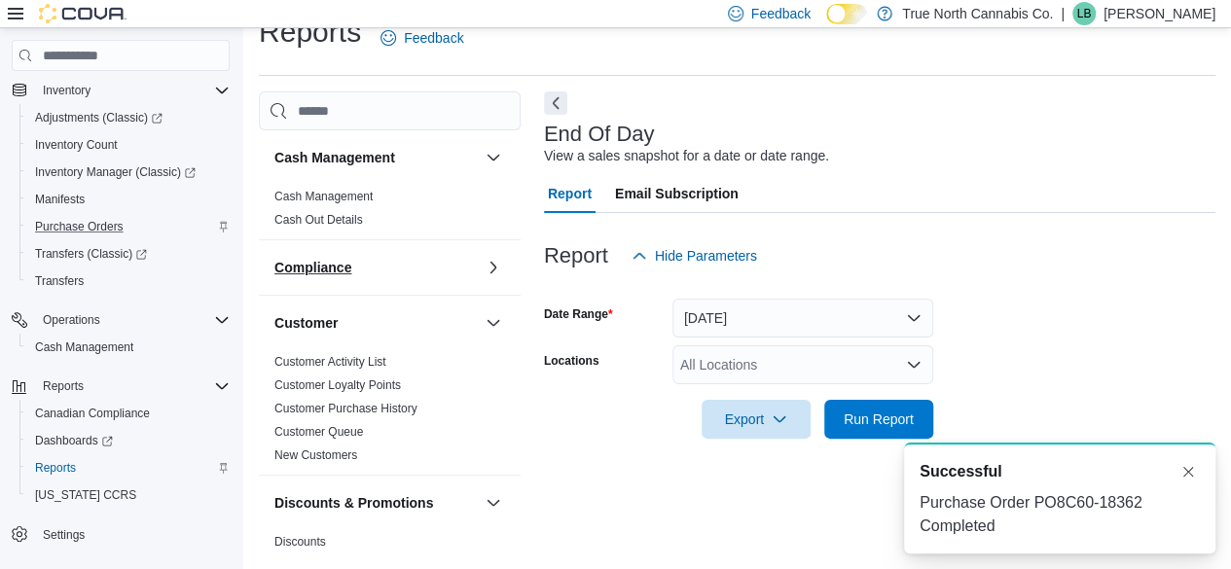
scroll to position [35, 0]
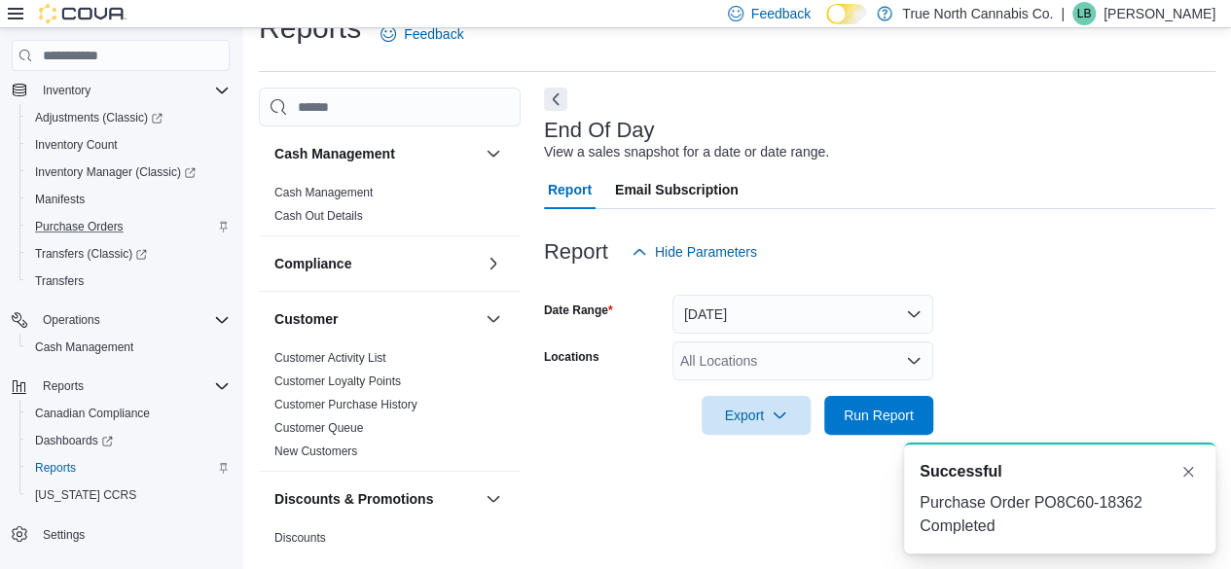
click at [606, 353] on div "All Locations" at bounding box center [803, 361] width 261 height 39
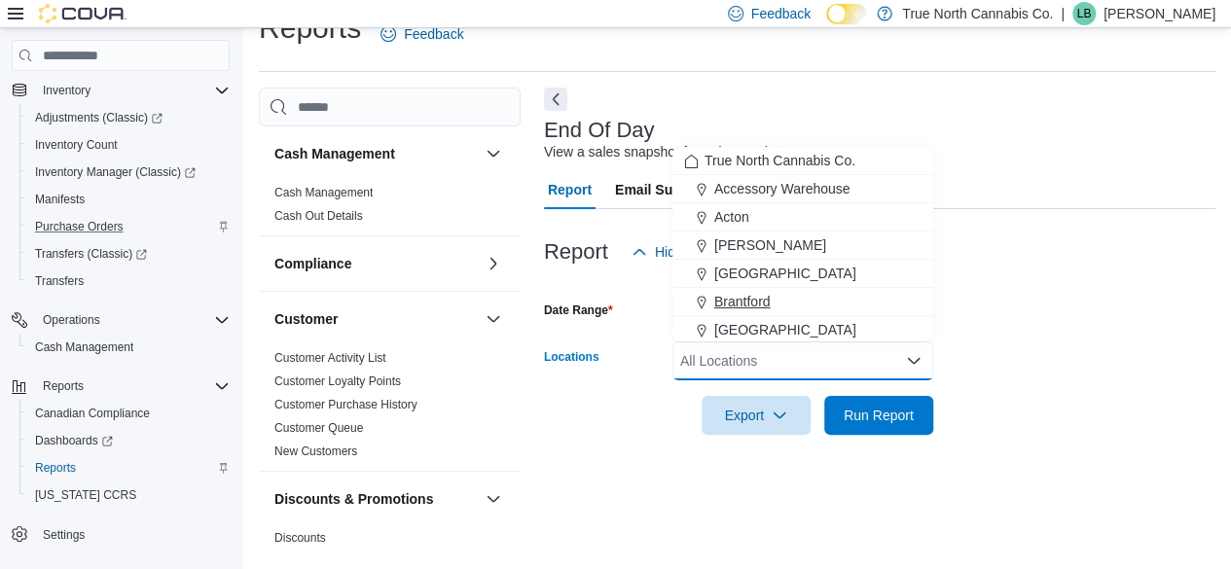
click at [606, 293] on span "Brantford" at bounding box center [743, 301] width 56 height 19
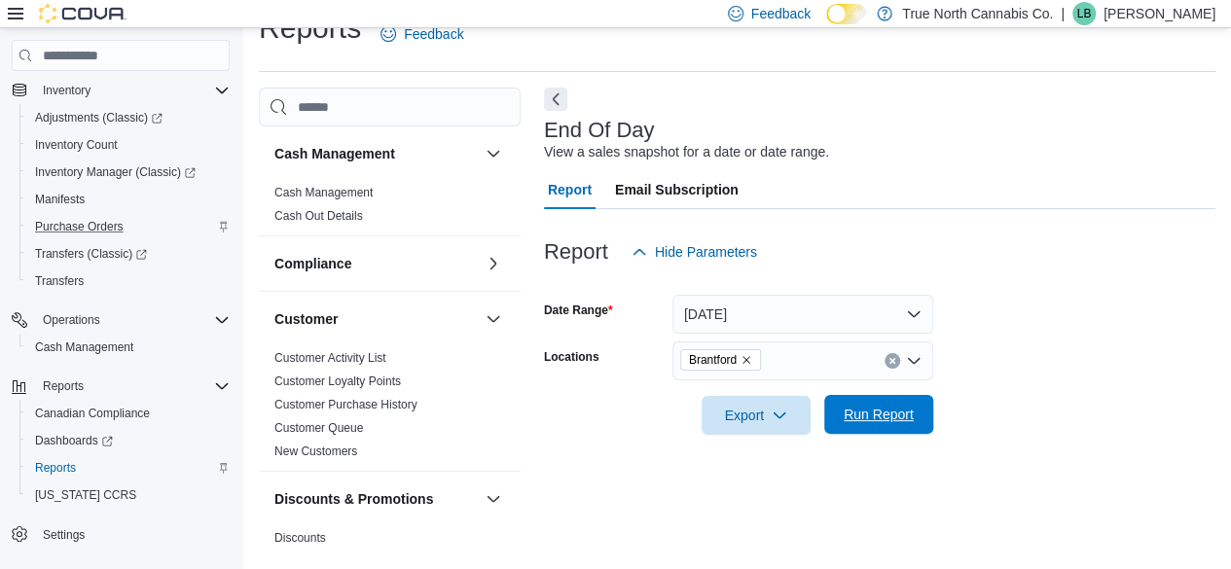
click at [606, 403] on span "Run Report" at bounding box center [879, 414] width 86 height 39
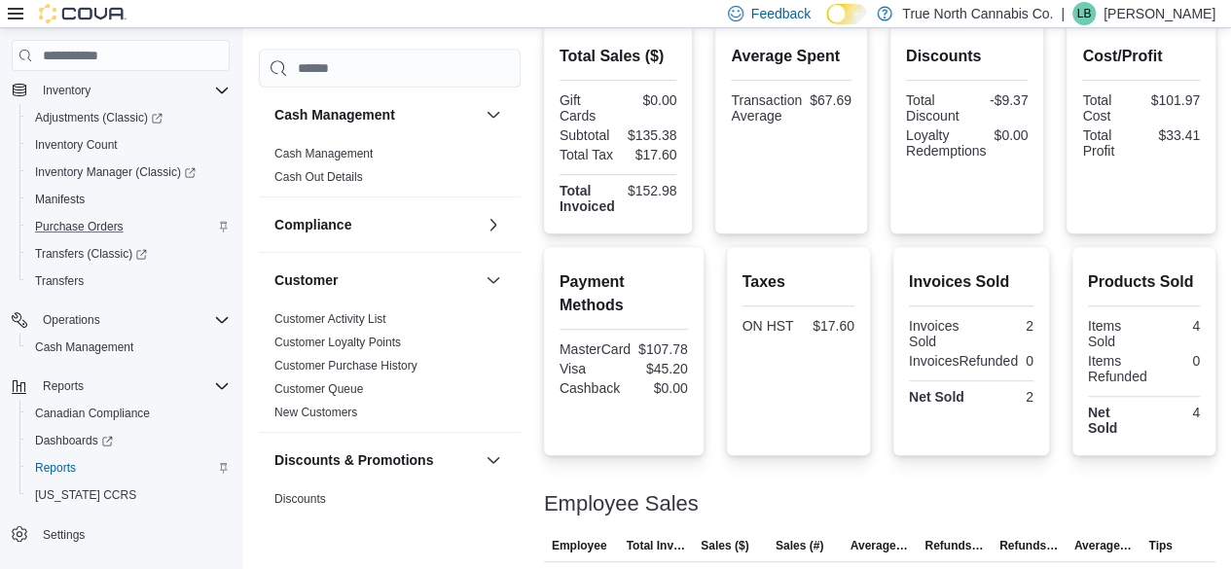
scroll to position [528, 0]
